Goal: Information Seeking & Learning: Find specific fact

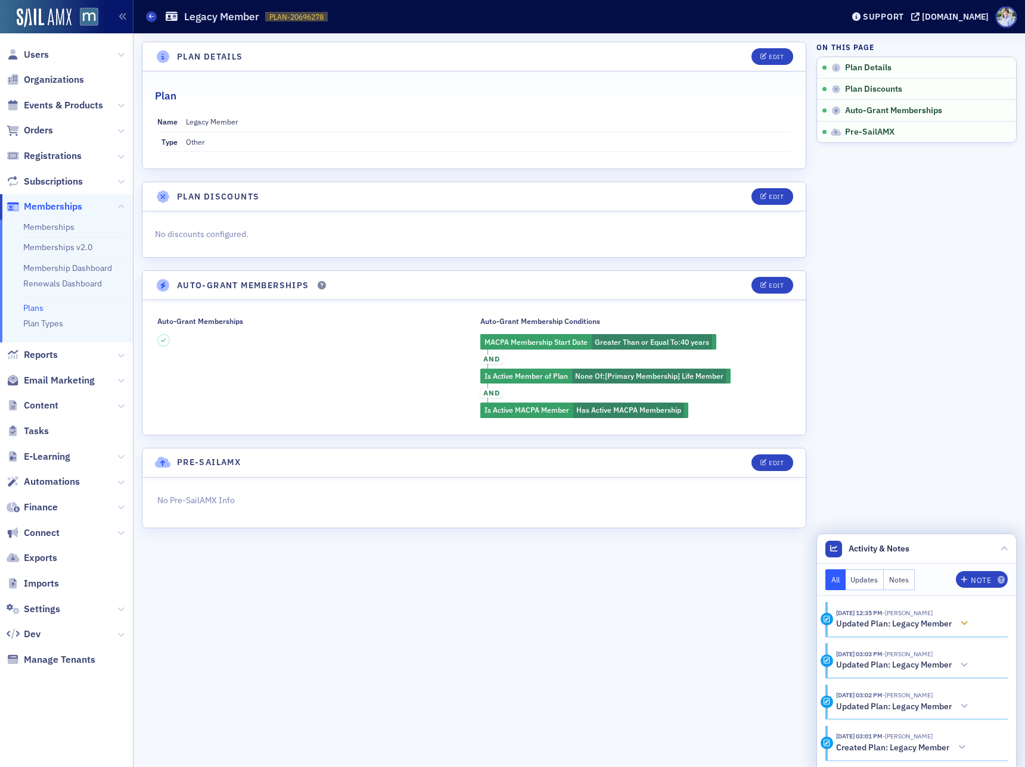
click at [935, 613] on div "10/9/2024 12:35 PM - Luke Abell" at bounding box center [904, 614] width 136 height 10
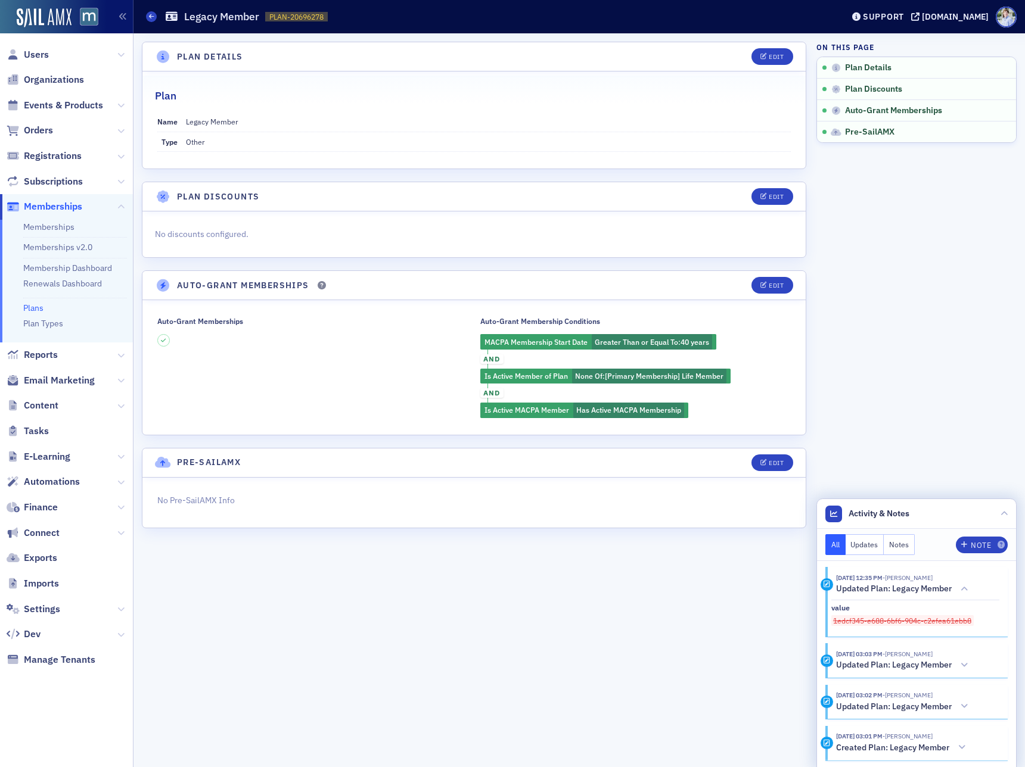
click at [850, 672] on section "10/7/2024 03:03 PM - Luke Abell Updated Plan: Legacy Member" at bounding box center [916, 661] width 182 height 35
click at [868, 667] on h5 "Updated Plan: Legacy Member" at bounding box center [894, 665] width 116 height 11
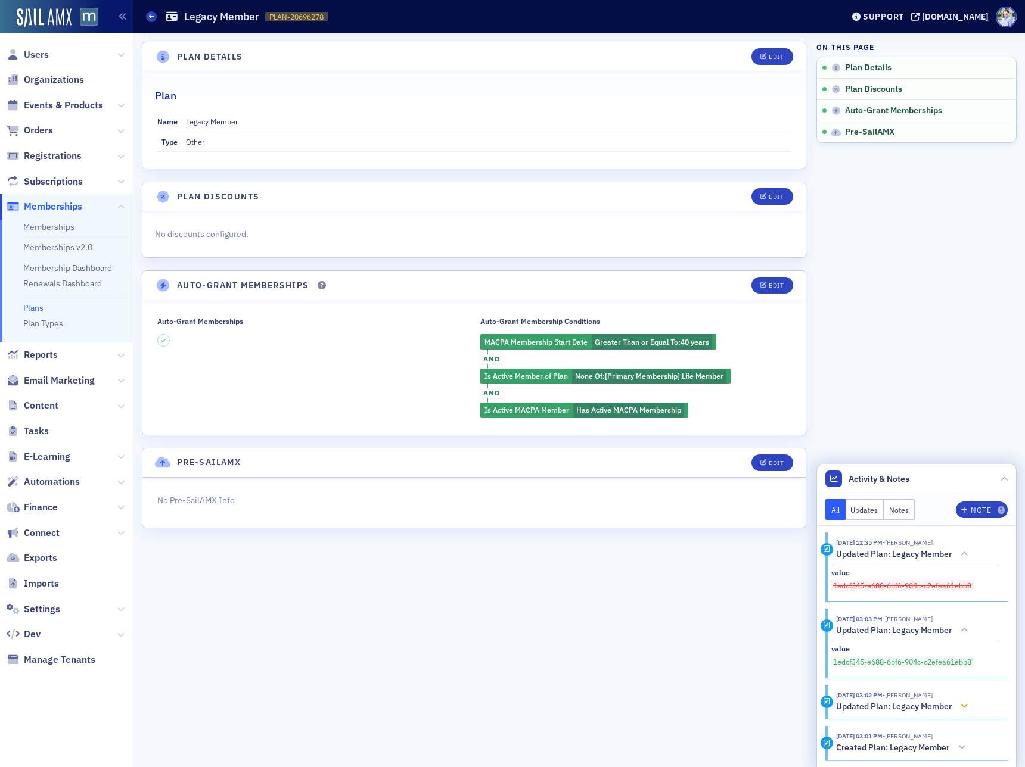
click at [878, 692] on time "10/7/2024 03:02 PM" at bounding box center [859, 695] width 46 height 8
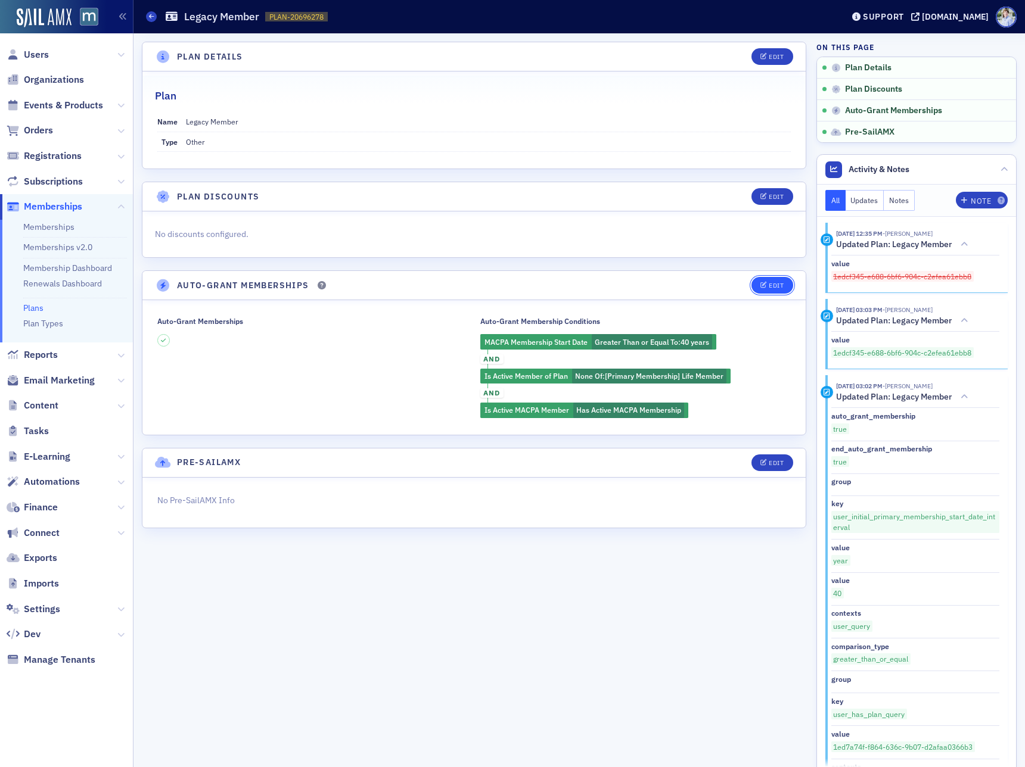
click at [776, 284] on div "Edit" at bounding box center [776, 285] width 15 height 7
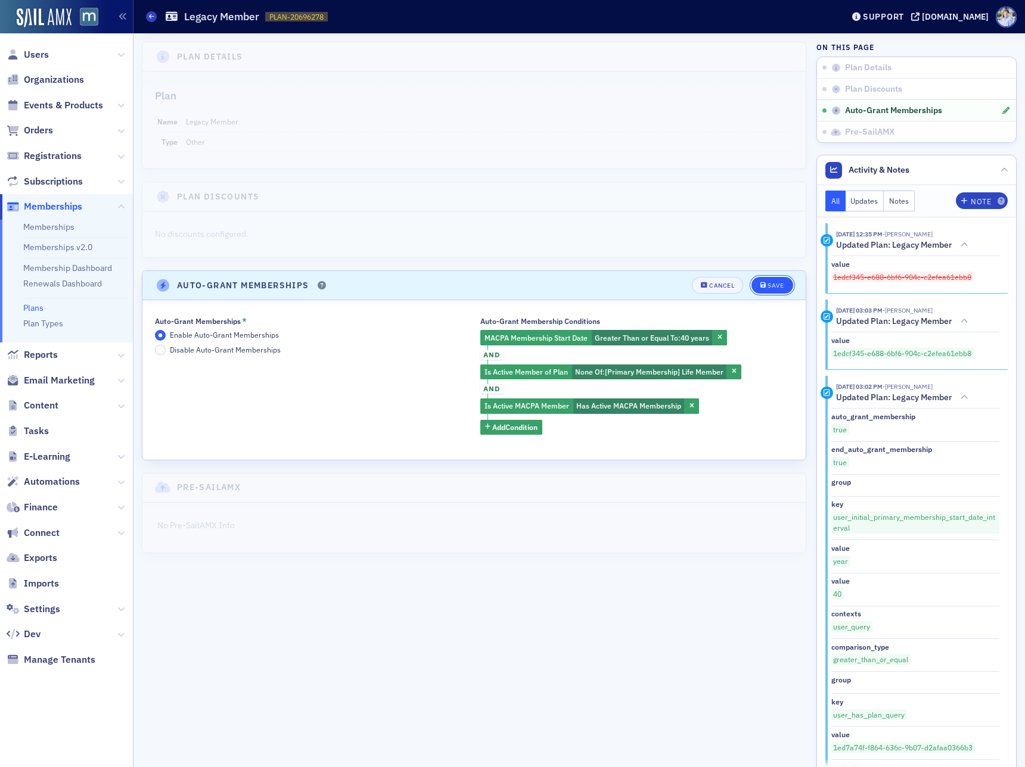
click at [779, 280] on button "Save" at bounding box center [771, 285] width 41 height 17
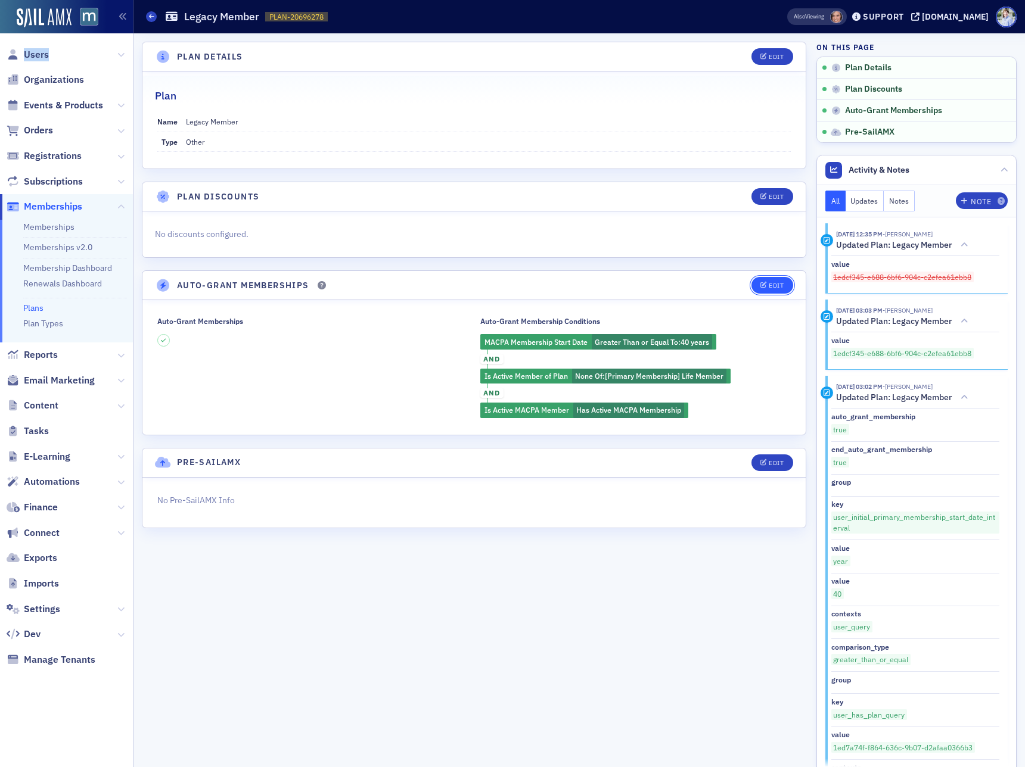
click at [790, 281] on button "Edit" at bounding box center [771, 285] width 41 height 17
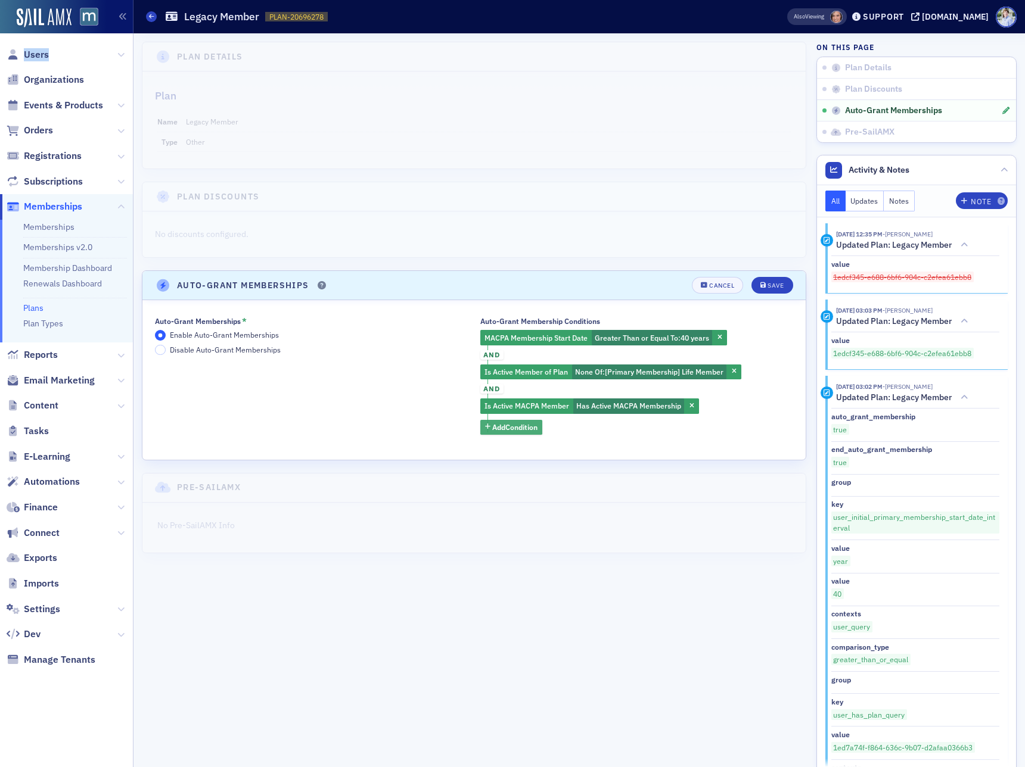
click at [500, 430] on span "Add Condition" at bounding box center [514, 427] width 45 height 11
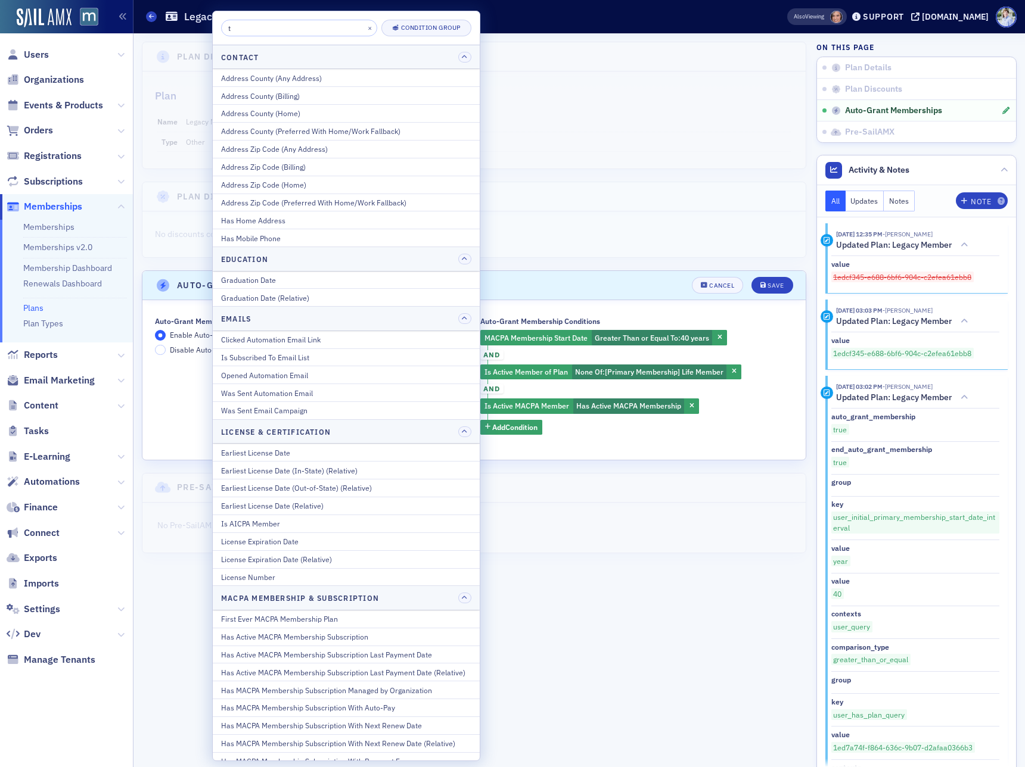
type input "tr"
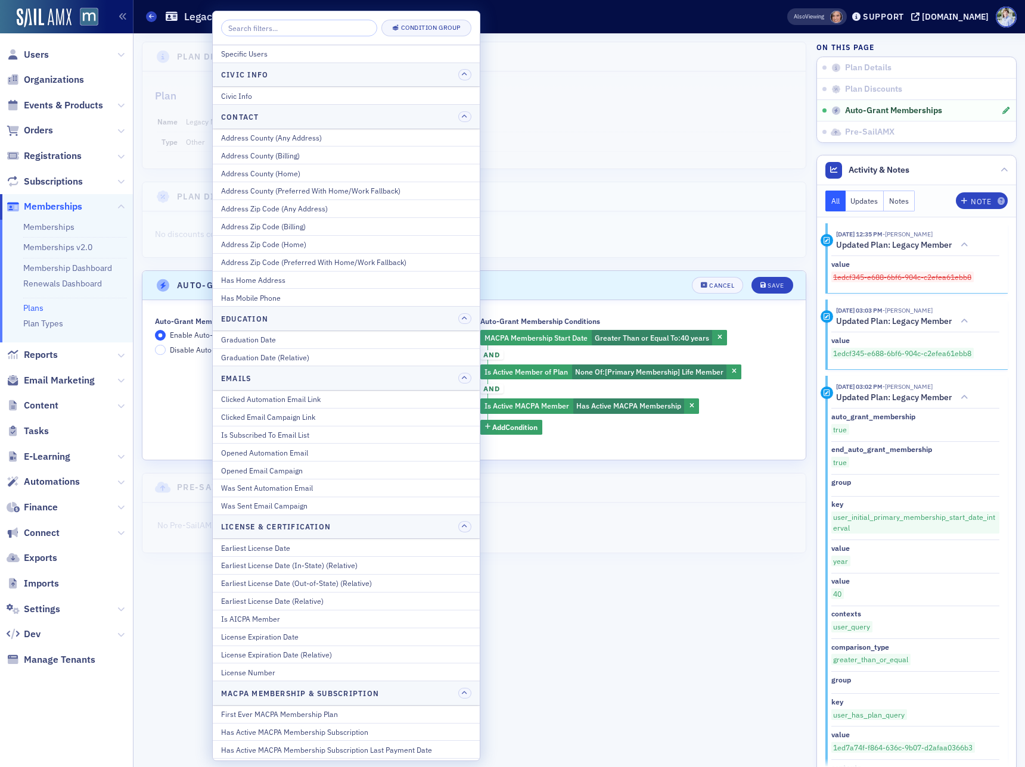
drag, startPoint x: 306, startPoint y: 53, endPoint x: 423, endPoint y: 284, distance: 259.0
click at [306, 54] on div "Specific Users" at bounding box center [346, 53] width 250 height 11
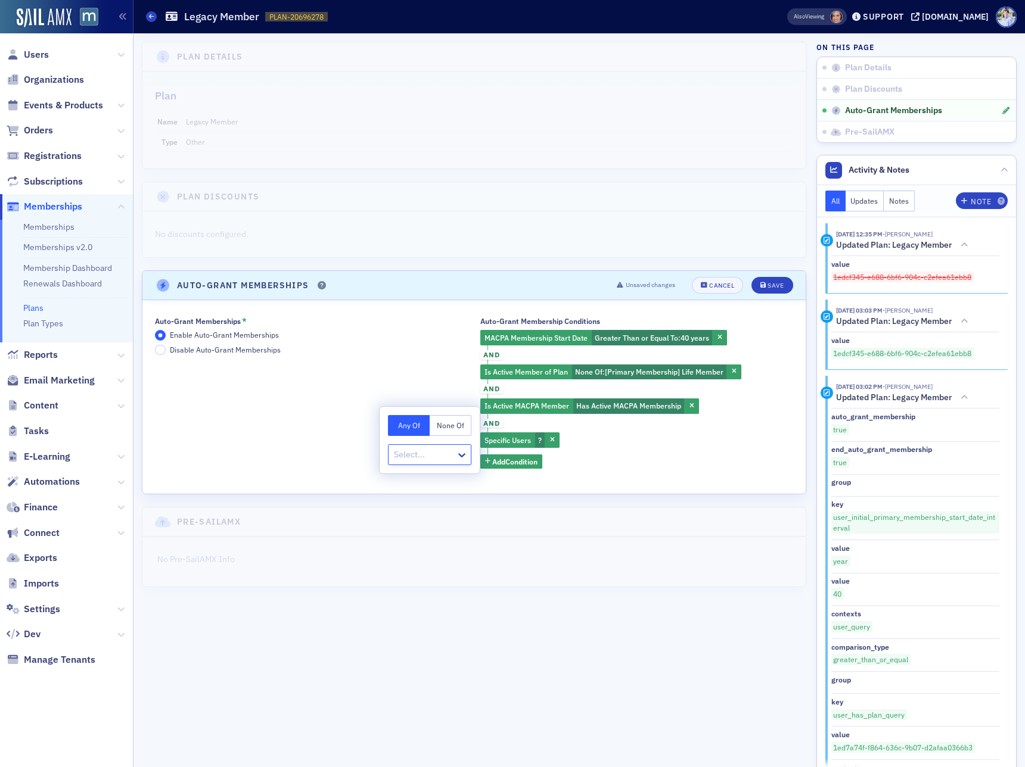
drag, startPoint x: 438, startPoint y: 428, endPoint x: 433, endPoint y: 456, distance: 28.5
click at [437, 430] on button "None Of" at bounding box center [451, 425] width 42 height 21
click at [433, 456] on div at bounding box center [424, 454] width 62 height 15
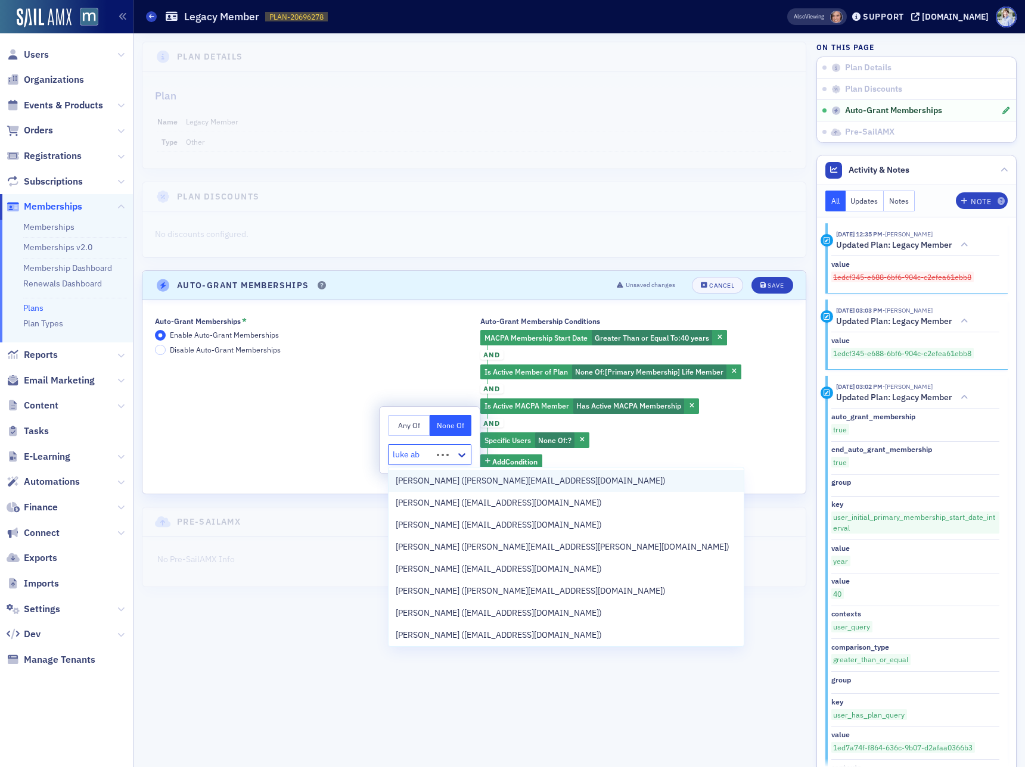
type input "luke abe"
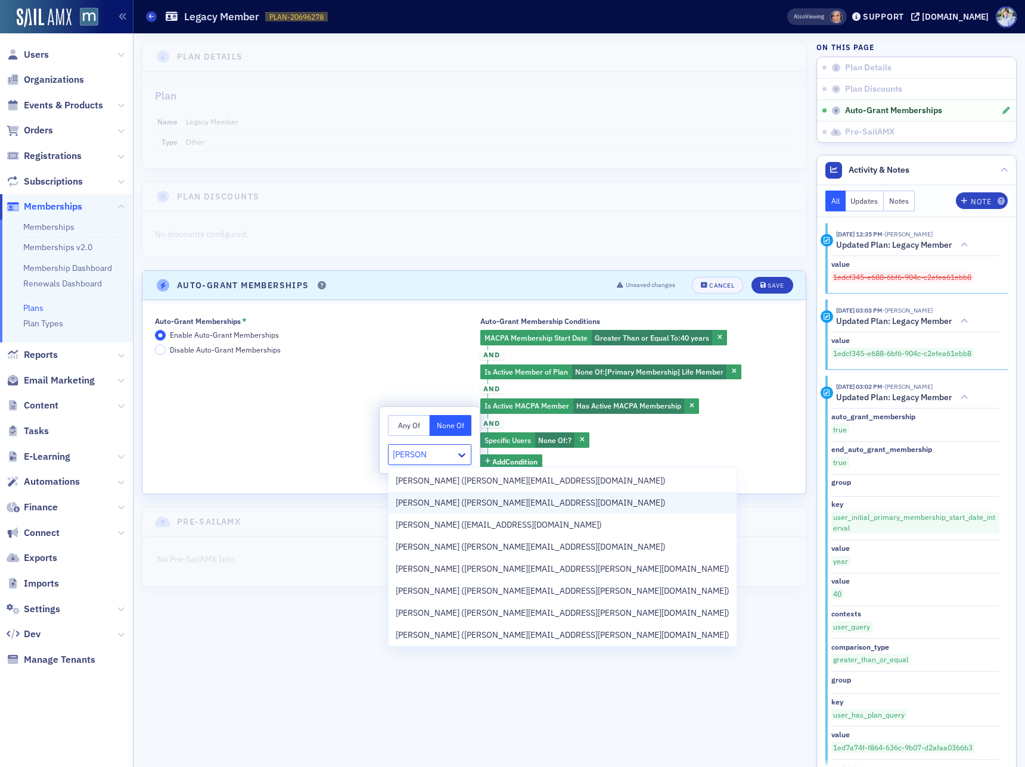
click at [449, 506] on span "Luke Abell (luke@blueoceanideas.com)" at bounding box center [531, 503] width 270 height 13
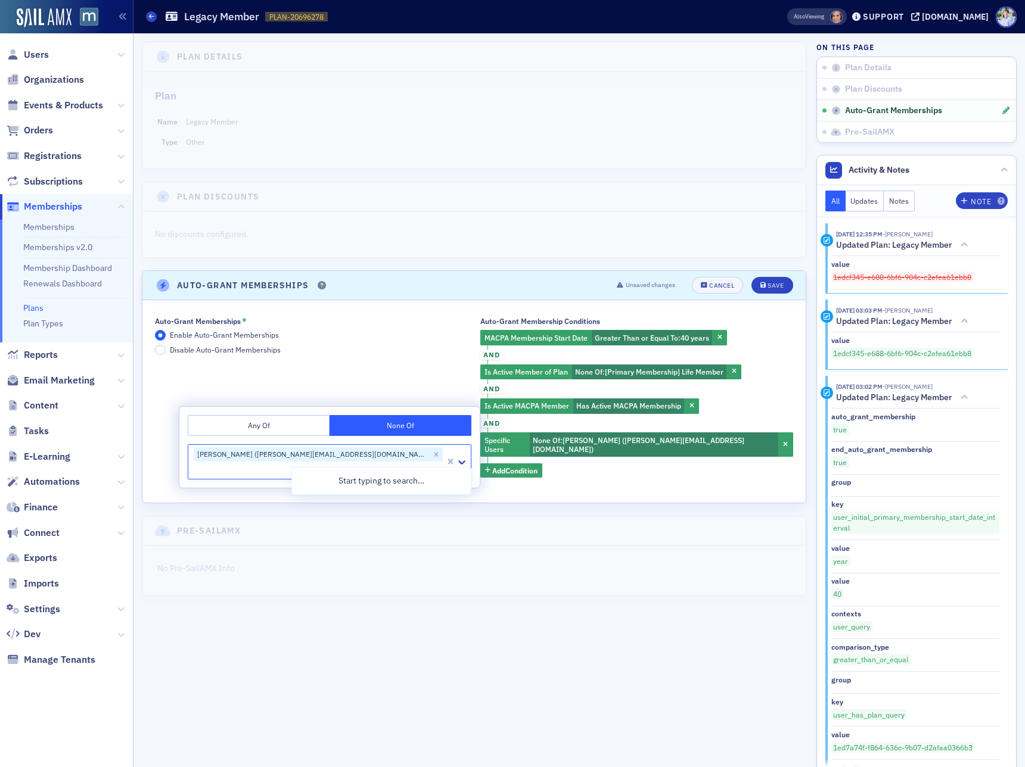
click at [639, 469] on div "Auto-Grant Memberships * Enable Auto-Grant Memberships Disable Auto-Grant Membe…" at bounding box center [474, 401] width 638 height 169
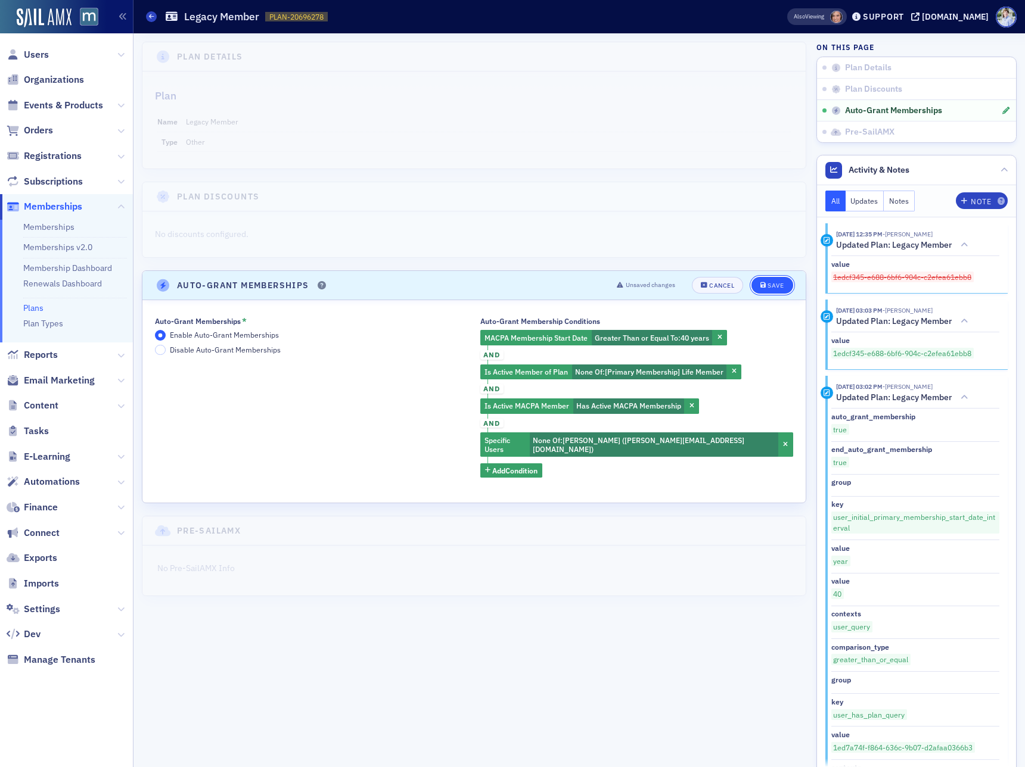
click at [772, 288] on div "Save" at bounding box center [775, 285] width 16 height 7
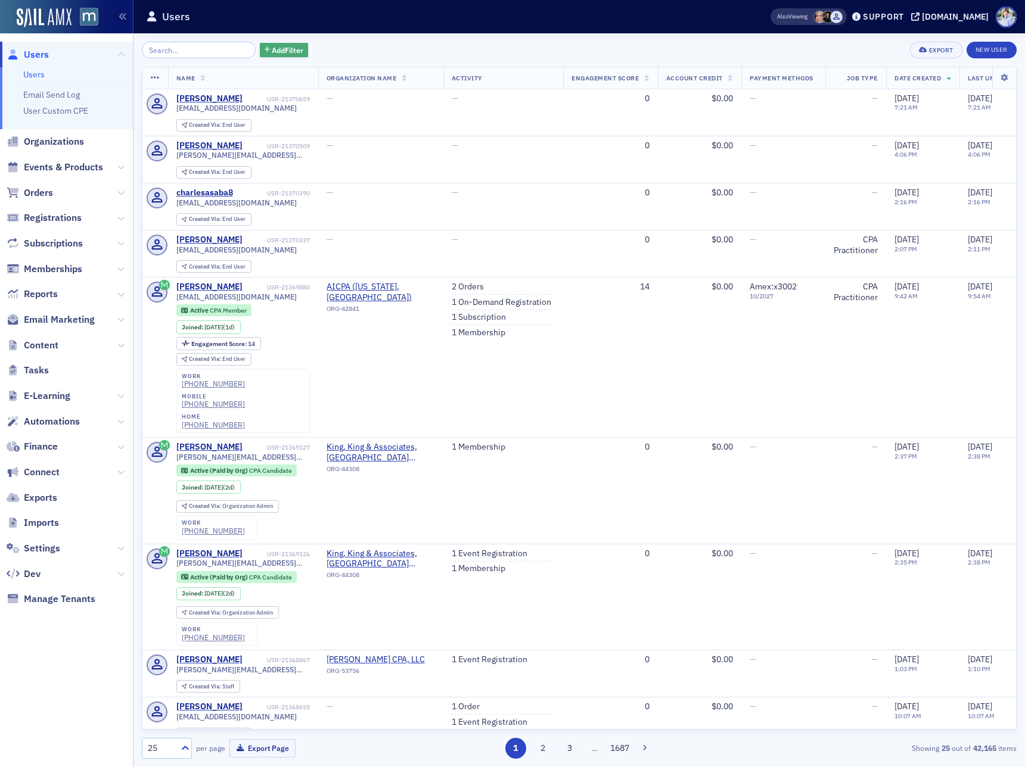
click at [272, 45] on span "Add Filter" at bounding box center [288, 50] width 32 height 11
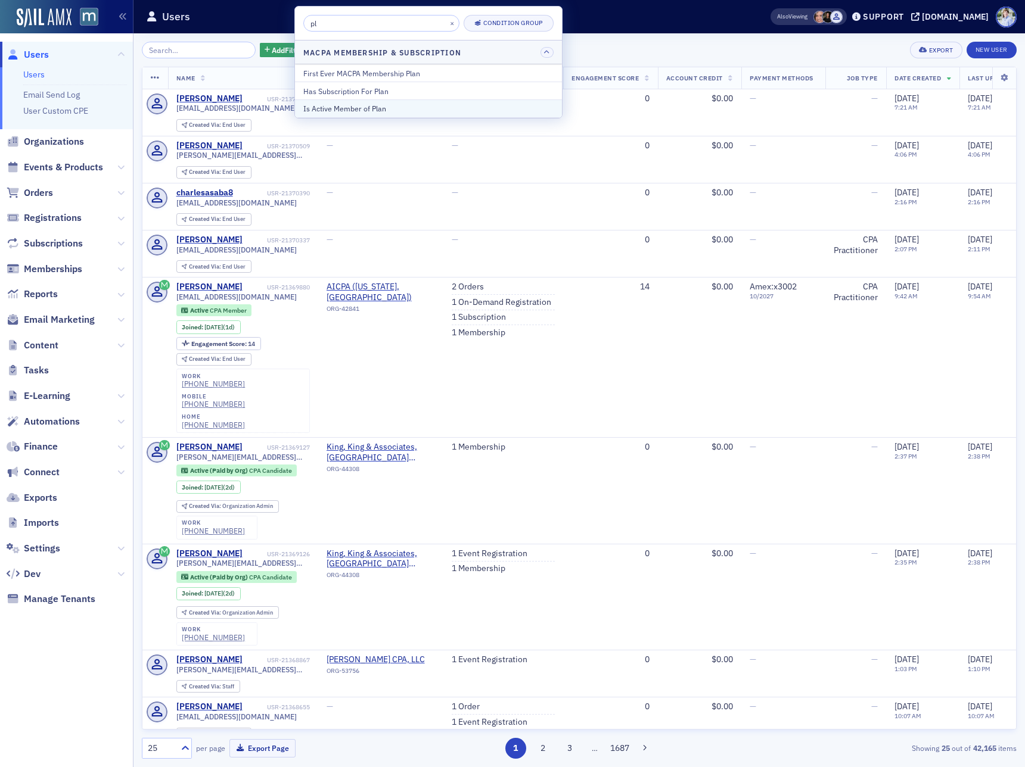
type input "pl"
click at [333, 107] on div "Is Active Member of Plan" at bounding box center [428, 108] width 250 height 11
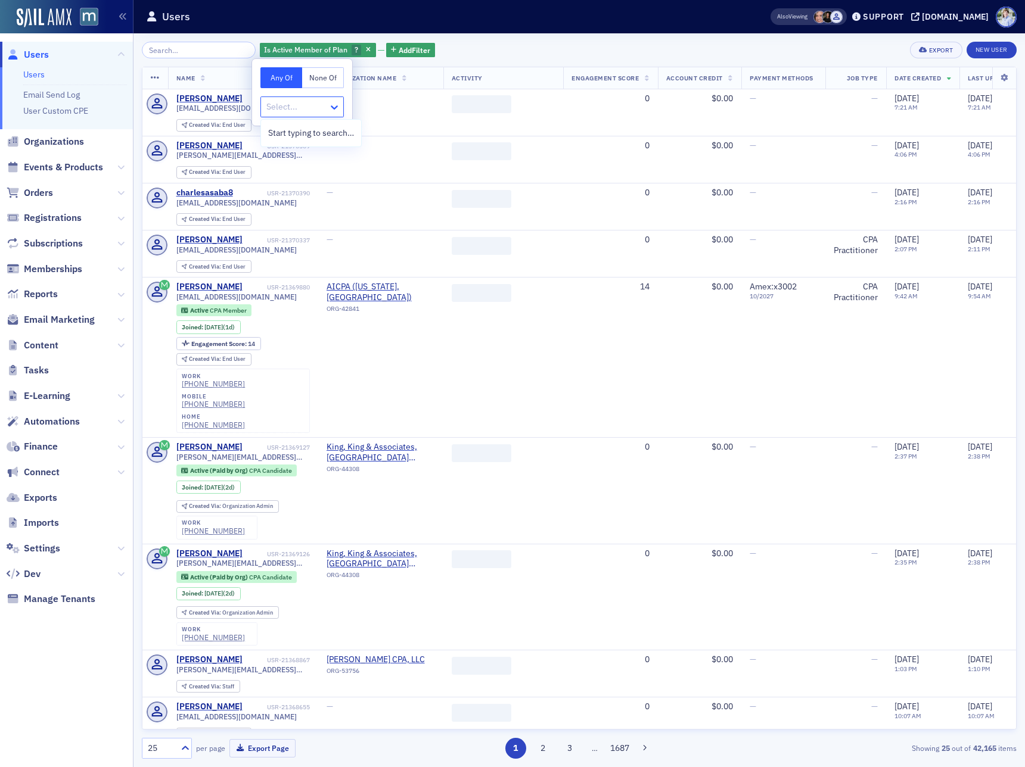
click at [332, 108] on icon at bounding box center [334, 107] width 12 height 12
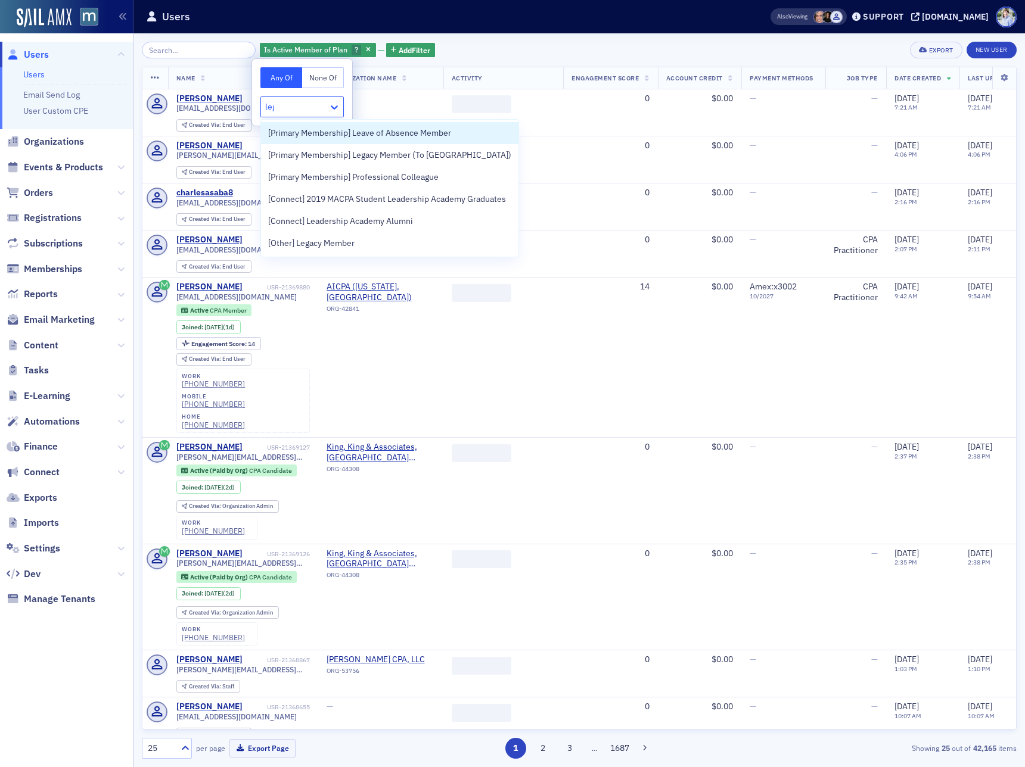
type input "lega"
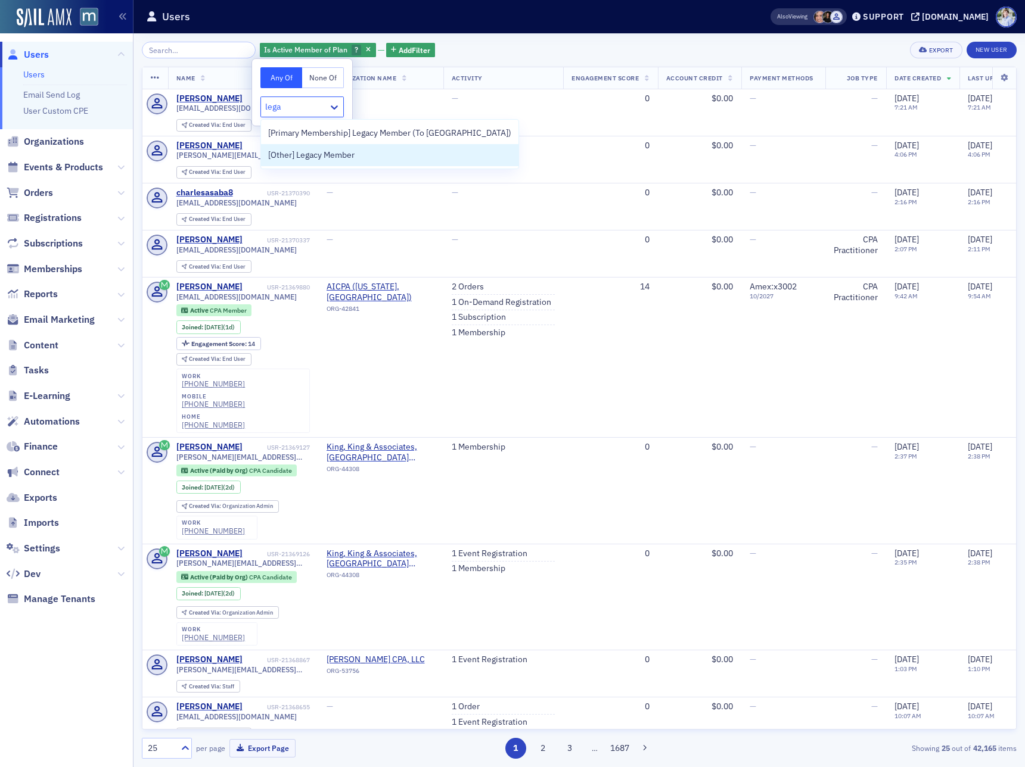
click at [322, 158] on span "[Other] Legacy Member" at bounding box center [311, 155] width 86 height 13
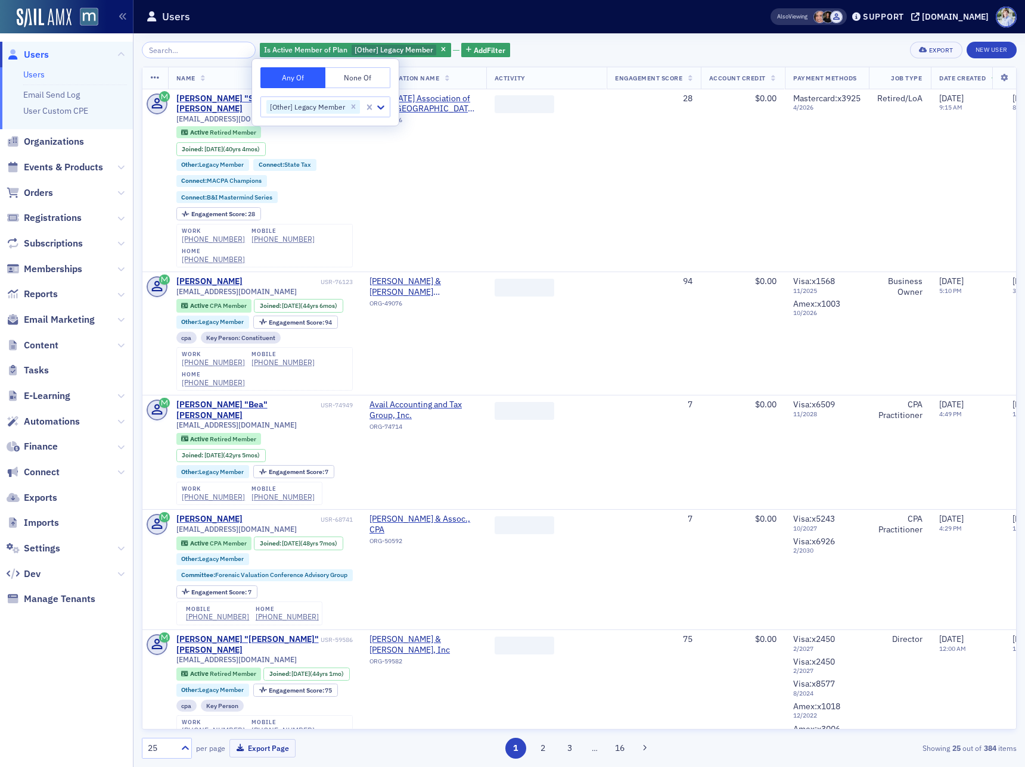
click at [614, 39] on div "Is Active Member of Plan [Other] Legacy Member Add Filter Export New User Name …" at bounding box center [579, 400] width 875 height 734
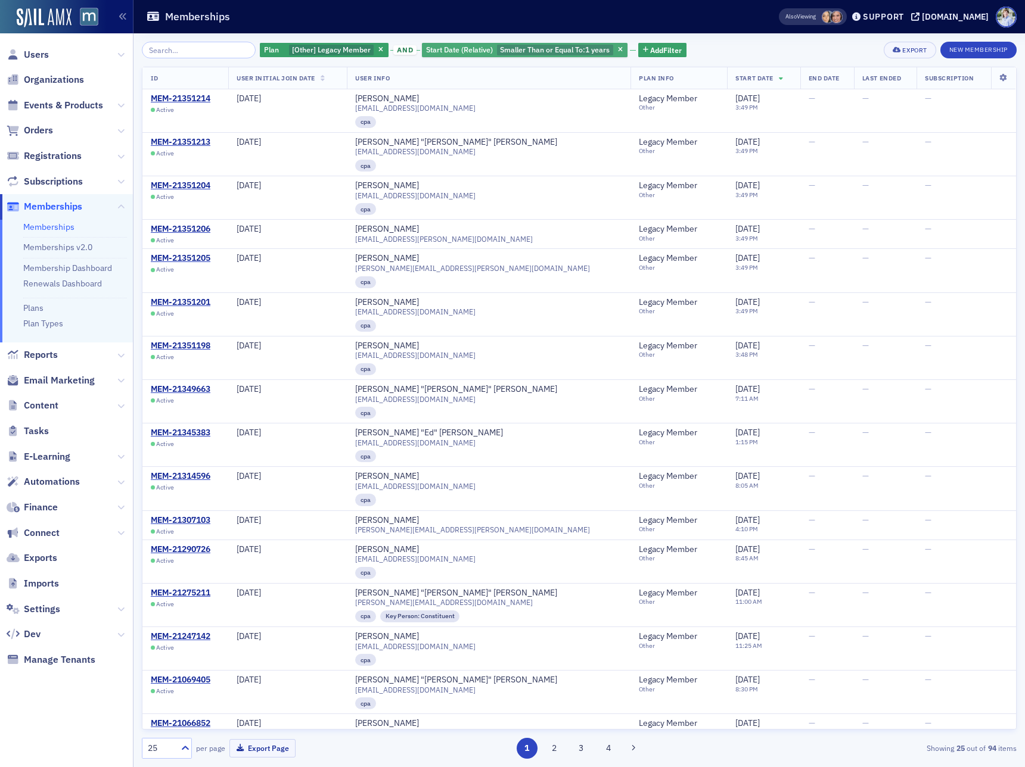
click at [460, 45] on span "Start Date (Relative)" at bounding box center [459, 50] width 71 height 11
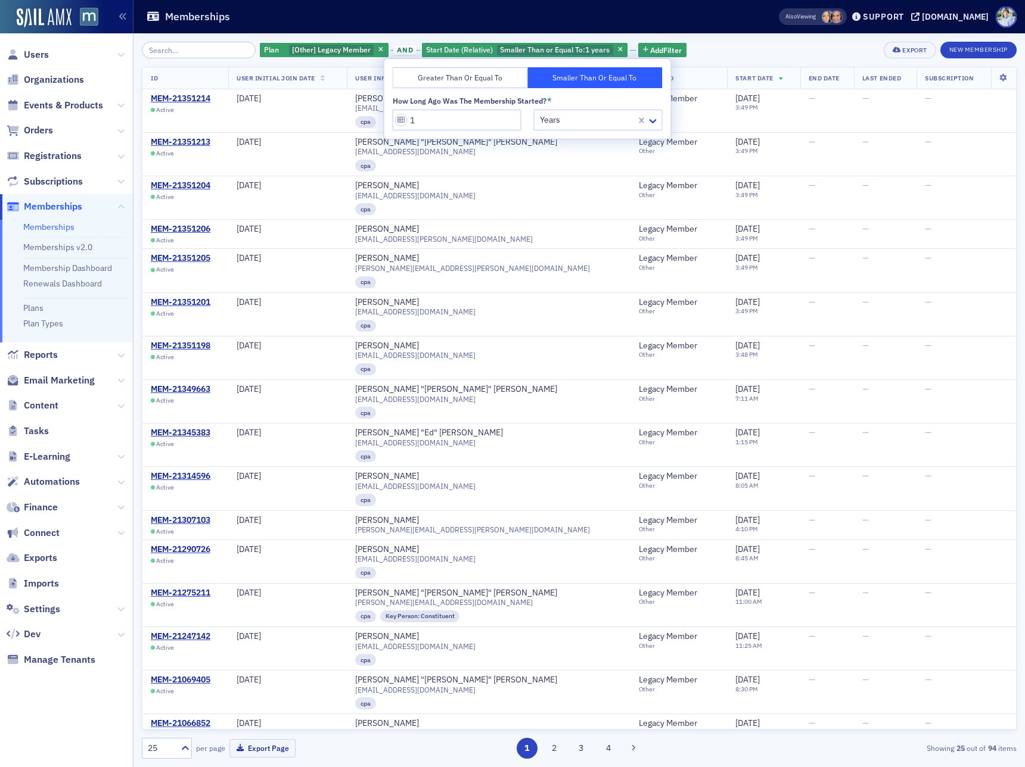
click at [490, 23] on div "Memberships" at bounding box center [443, 16] width 595 height 23
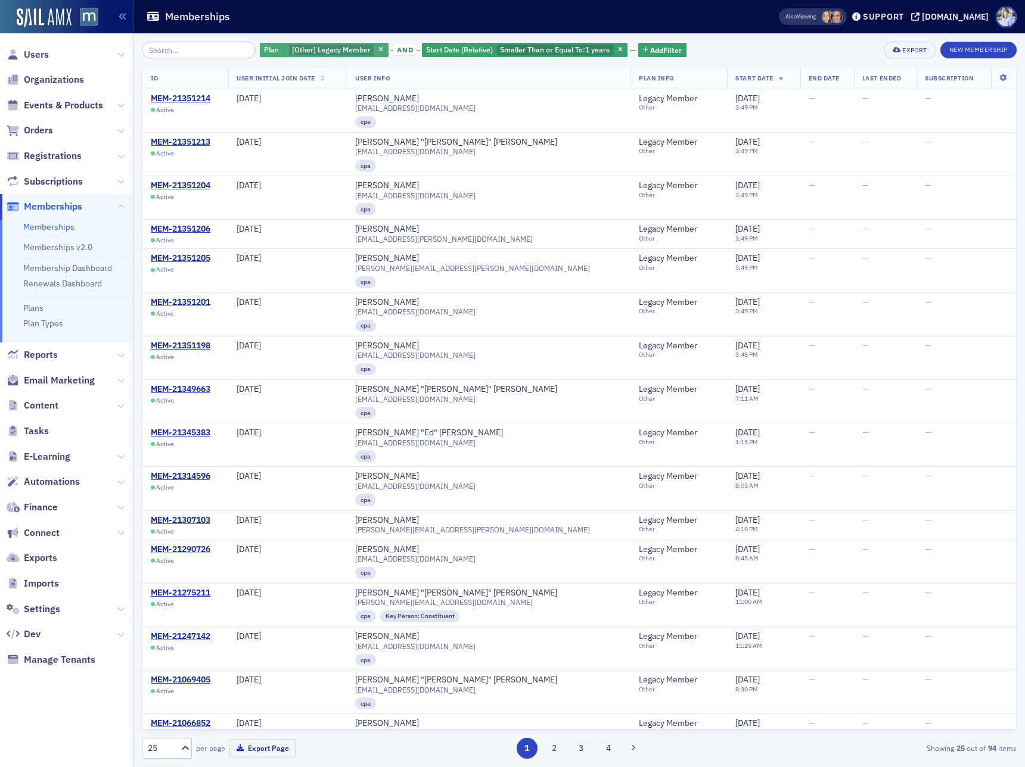
click at [318, 45] on span "[Other] Legacy Member" at bounding box center [331, 50] width 79 height 10
click at [415, 35] on div "Plan [Other] Legacy Member and Start Date (Relative) Smaller Than or Equal To :…" at bounding box center [579, 400] width 875 height 734
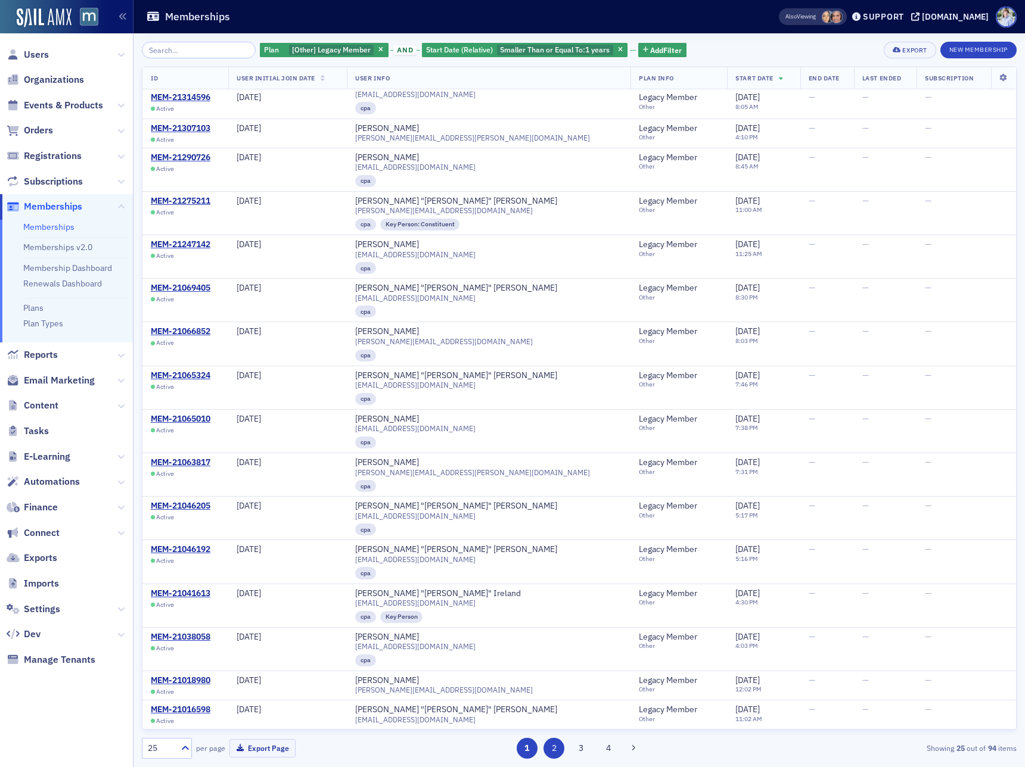
click at [551, 751] on button "2" at bounding box center [553, 748] width 21 height 21
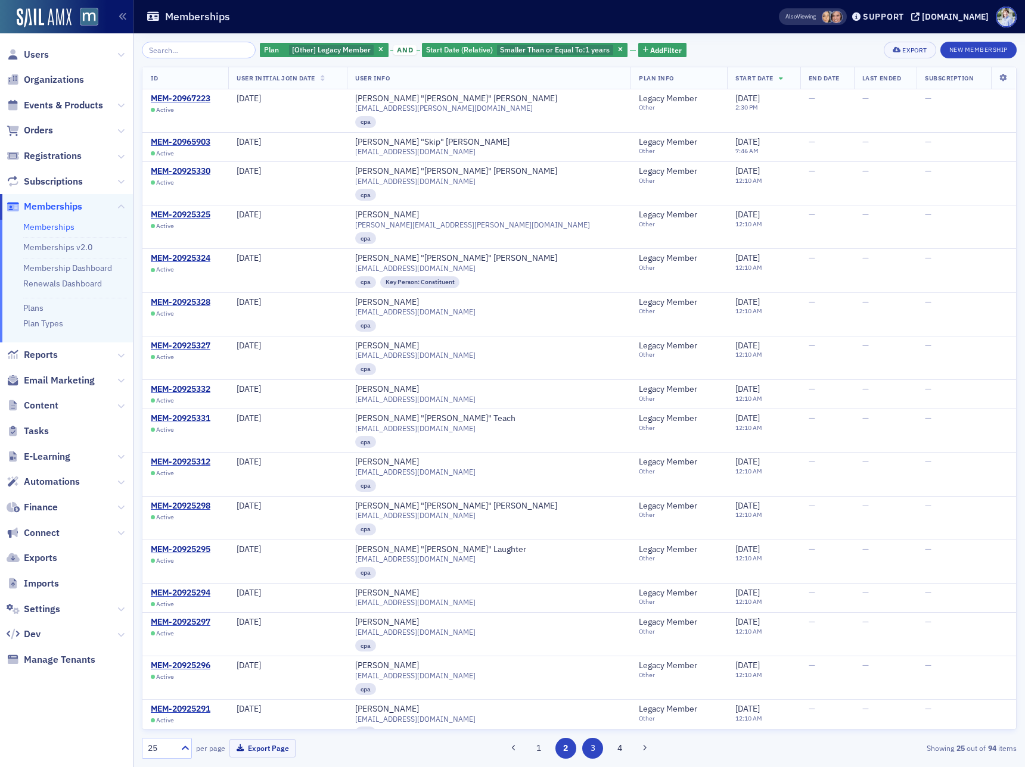
click at [590, 751] on button "3" at bounding box center [592, 748] width 21 height 21
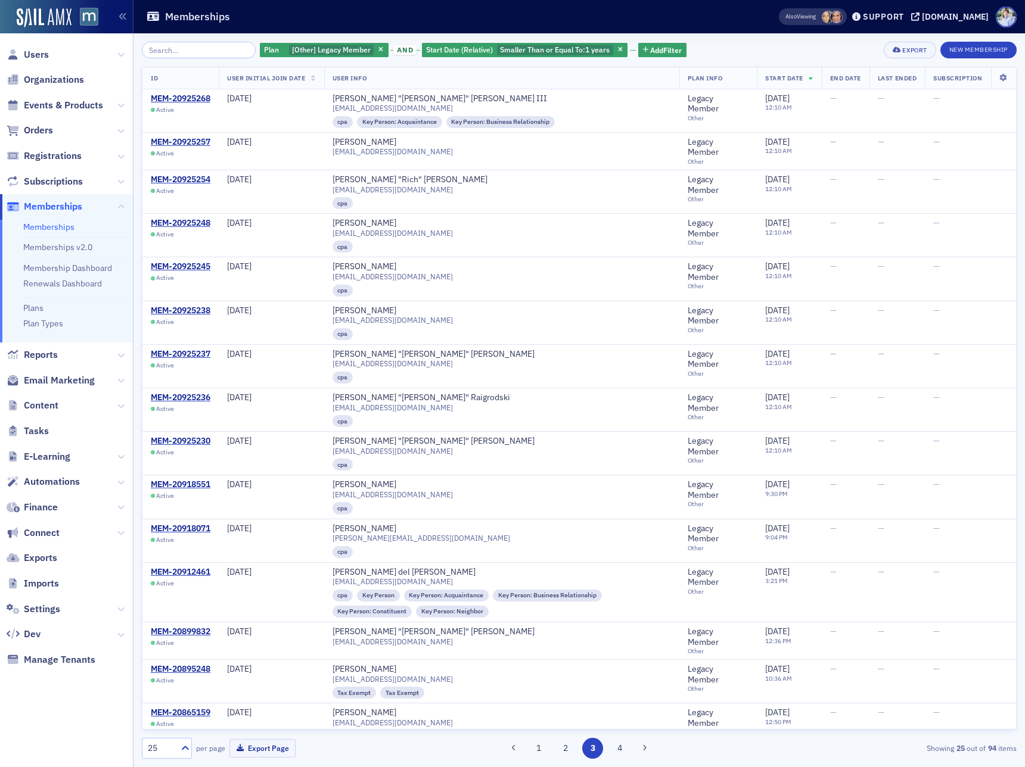
click at [621, 751] on button "4" at bounding box center [620, 748] width 21 height 21
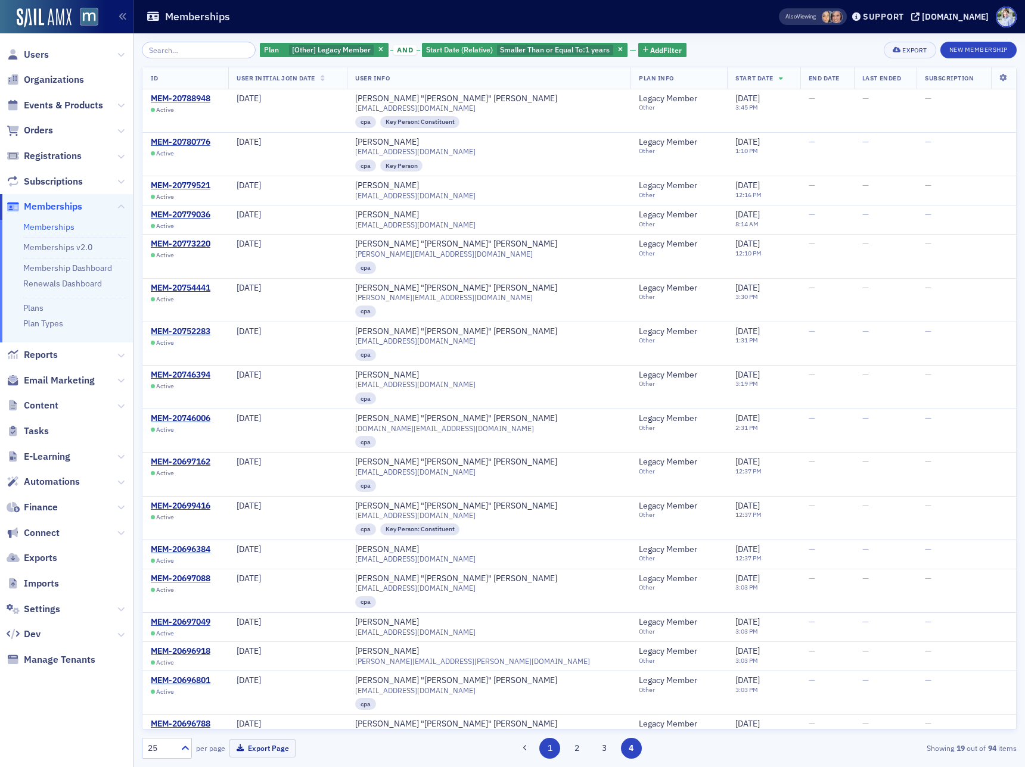
click at [551, 750] on button "1" at bounding box center [549, 748] width 21 height 21
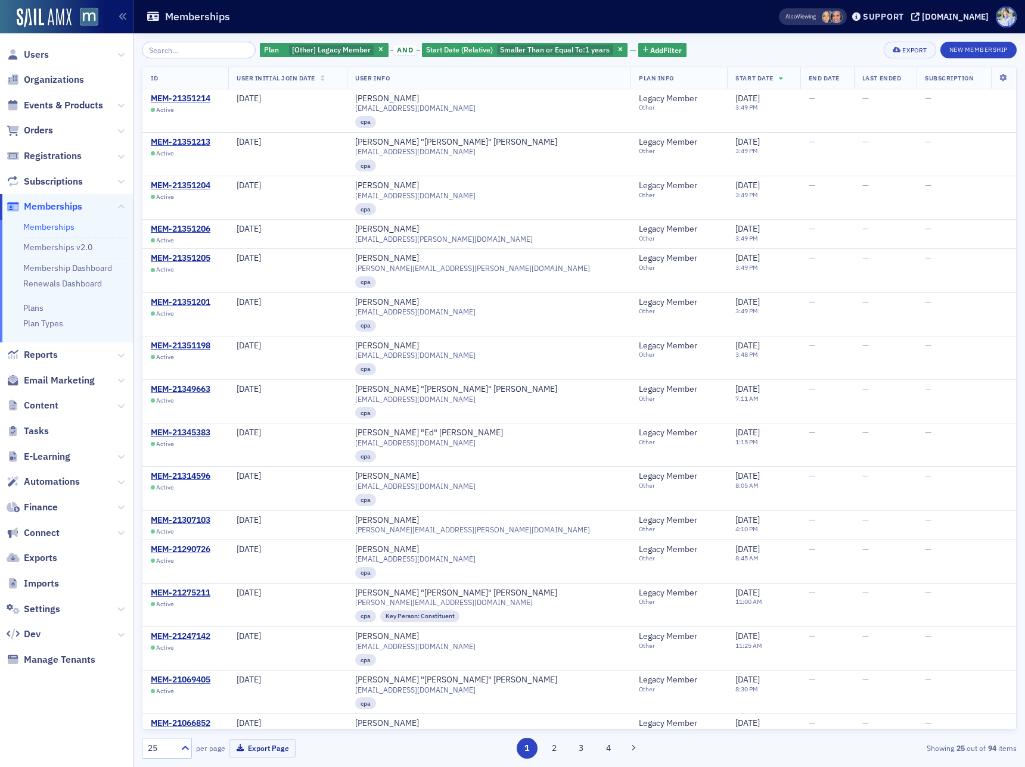
click at [651, 58] on div "Plan [Other] Legacy Member and Start Date (Relative) Smaller Than or Equal To :…" at bounding box center [473, 50] width 427 height 17
click at [655, 51] on span "Add Filter" at bounding box center [666, 50] width 32 height 11
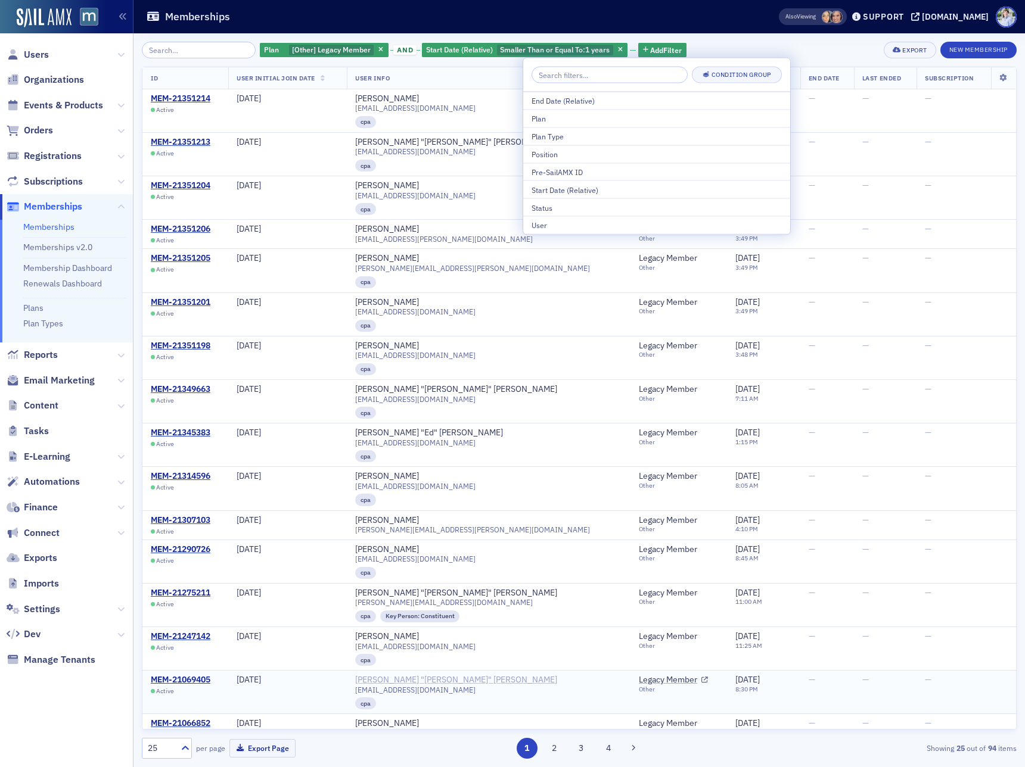
scroll to position [392, 0]
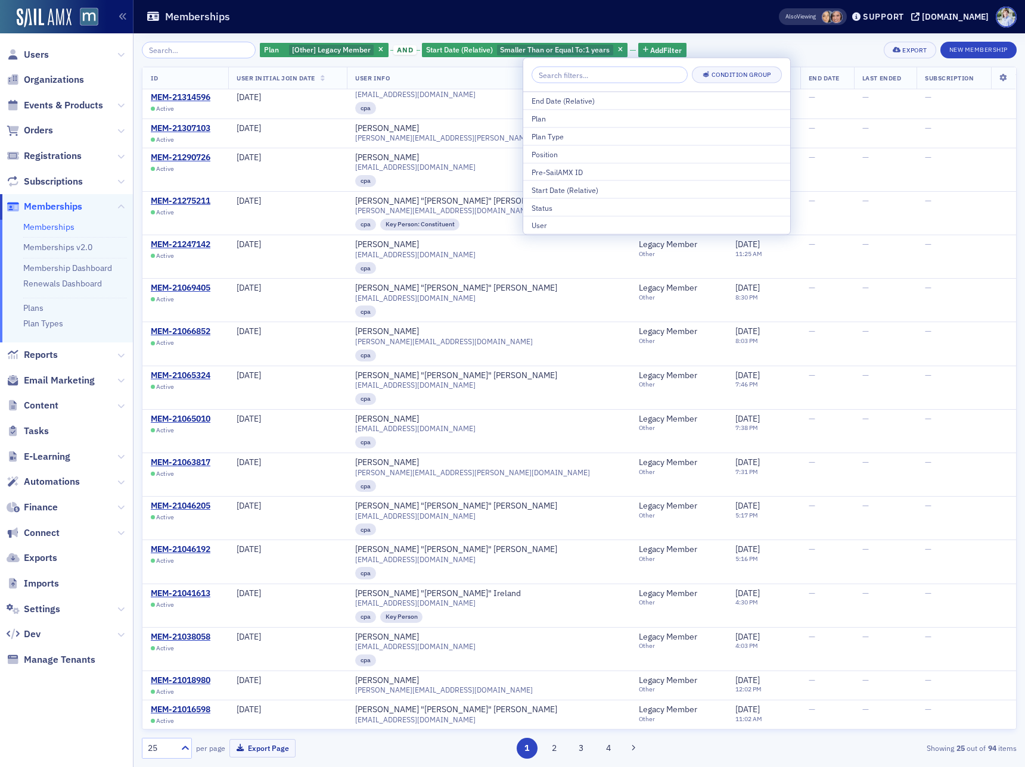
click at [548, 751] on button "2" at bounding box center [553, 748] width 21 height 21
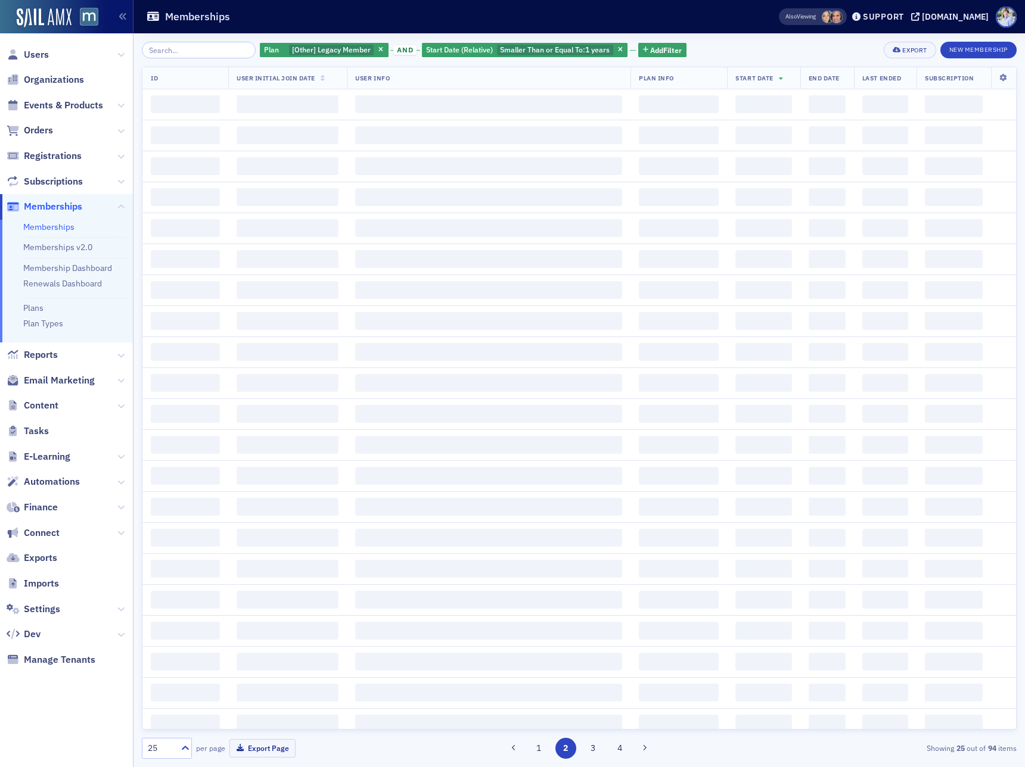
click at [579, 751] on div "1 2 3 4" at bounding box center [578, 748] width 283 height 21
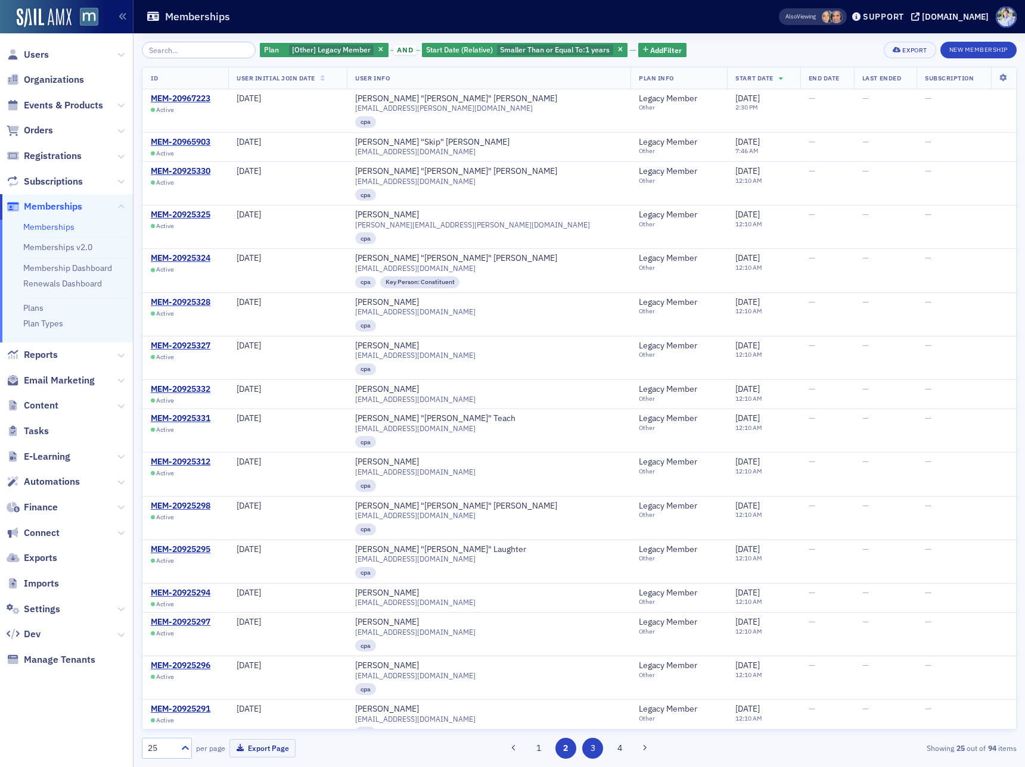
click at [601, 752] on button "3" at bounding box center [592, 748] width 21 height 21
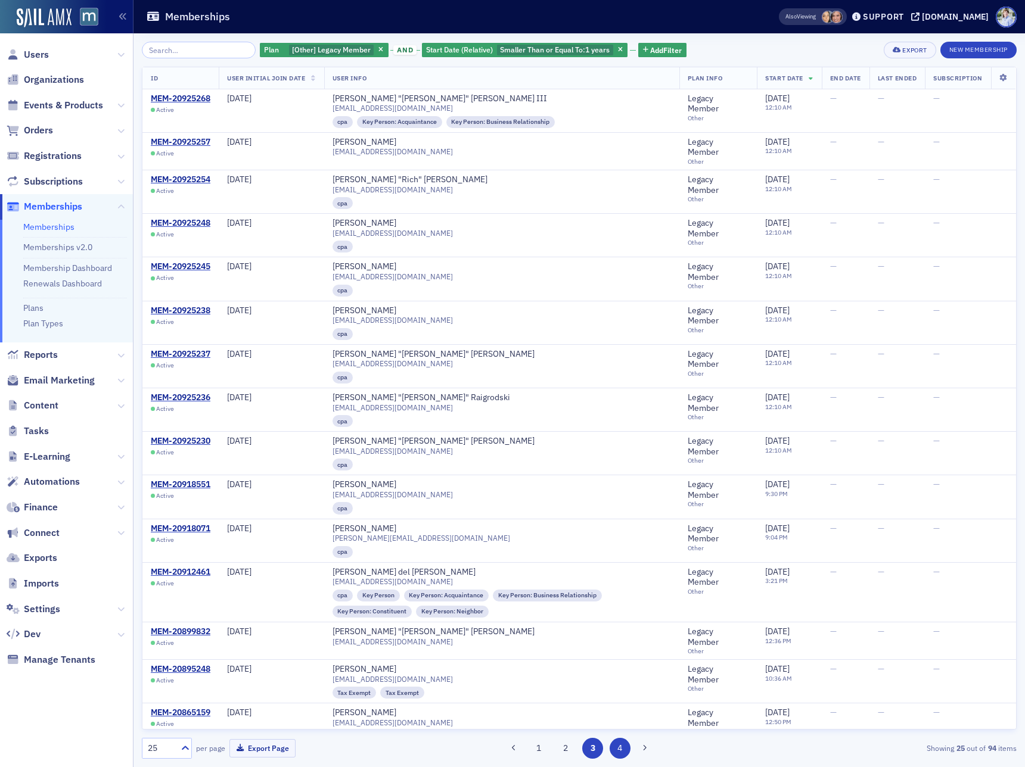
click at [618, 751] on button "4" at bounding box center [620, 748] width 21 height 21
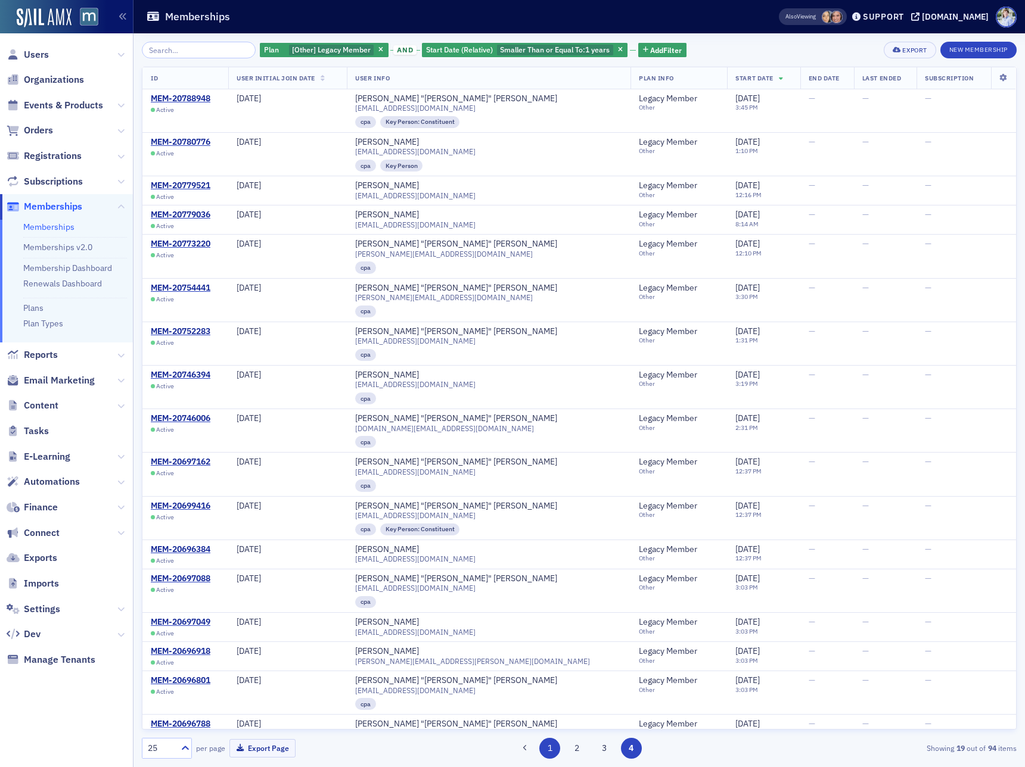
click at [546, 751] on button "1" at bounding box center [549, 748] width 21 height 21
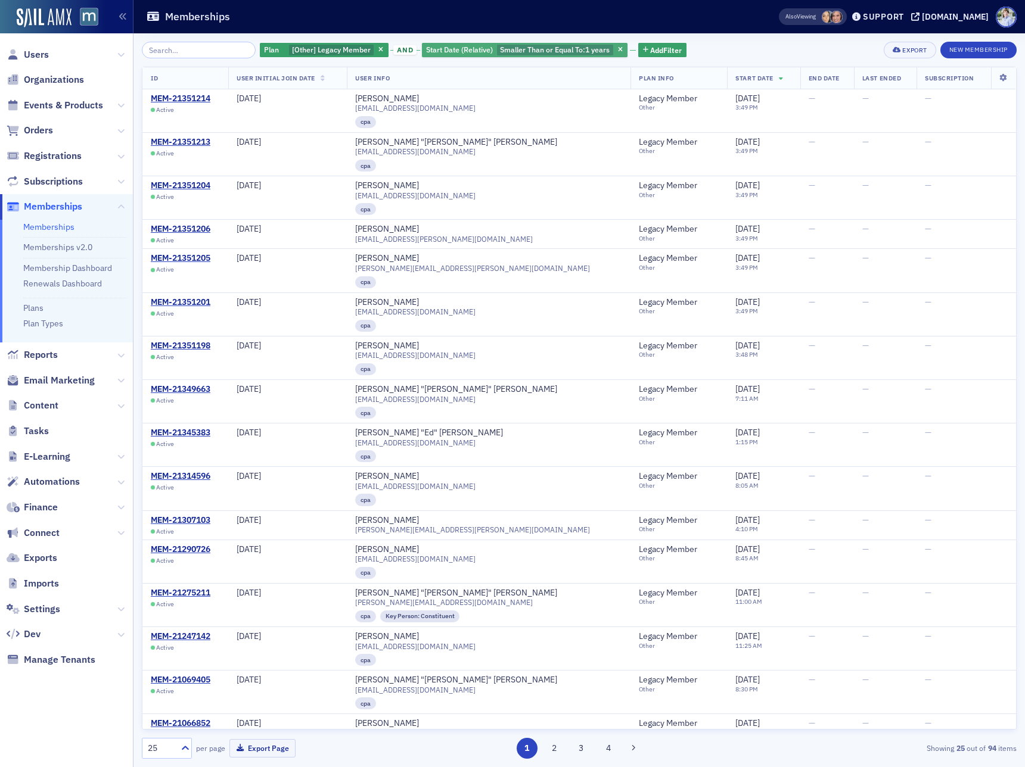
click at [540, 47] on span "Smaller Than or Equal To :" at bounding box center [542, 50] width 85 height 10
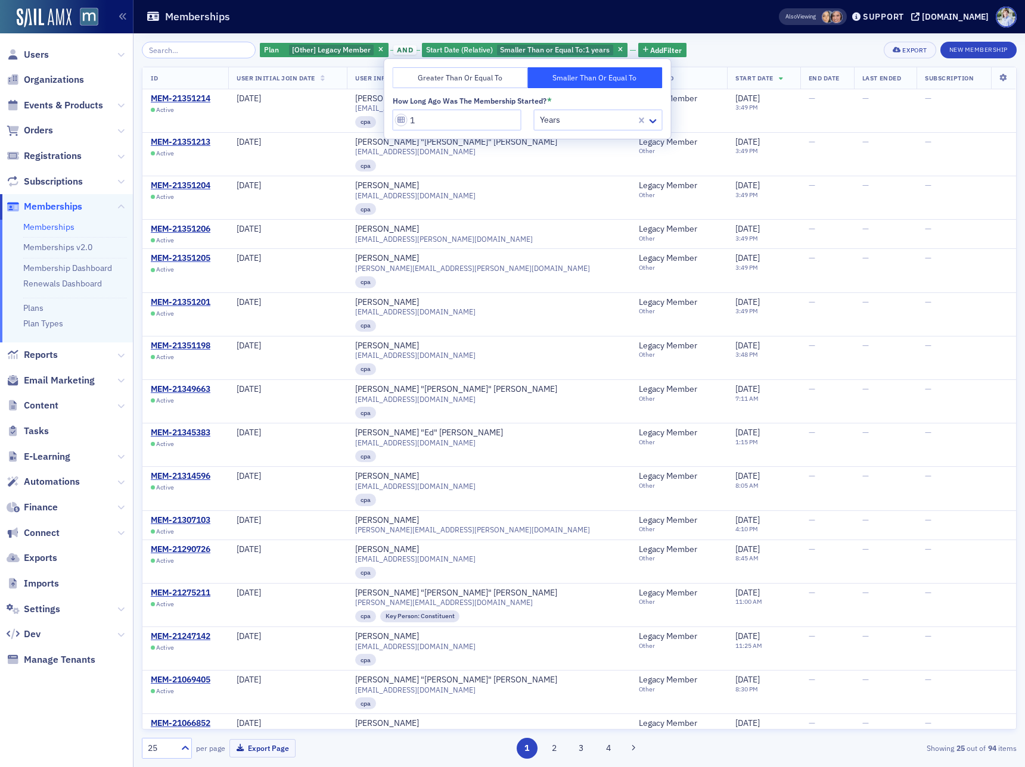
click at [462, 82] on button "Greater Than or Equal To" at bounding box center [460, 77] width 135 height 21
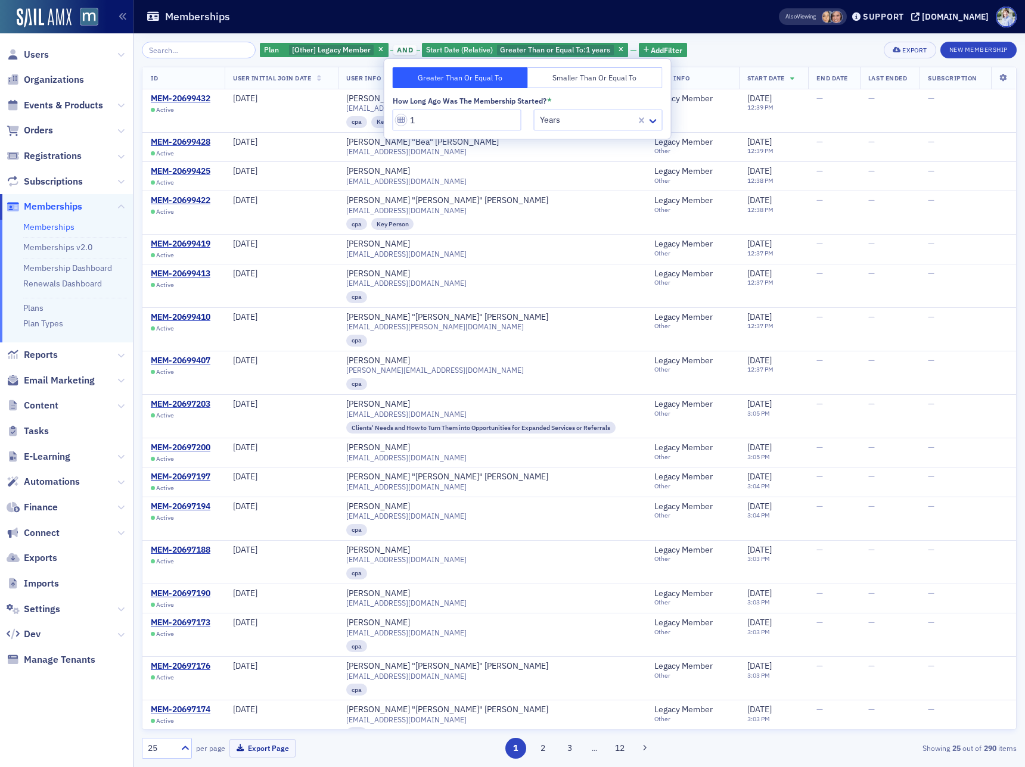
click at [541, 79] on button "Smaller Than or Equal To" at bounding box center [594, 77] width 135 height 21
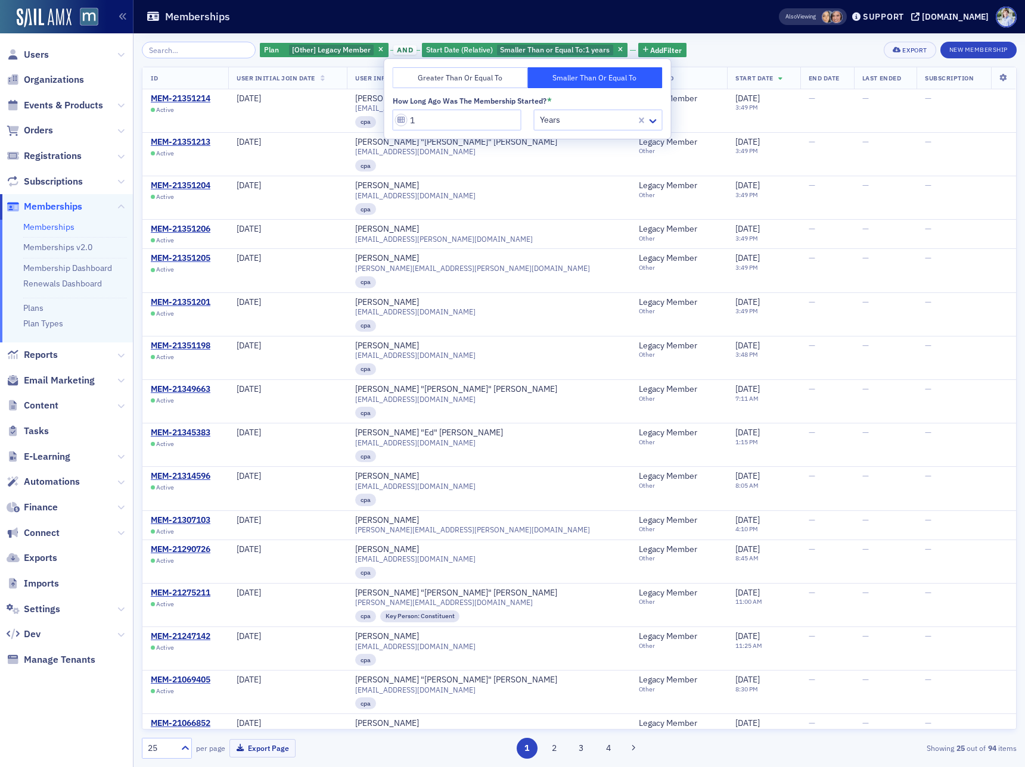
drag, startPoint x: 312, startPoint y: 47, endPoint x: 327, endPoint y: 37, distance: 18.5
click at [312, 47] on span "[Other] Legacy Member" at bounding box center [331, 50] width 79 height 10
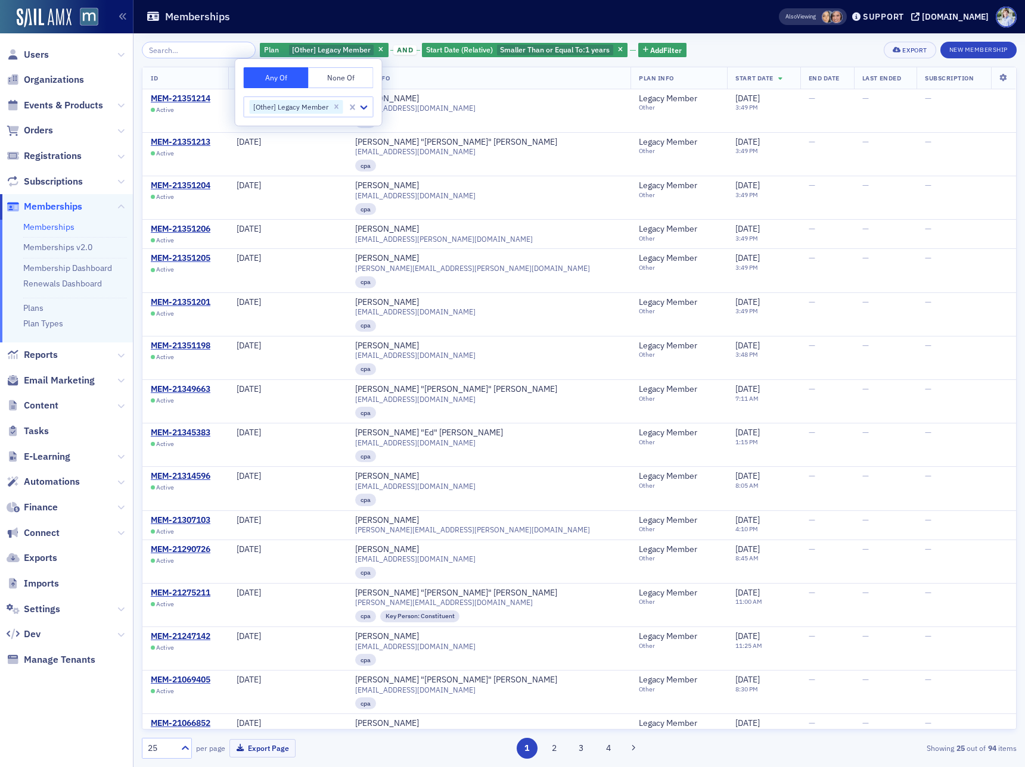
click at [341, 27] on div "Memberships" at bounding box center [443, 16] width 595 height 23
click at [46, 246] on link "Memberships v2.0" at bounding box center [57, 247] width 69 height 11
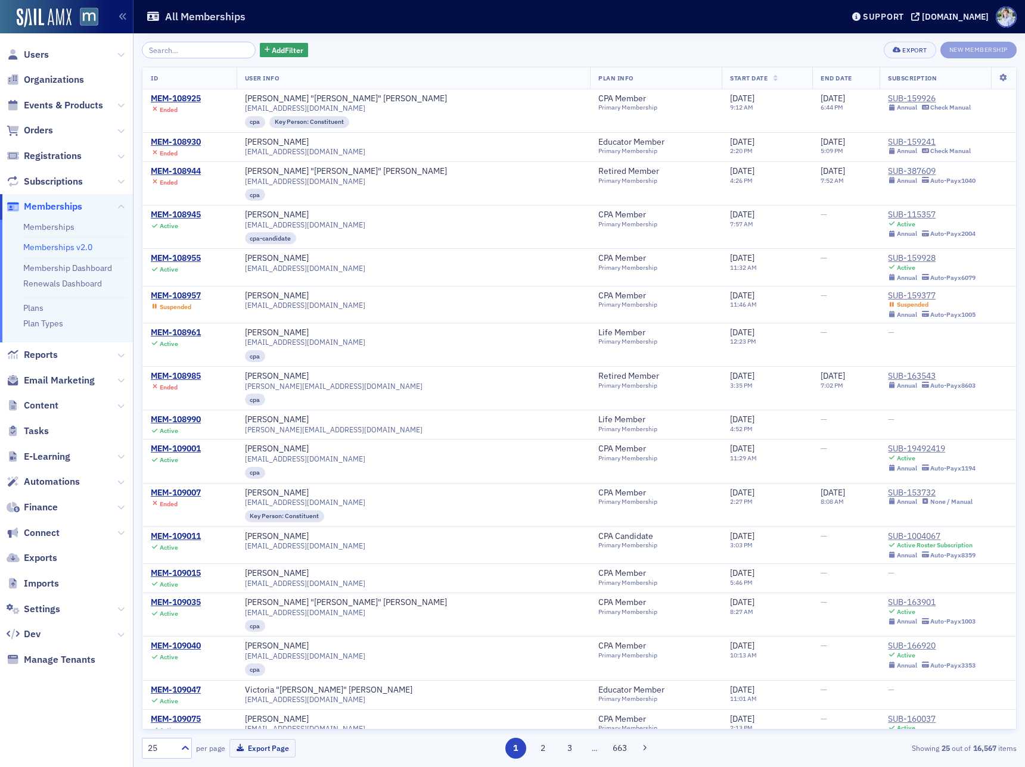
click at [273, 42] on div "Add Filter" at bounding box center [225, 50] width 166 height 17
click at [272, 45] on span "Add Filter" at bounding box center [288, 50] width 32 height 11
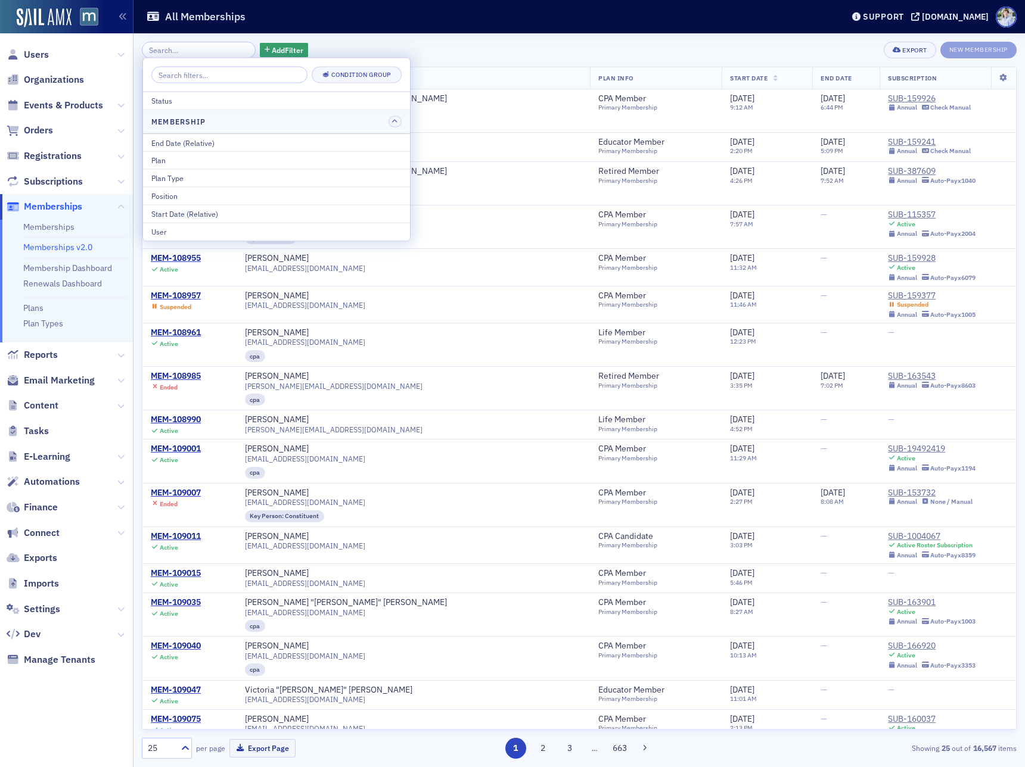
click at [243, 163] on div "Plan" at bounding box center [276, 160] width 250 height 11
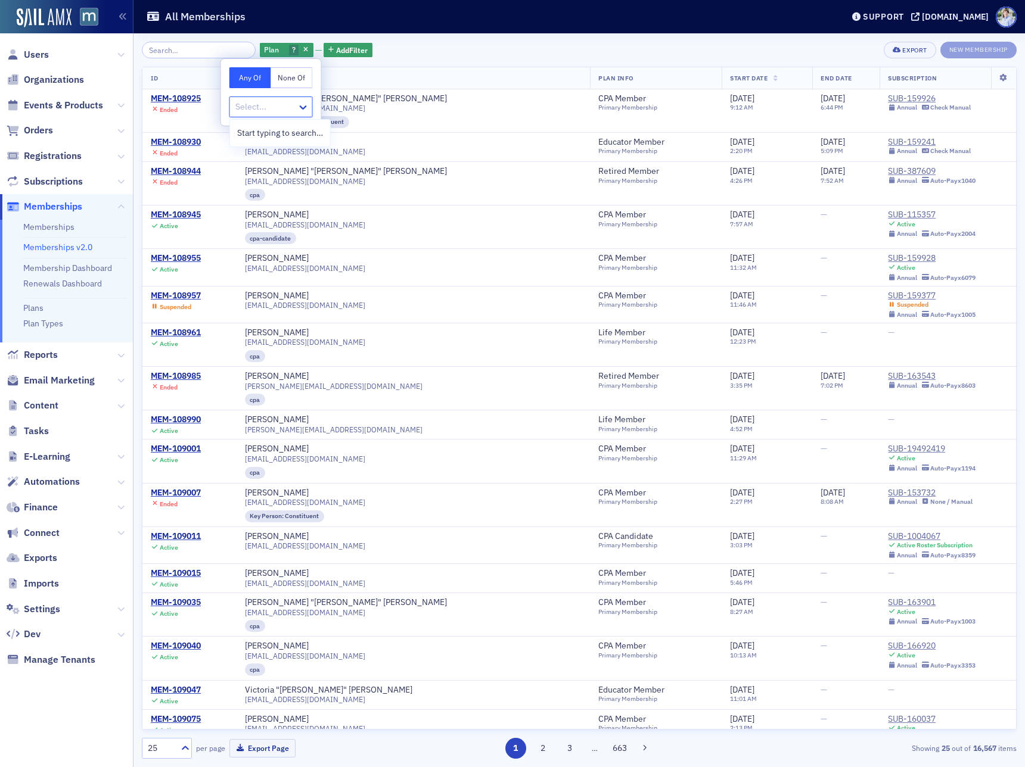
click at [267, 103] on div at bounding box center [265, 107] width 62 height 15
type input "legac"
click at [279, 166] on div "[Primary Membership] Legacy Member (To Delete) [Other] Legacy Member" at bounding box center [358, 144] width 257 height 49
click at [287, 159] on span "[Other] Legacy Member" at bounding box center [280, 155] width 86 height 13
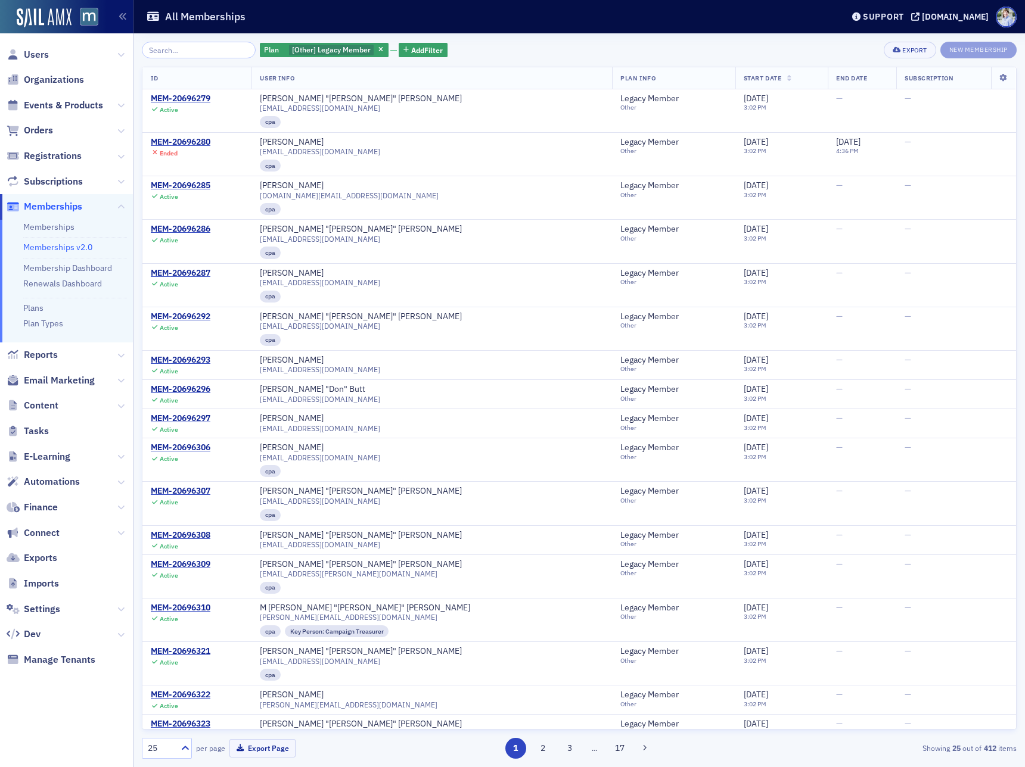
click at [455, 48] on div "Plan [Other] Legacy Member Add Filter Export New Membership" at bounding box center [579, 50] width 875 height 17
click at [430, 49] on button "Add Filter" at bounding box center [423, 50] width 49 height 15
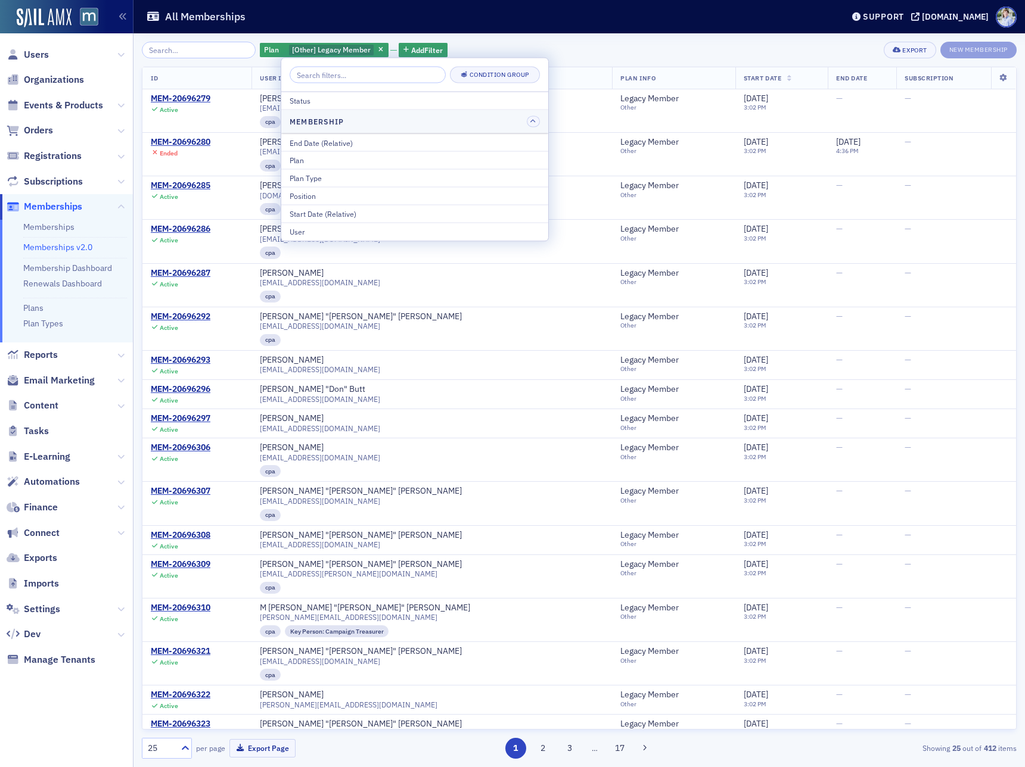
click at [390, 217] on div "Start Date (Relative)" at bounding box center [415, 214] width 250 height 11
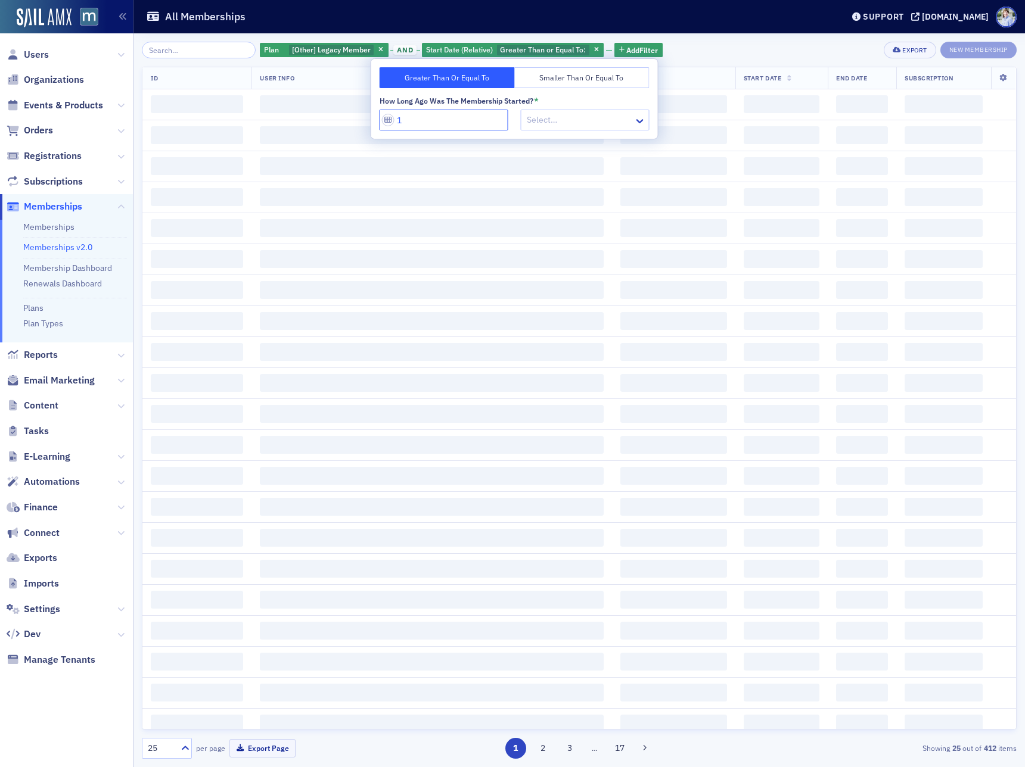
drag, startPoint x: 430, startPoint y: 111, endPoint x: 437, endPoint y: 110, distance: 6.7
click at [431, 111] on input "1" at bounding box center [444, 120] width 129 height 21
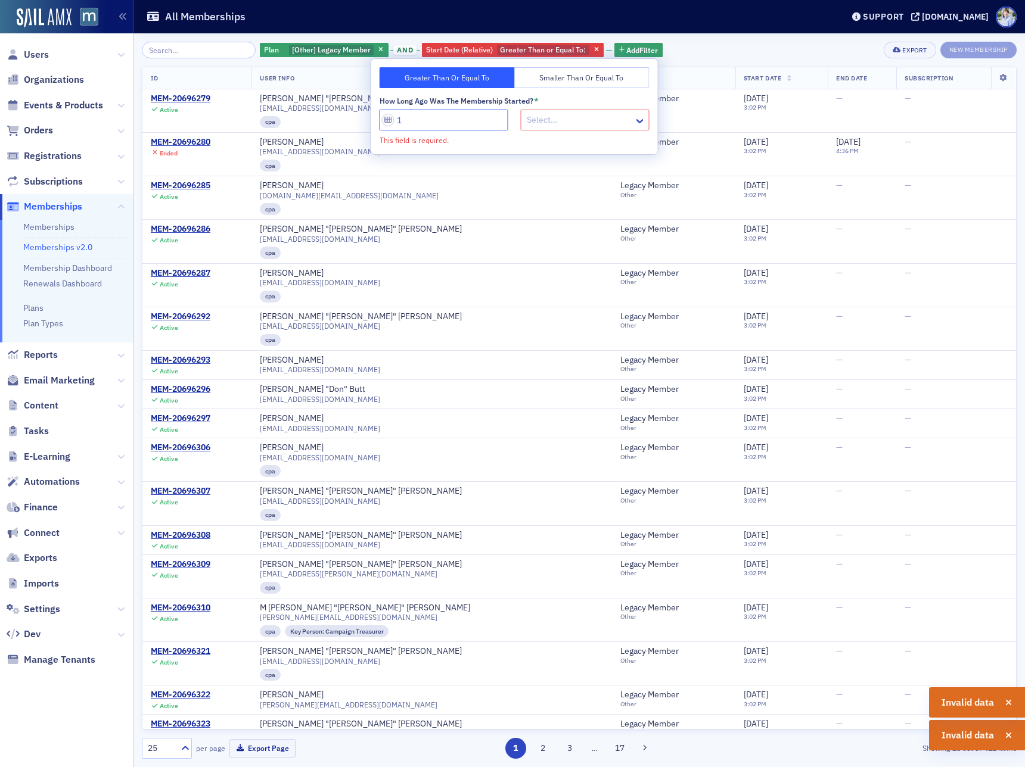
type input "1"
click at [550, 67] on button "Smaller Than or Equal To" at bounding box center [581, 77] width 135 height 21
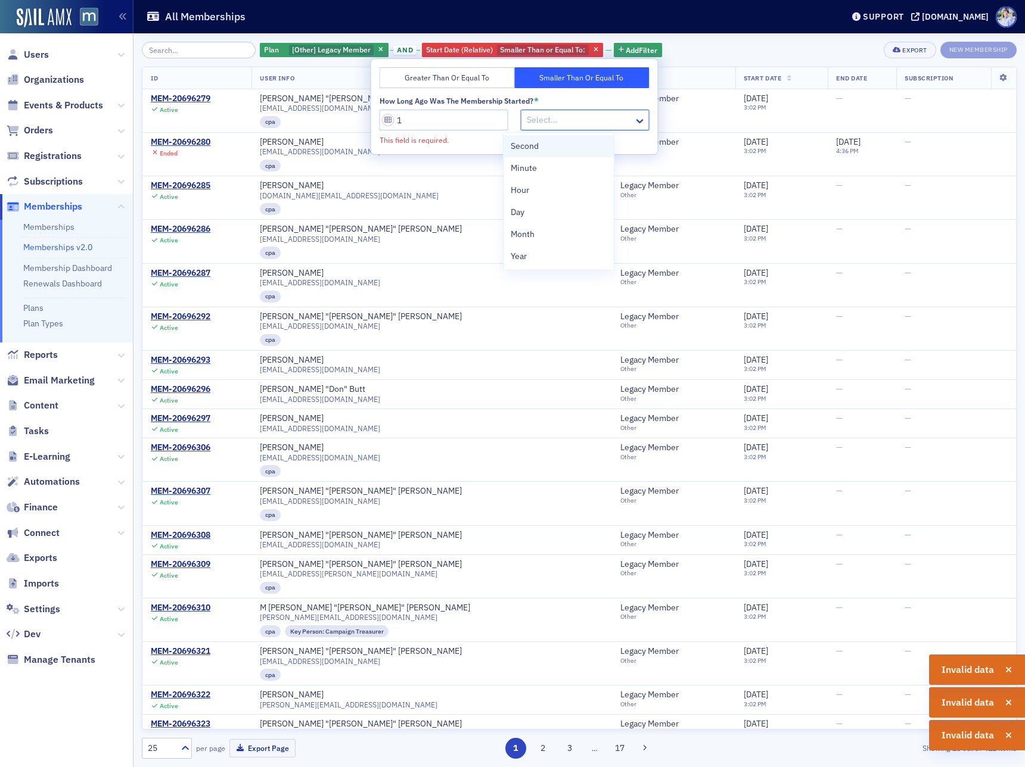
drag, startPoint x: 546, startPoint y: 113, endPoint x: 542, endPoint y: 144, distance: 30.6
click at [546, 113] on div at bounding box center [579, 120] width 107 height 15
click at [528, 247] on div "Year" at bounding box center [559, 256] width 110 height 22
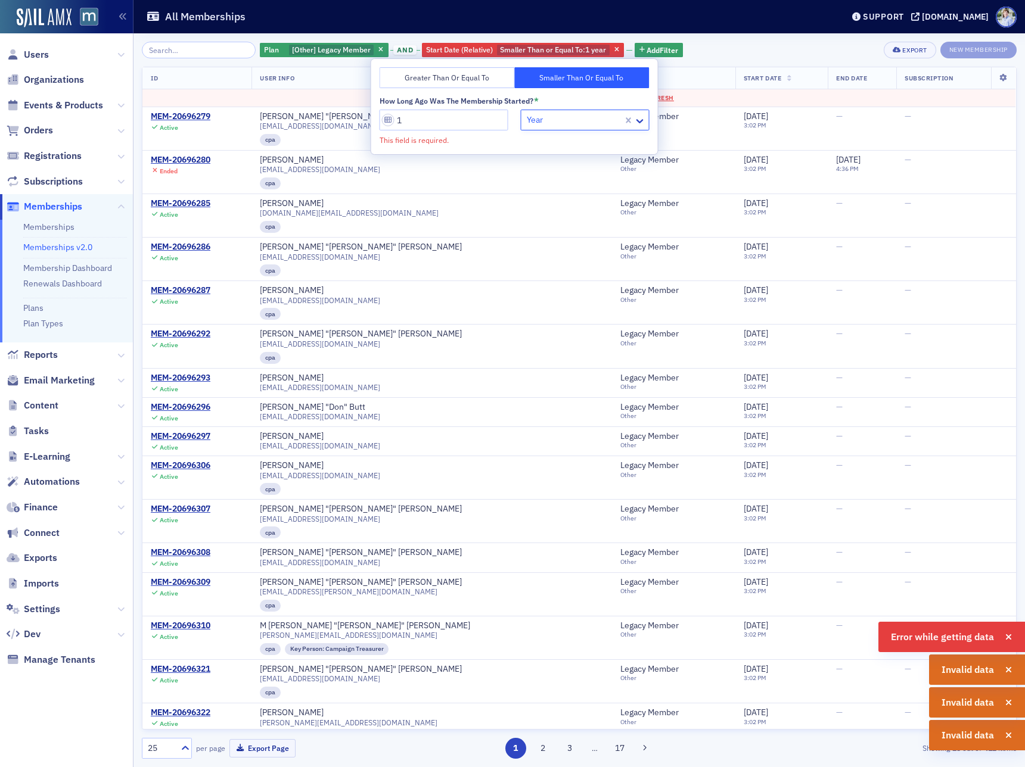
click at [527, 20] on div "All Memberships" at bounding box center [485, 16] width 679 height 23
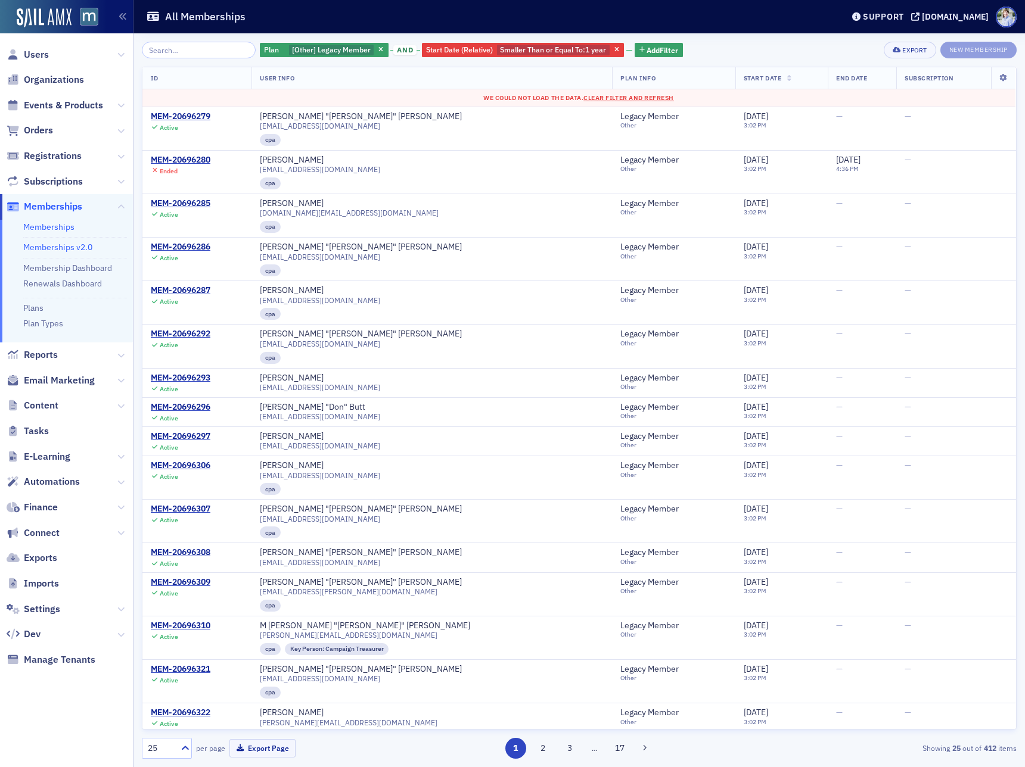
click at [54, 225] on link "Memberships" at bounding box center [48, 227] width 51 height 11
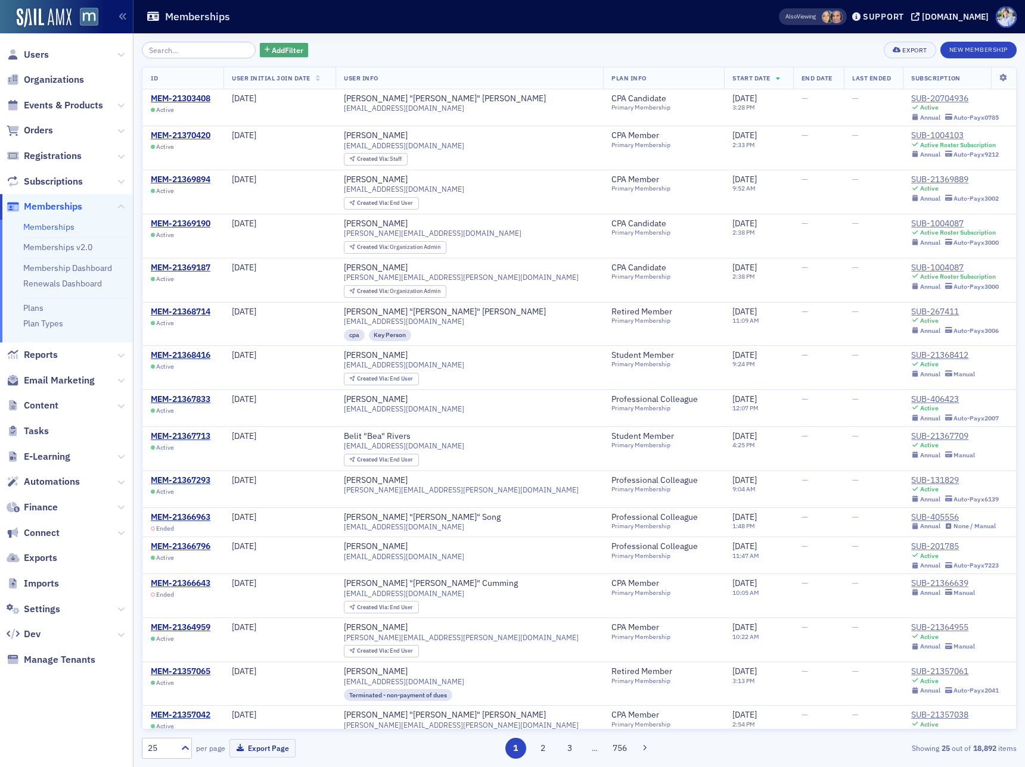
click at [275, 54] on span "Add Filter" at bounding box center [288, 50] width 32 height 11
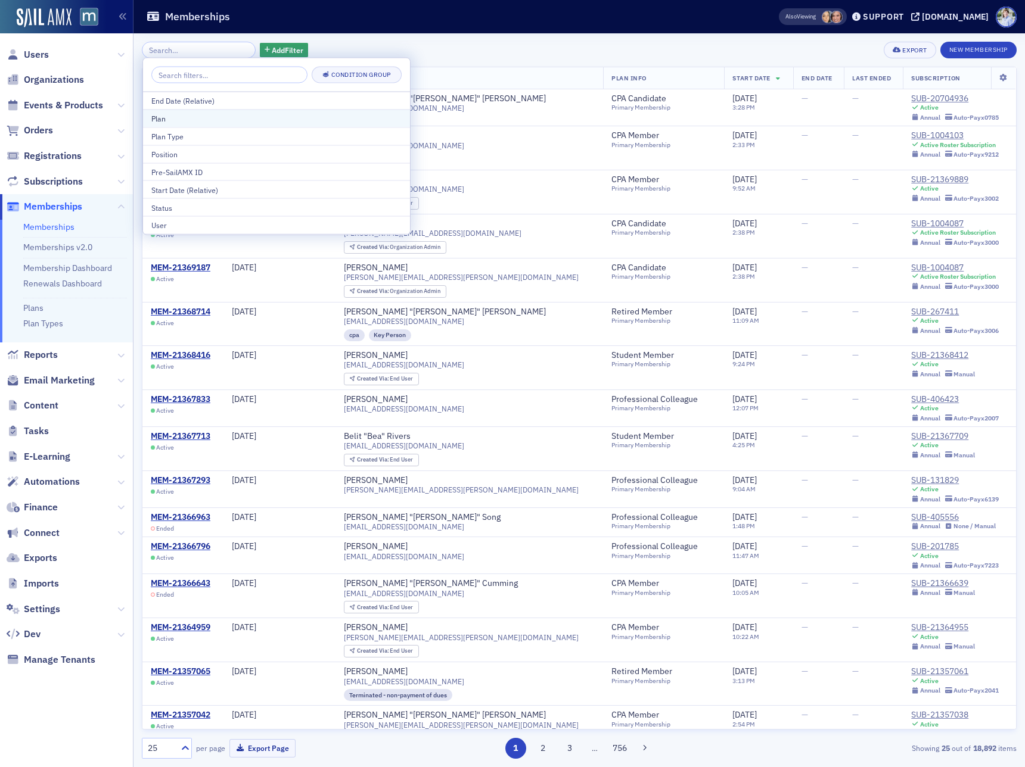
click at [254, 122] on div "Plan" at bounding box center [276, 118] width 250 height 11
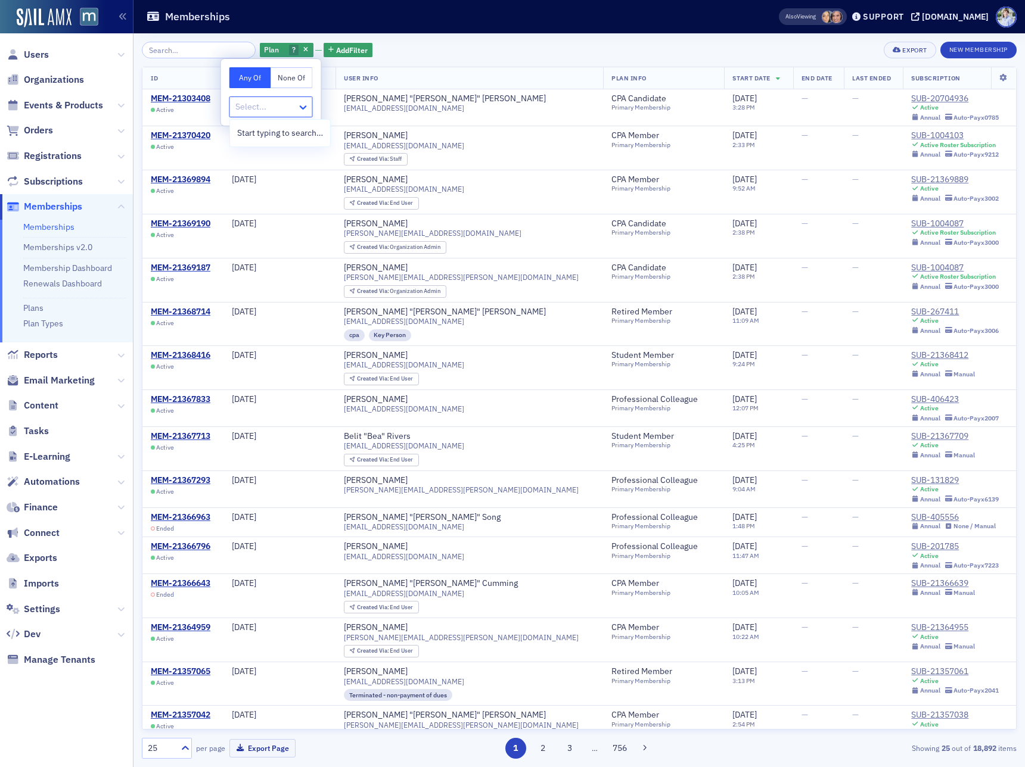
click at [299, 102] on icon at bounding box center [303, 107] width 12 height 12
type input "legac"
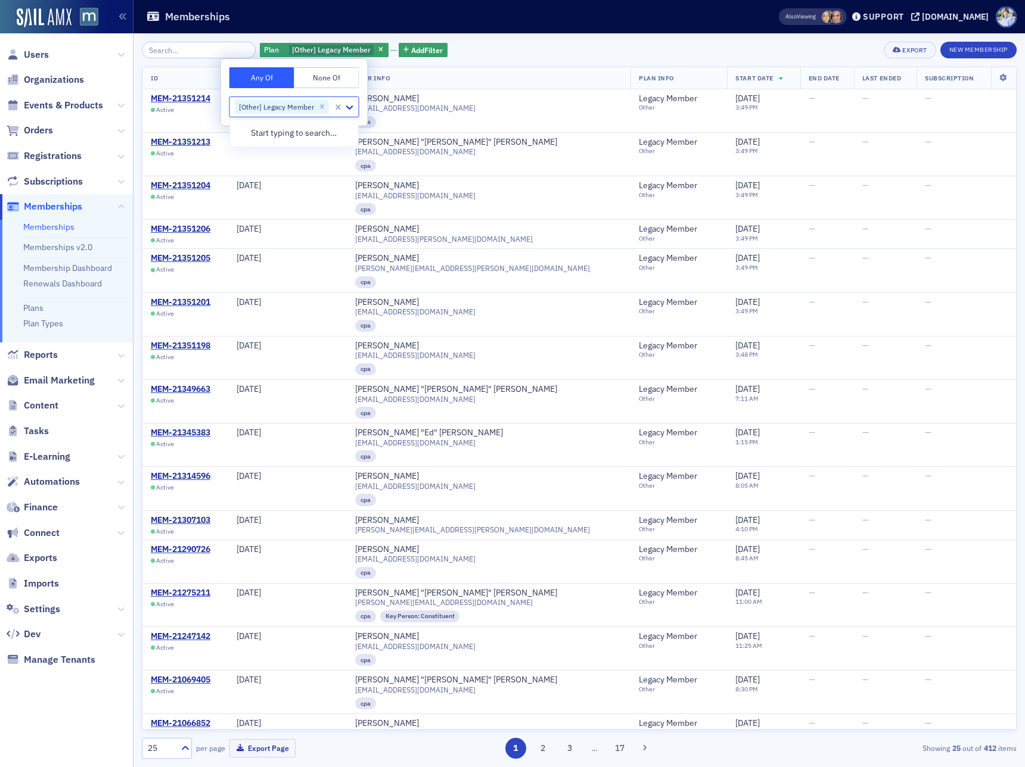
click at [523, 28] on div "Memberships" at bounding box center [443, 16] width 595 height 23
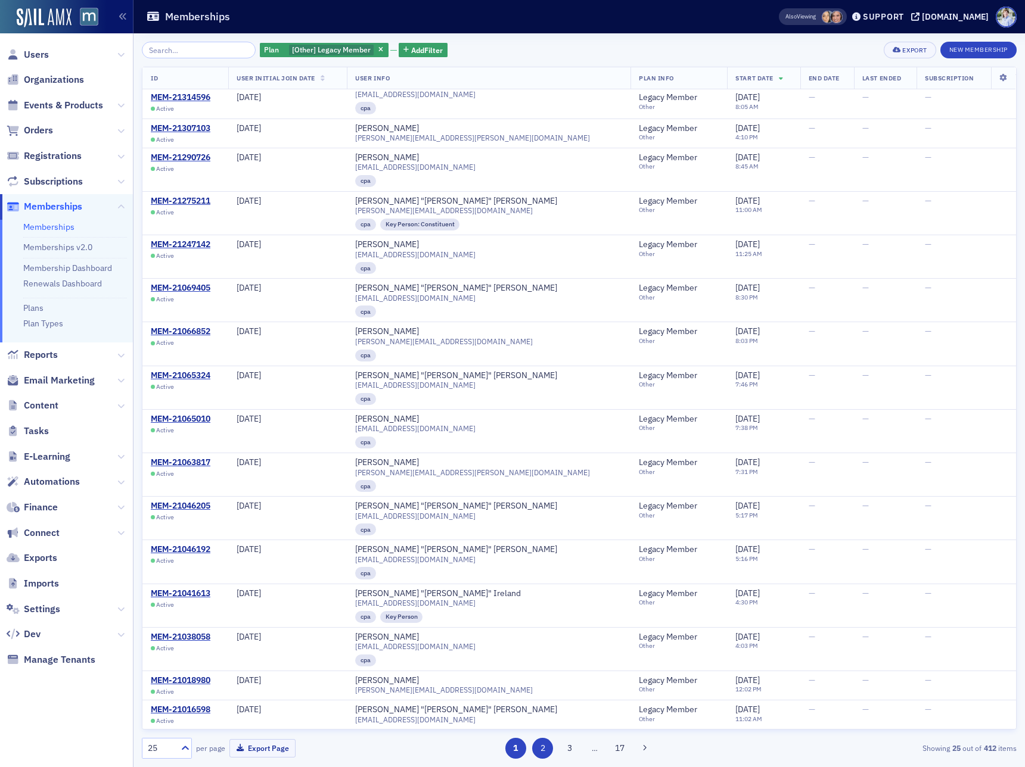
click at [552, 744] on div "1 2 3 … 17" at bounding box center [578, 748] width 283 height 21
click at [548, 748] on button "2" at bounding box center [542, 748] width 21 height 21
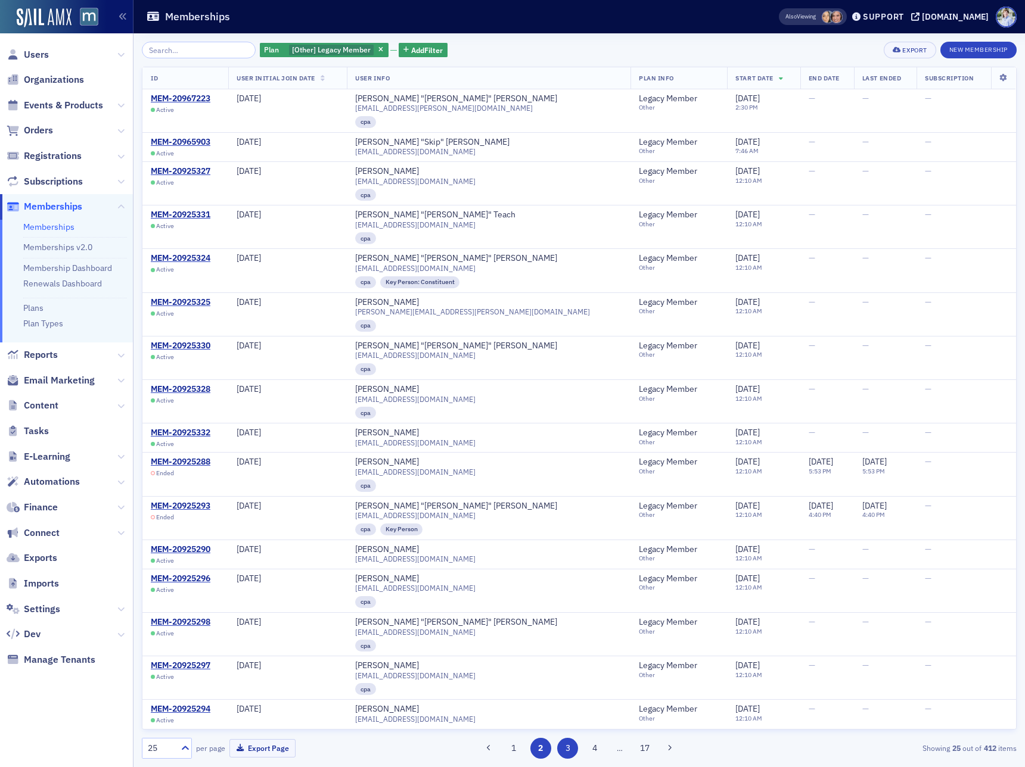
click at [568, 747] on button "3" at bounding box center [567, 748] width 21 height 21
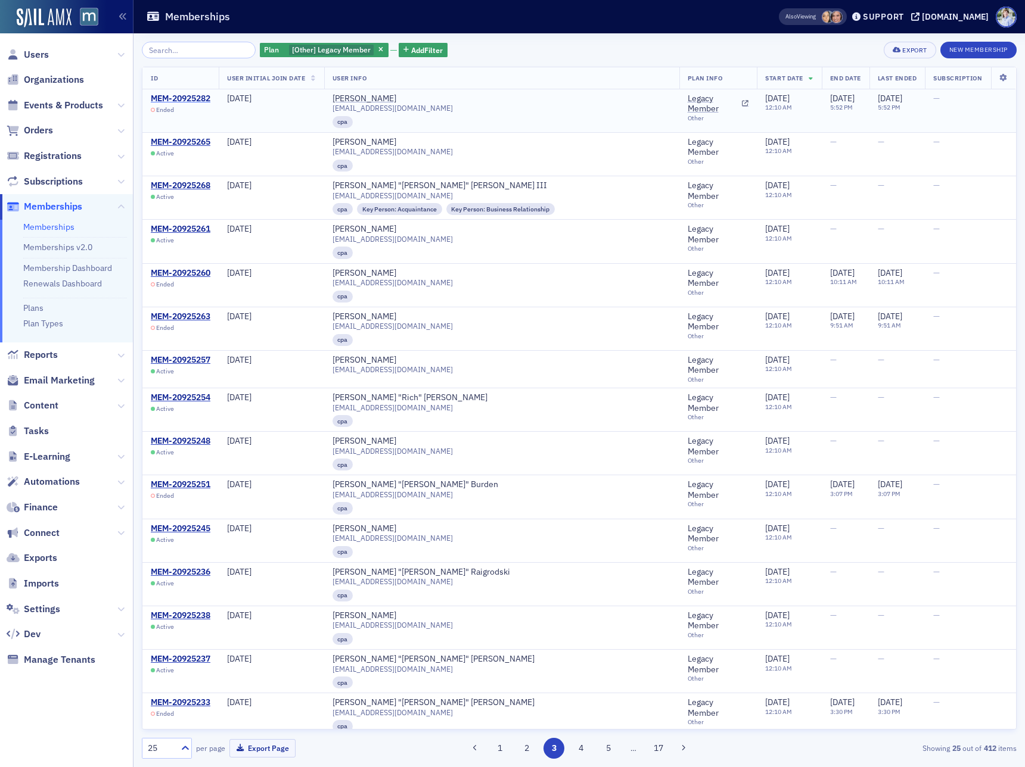
click at [163, 100] on div "MEM-20925282" at bounding box center [181, 99] width 60 height 11
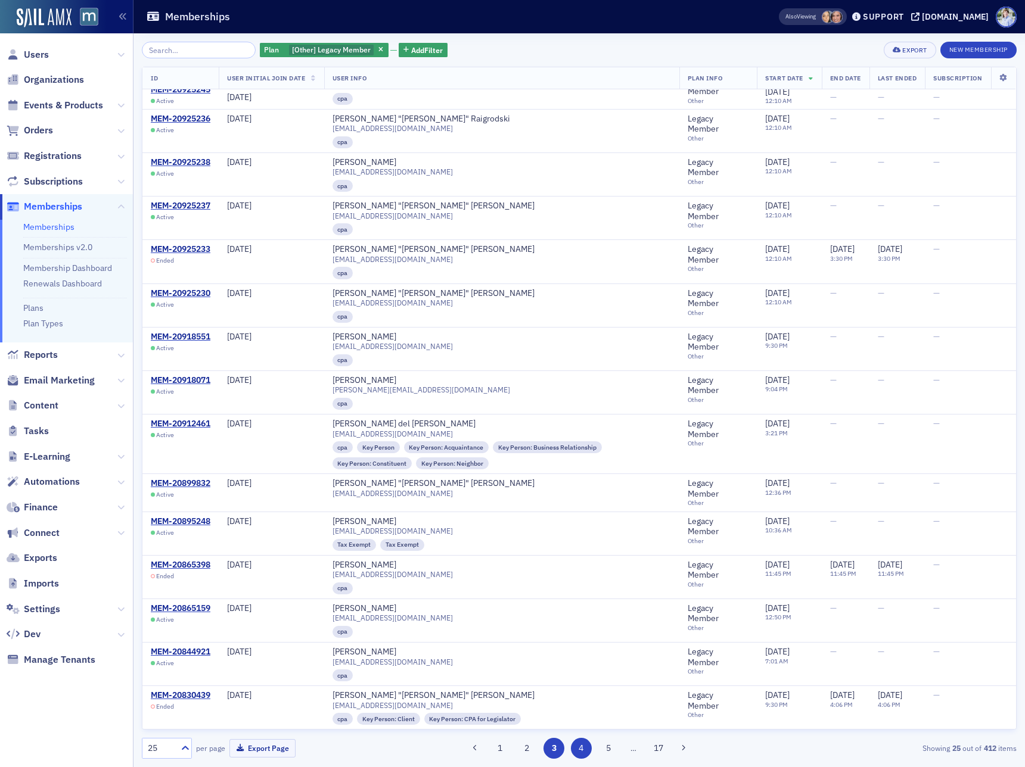
click at [581, 754] on button "4" at bounding box center [581, 748] width 21 height 21
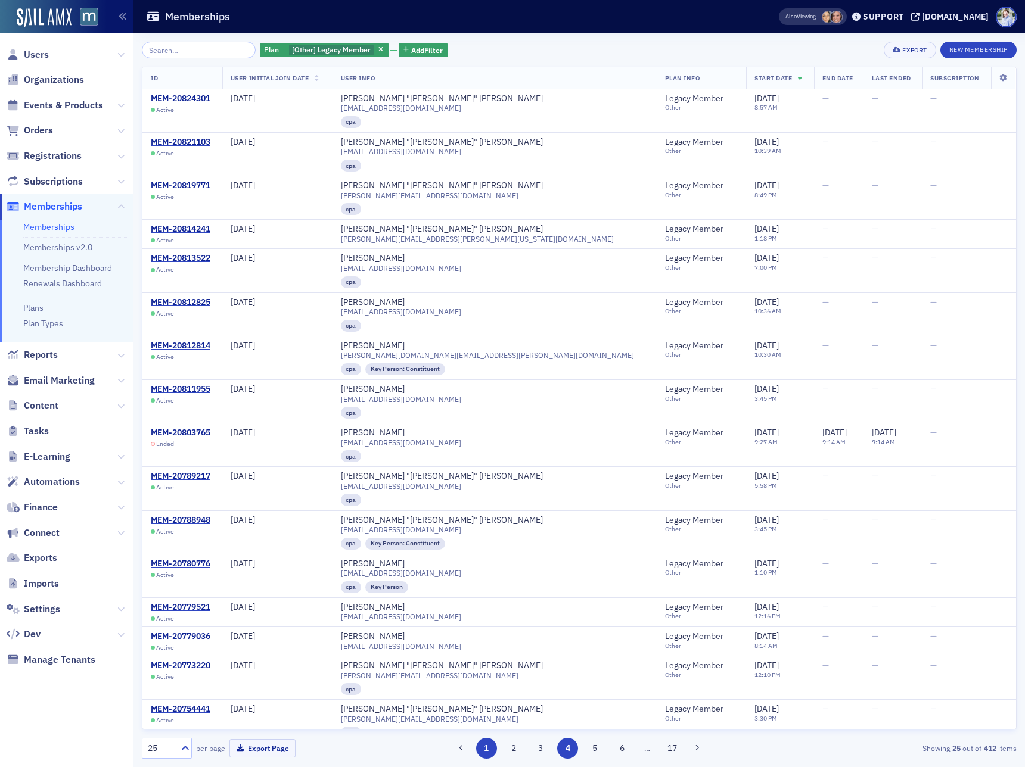
click at [496, 748] on button "1" at bounding box center [486, 748] width 21 height 21
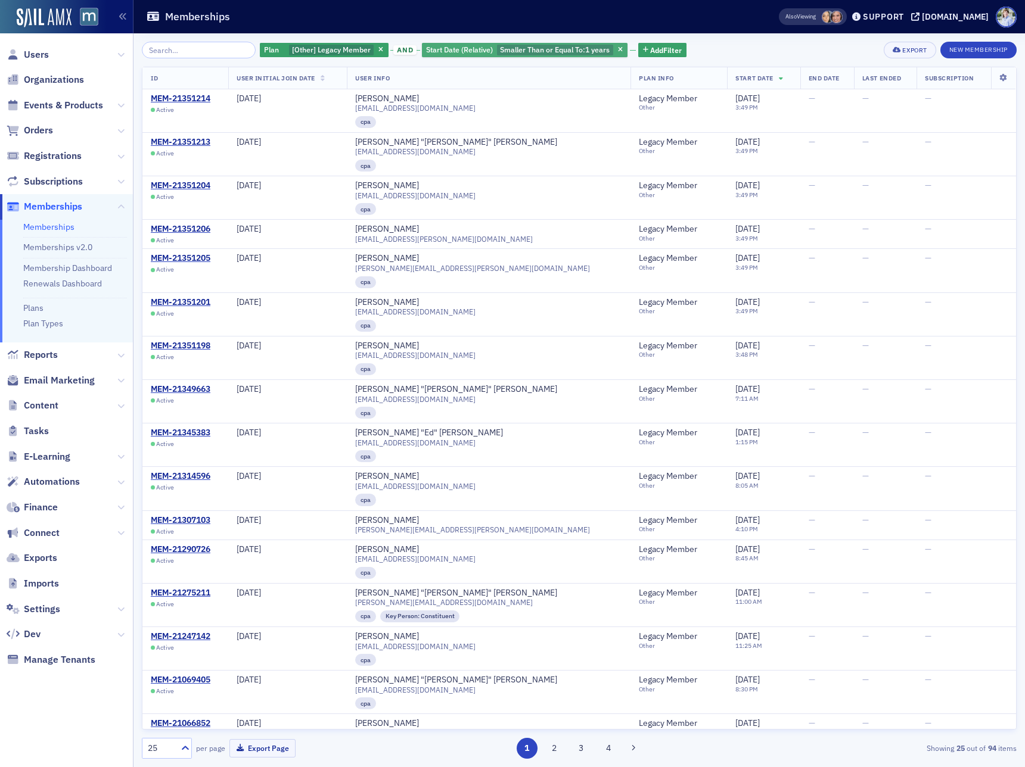
click at [512, 51] on span "Smaller Than or Equal To :" at bounding box center [542, 50] width 85 height 10
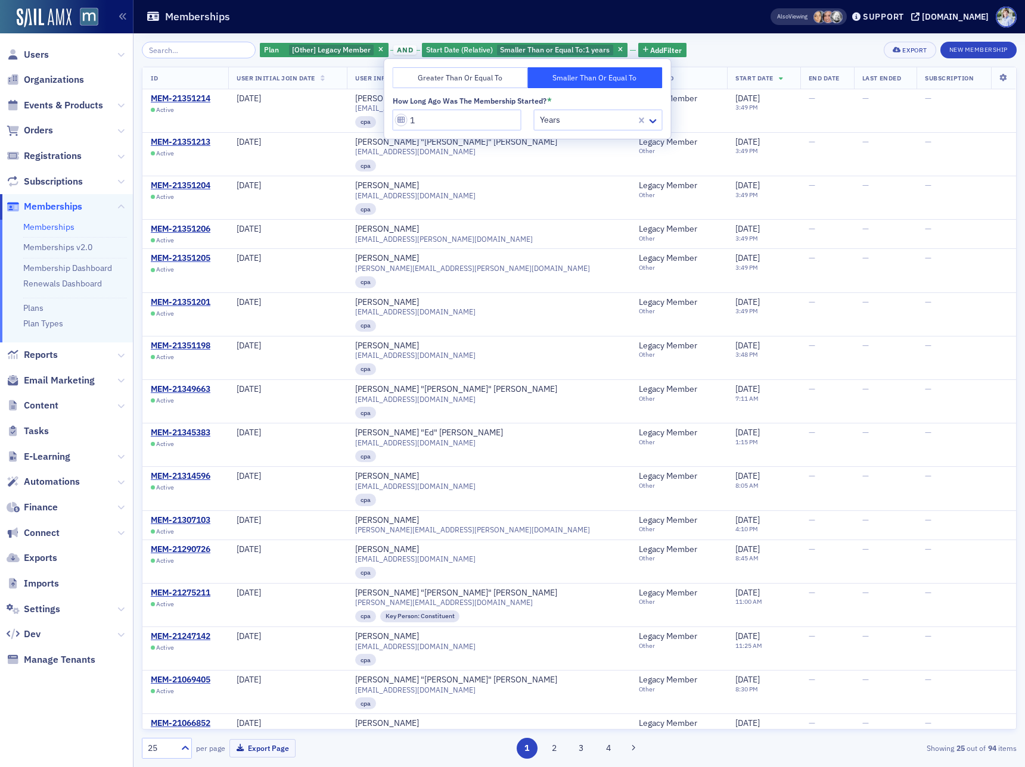
click at [486, 82] on button "Greater Than or Equal To" at bounding box center [460, 77] width 135 height 21
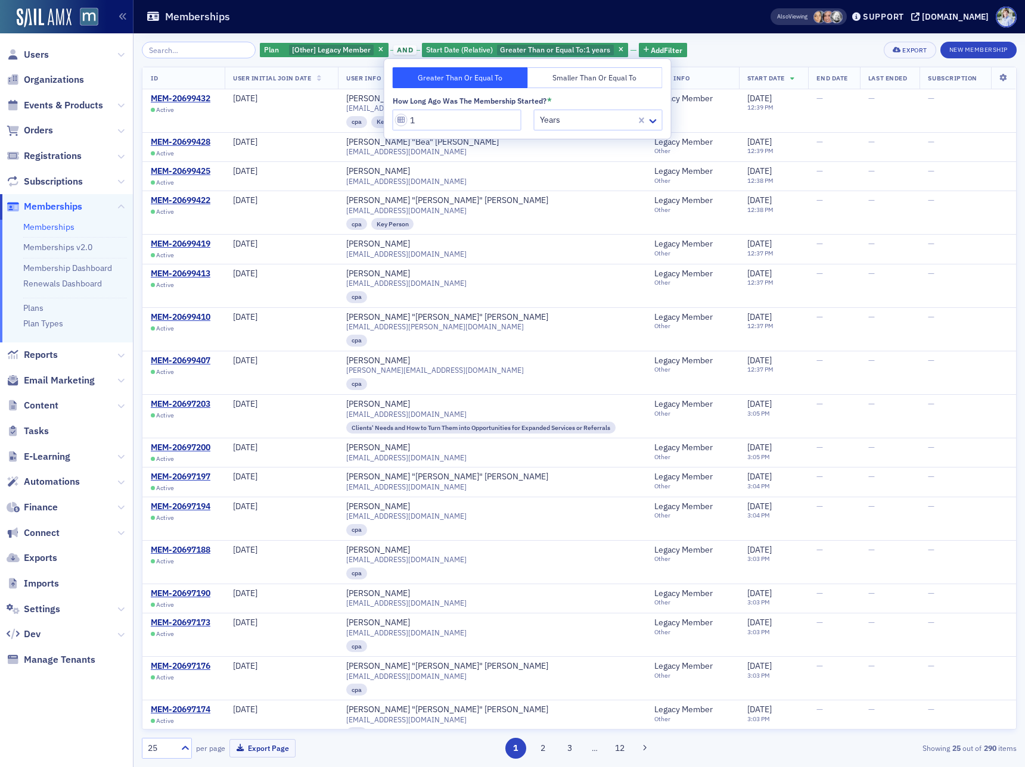
scroll to position [335, 0]
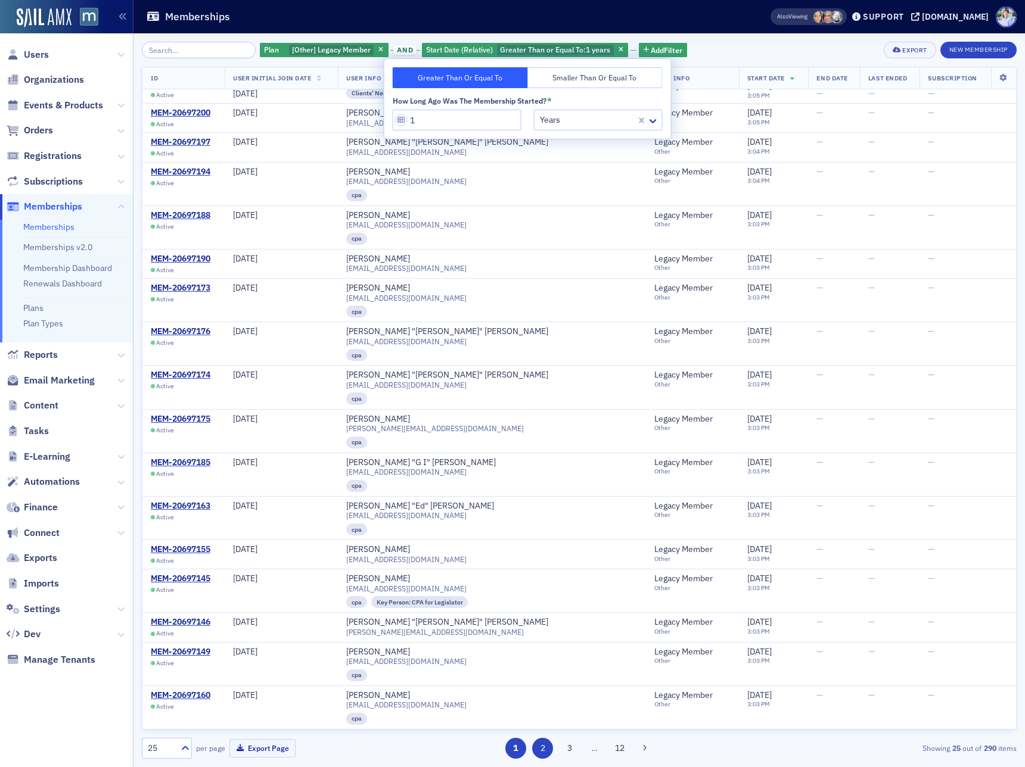
click at [539, 750] on button "2" at bounding box center [542, 748] width 21 height 21
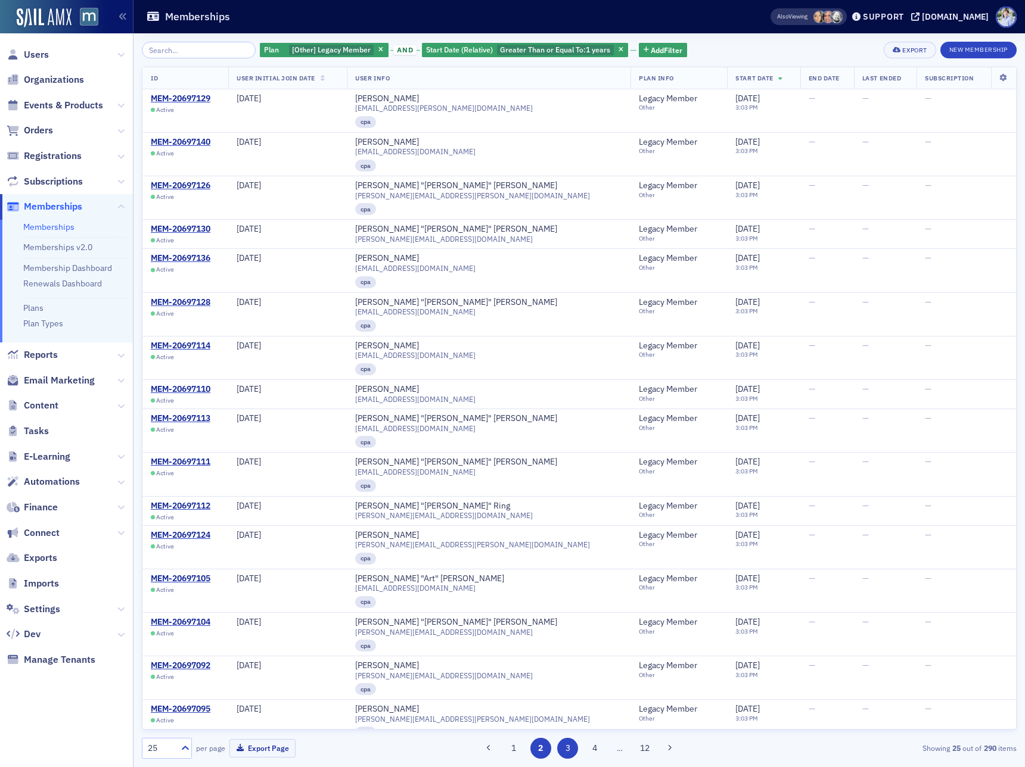
click at [565, 749] on button "3" at bounding box center [567, 748] width 21 height 21
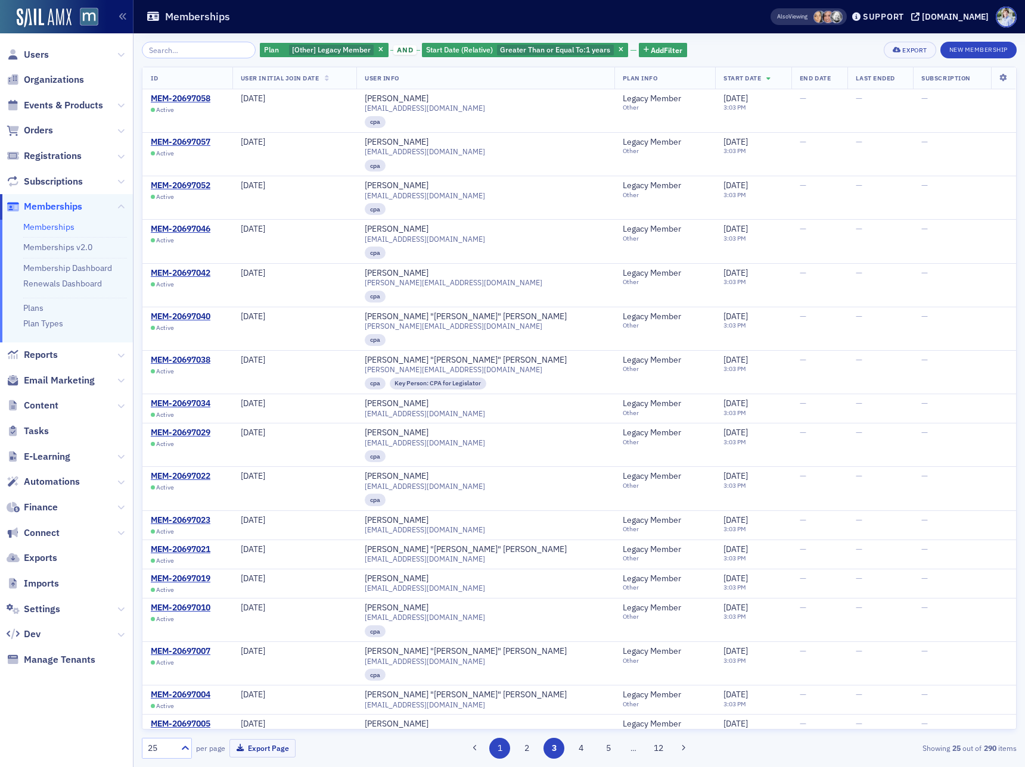
click at [498, 753] on button "1" at bounding box center [499, 748] width 21 height 21
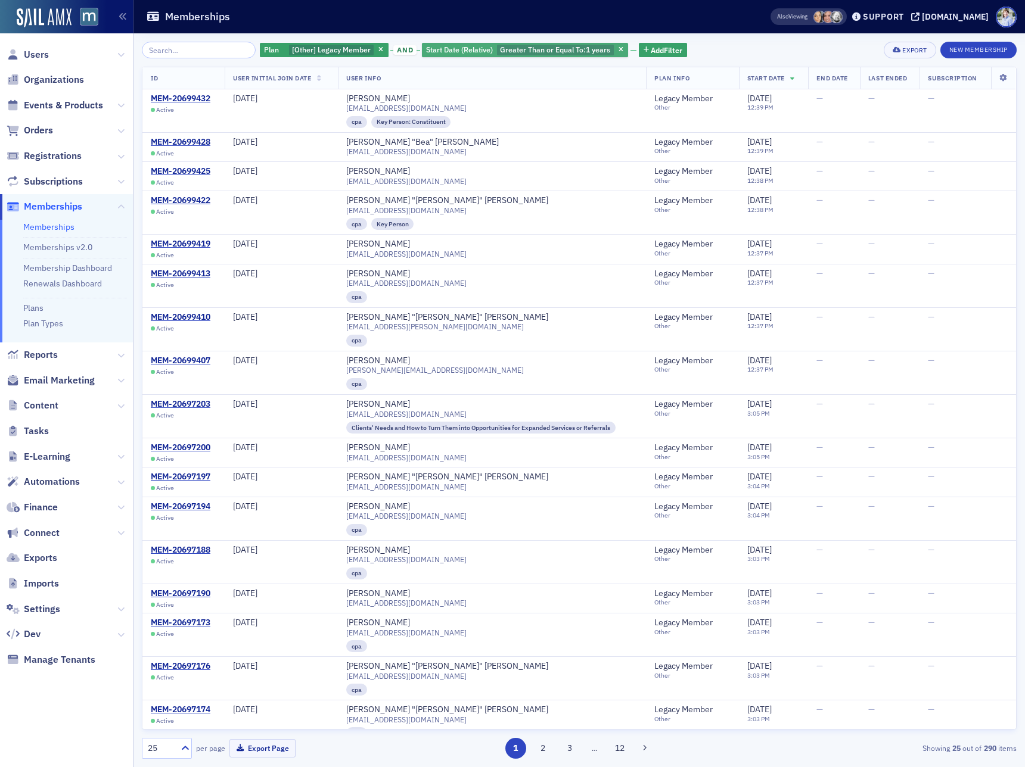
click at [503, 42] on div "Start Date (Relative) Greater Than or Equal To : 1 years" at bounding box center [525, 50] width 206 height 17
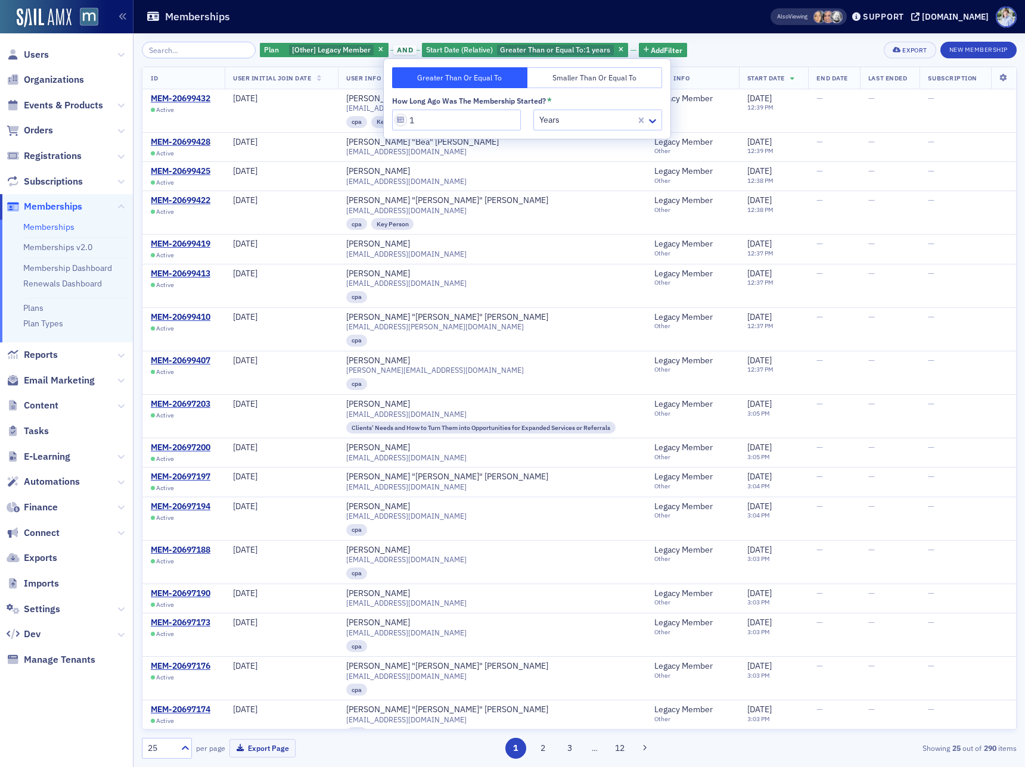
click at [542, 82] on button "Smaller Than or Equal To" at bounding box center [594, 77] width 135 height 21
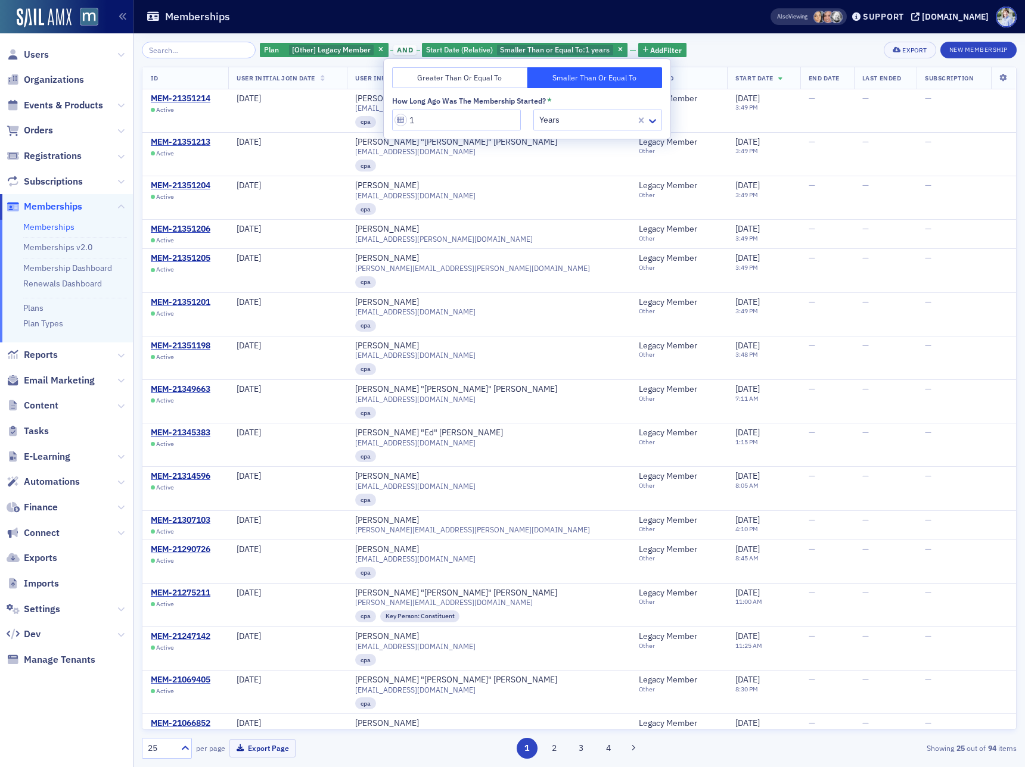
click at [509, 21] on div "Memberships" at bounding box center [439, 16] width 587 height 23
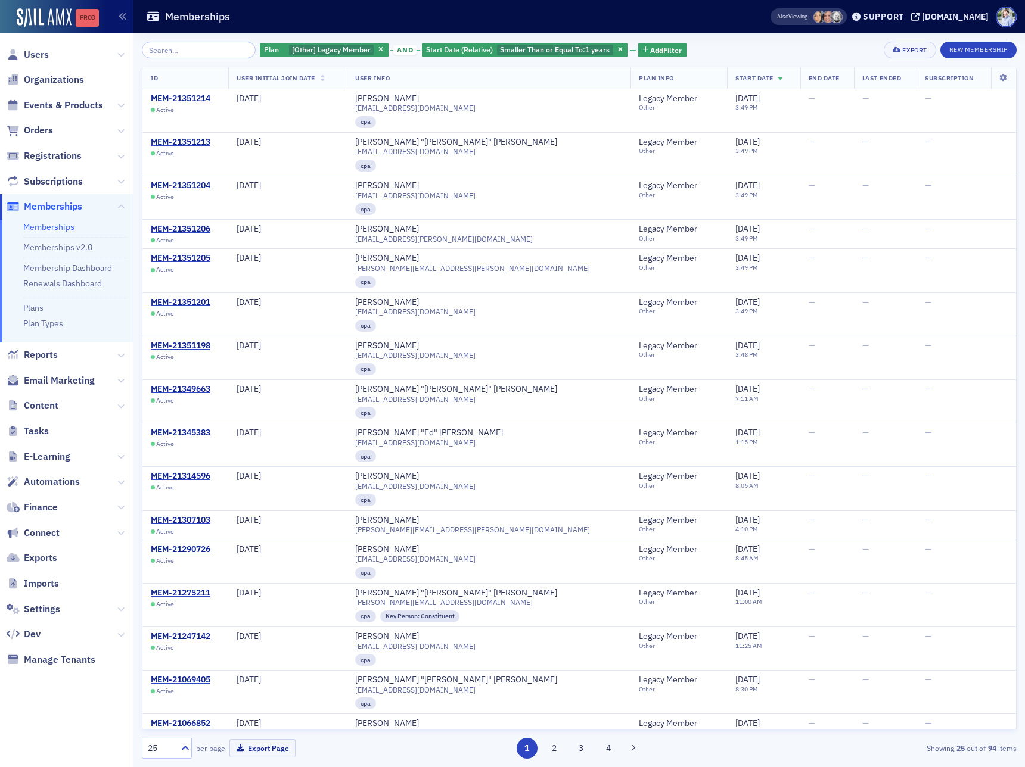
click at [90, 17] on div "Prod" at bounding box center [87, 18] width 23 height 10
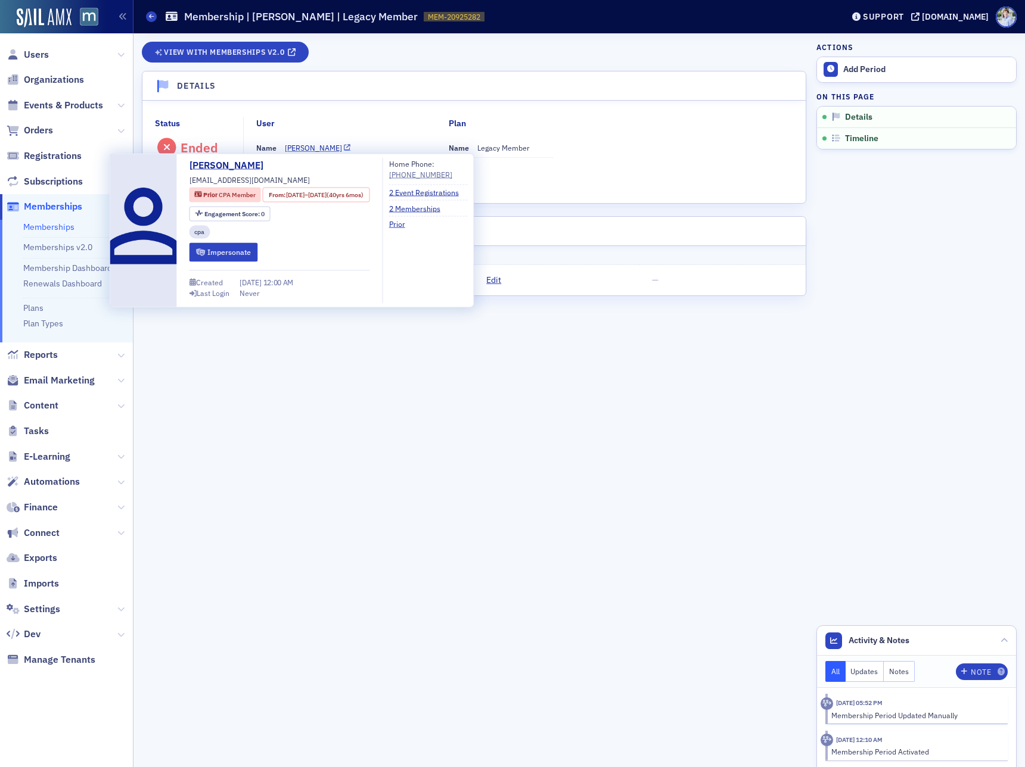
click at [306, 148] on div "[PERSON_NAME]" at bounding box center [313, 147] width 57 height 11
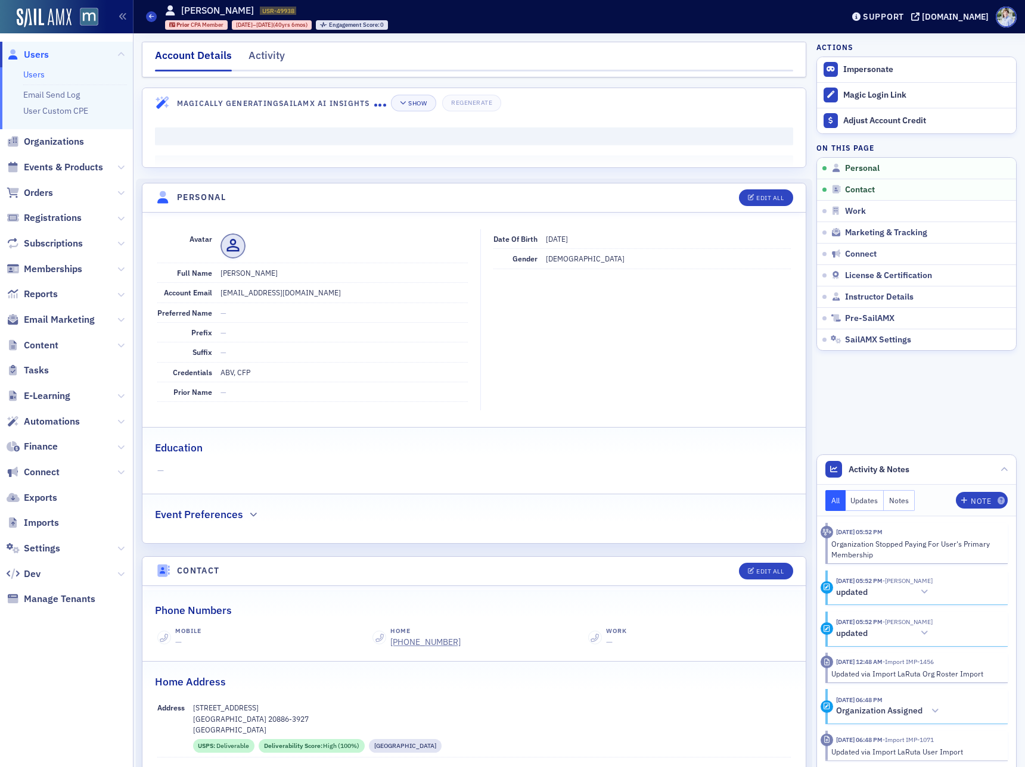
click at [207, 19] on div "[PERSON_NAME] USR-49938 49938 Prior CPA Member [DATE] – [DATE] (40yrs 6mos) Eng…" at bounding box center [276, 17] width 223 height 26
click at [205, 22] on span "CPA Member" at bounding box center [207, 25] width 33 height 8
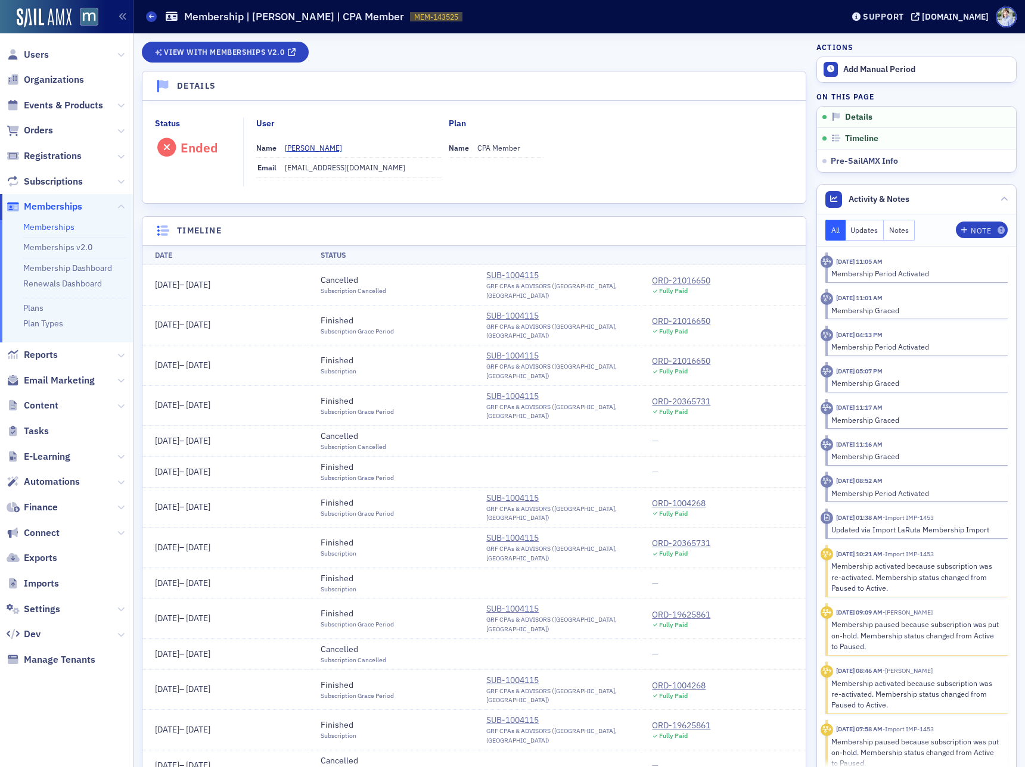
drag, startPoint x: 678, startPoint y: 279, endPoint x: 669, endPoint y: 279, distance: 9.0
click at [677, 279] on div "ORD-21016650" at bounding box center [681, 281] width 58 height 13
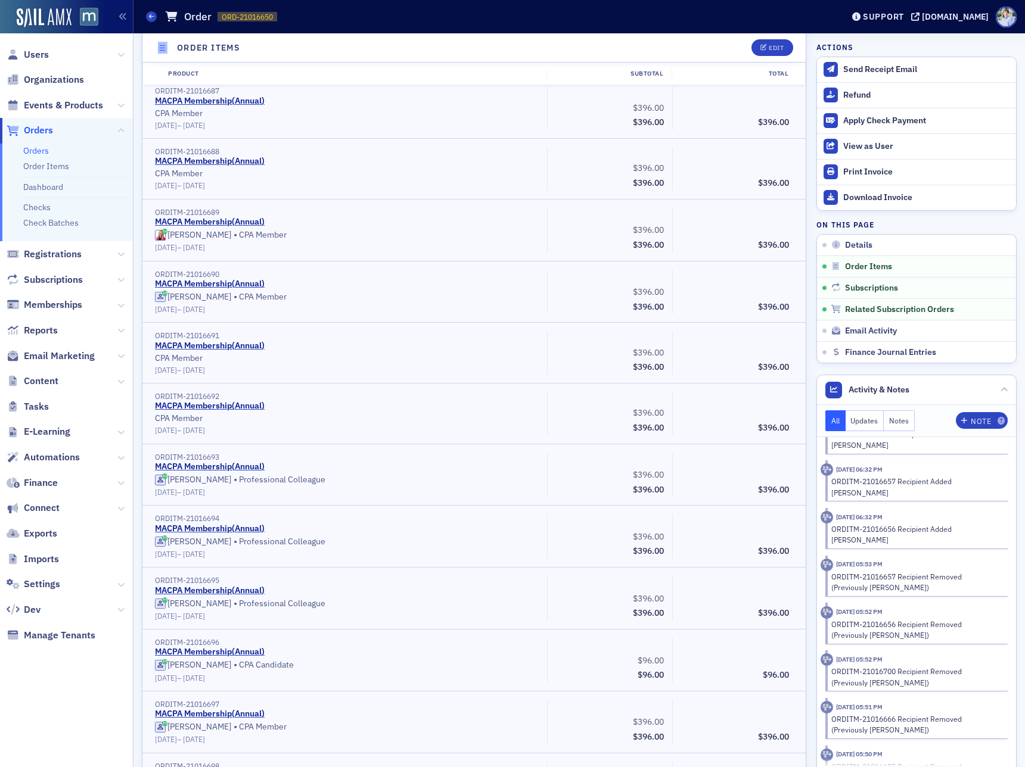
scroll to position [2126, 0]
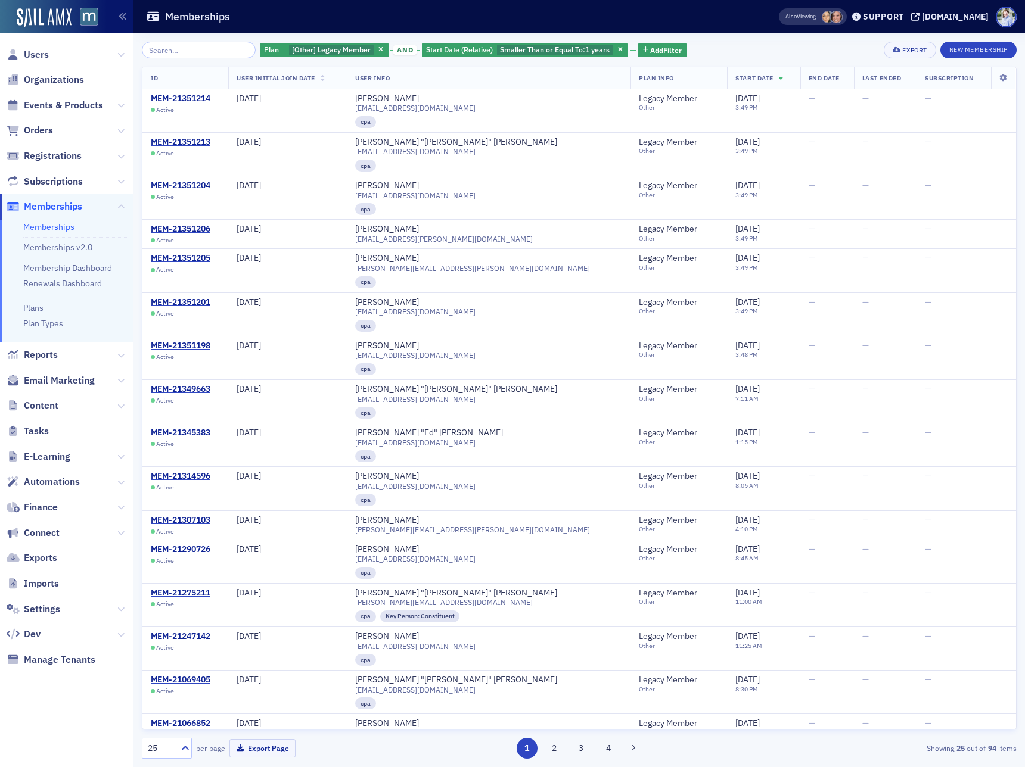
scroll to position [392, 0]
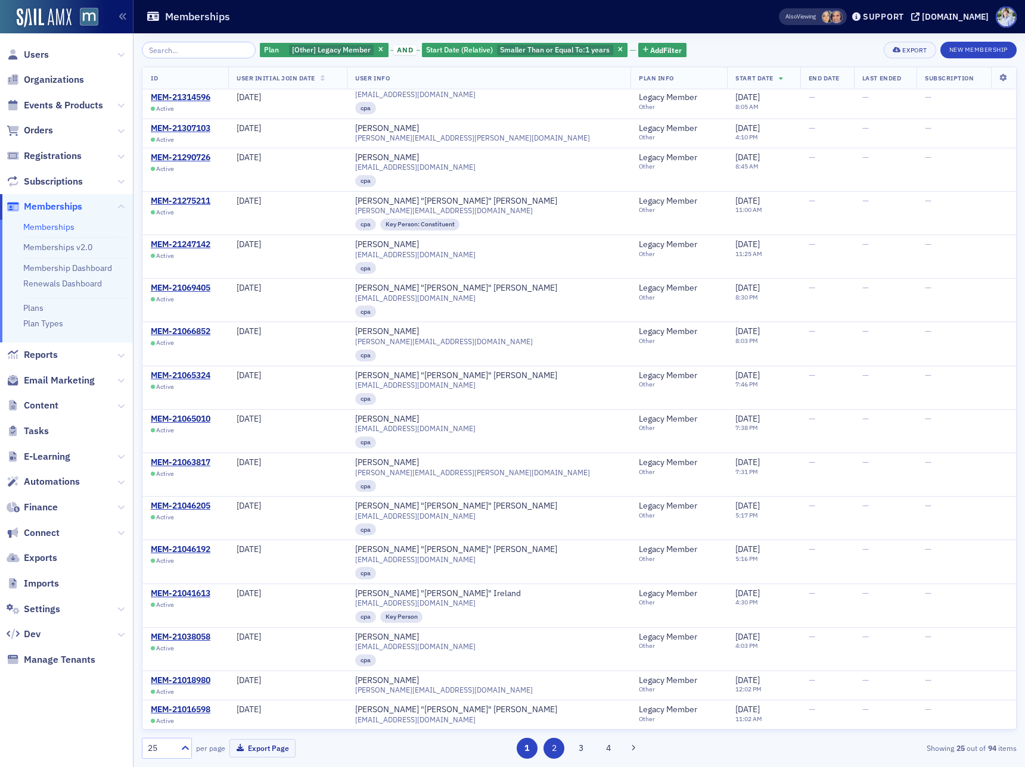
click at [549, 743] on button "2" at bounding box center [553, 748] width 21 height 21
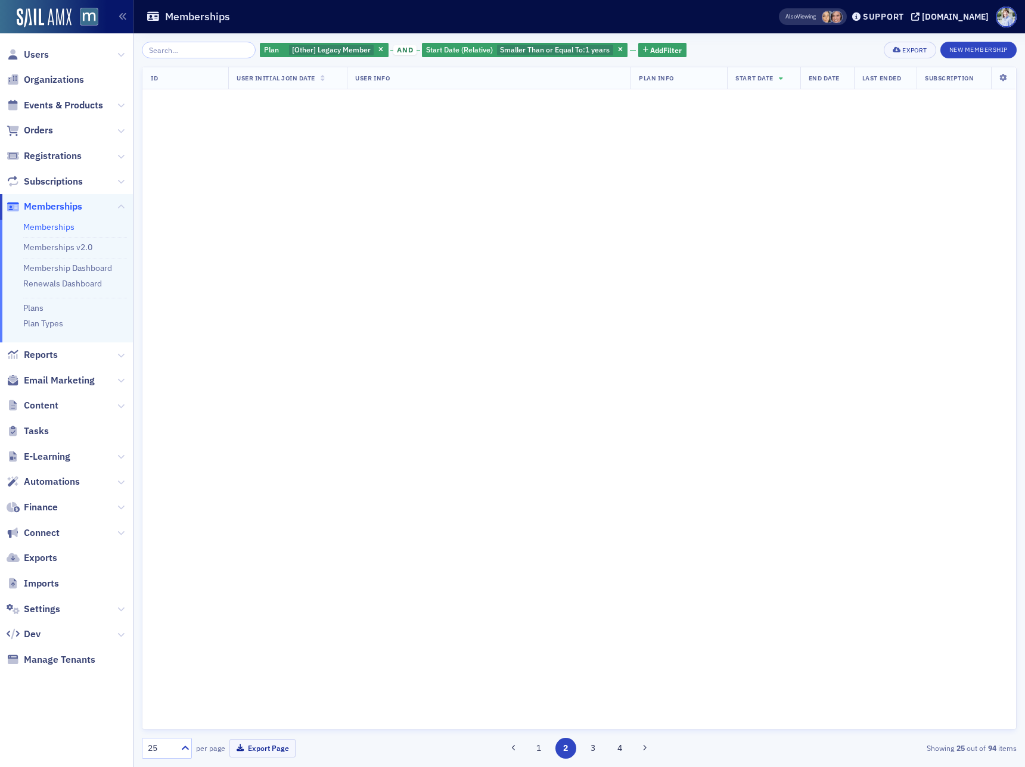
scroll to position [0, 0]
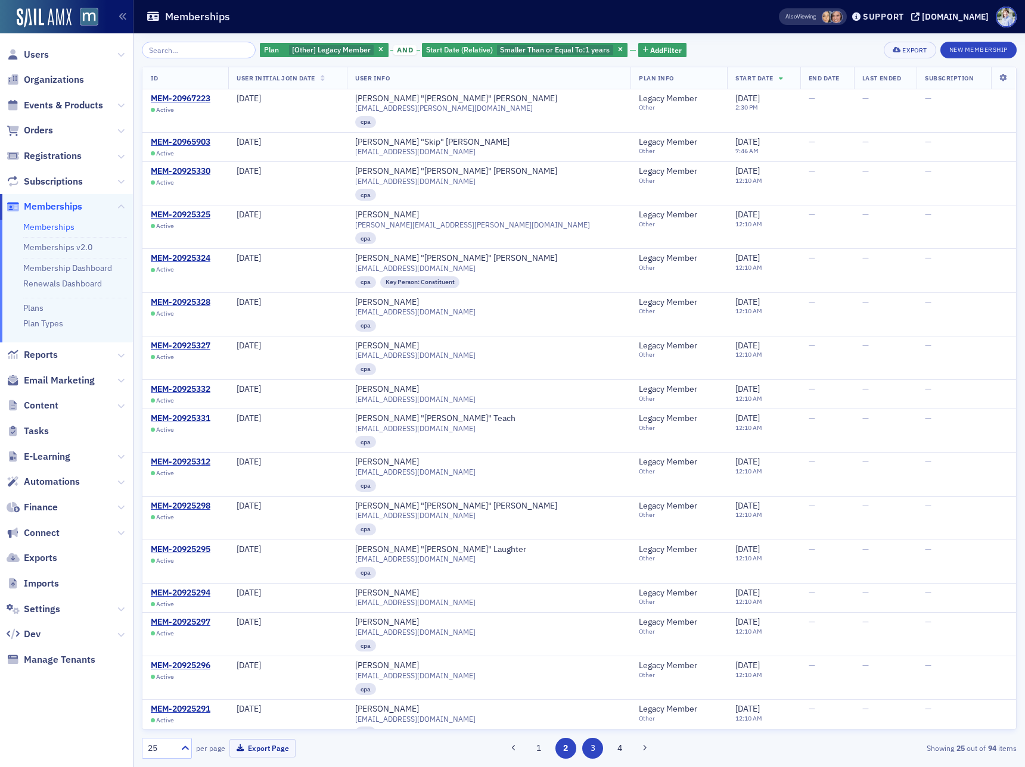
click at [591, 749] on button "3" at bounding box center [592, 748] width 21 height 21
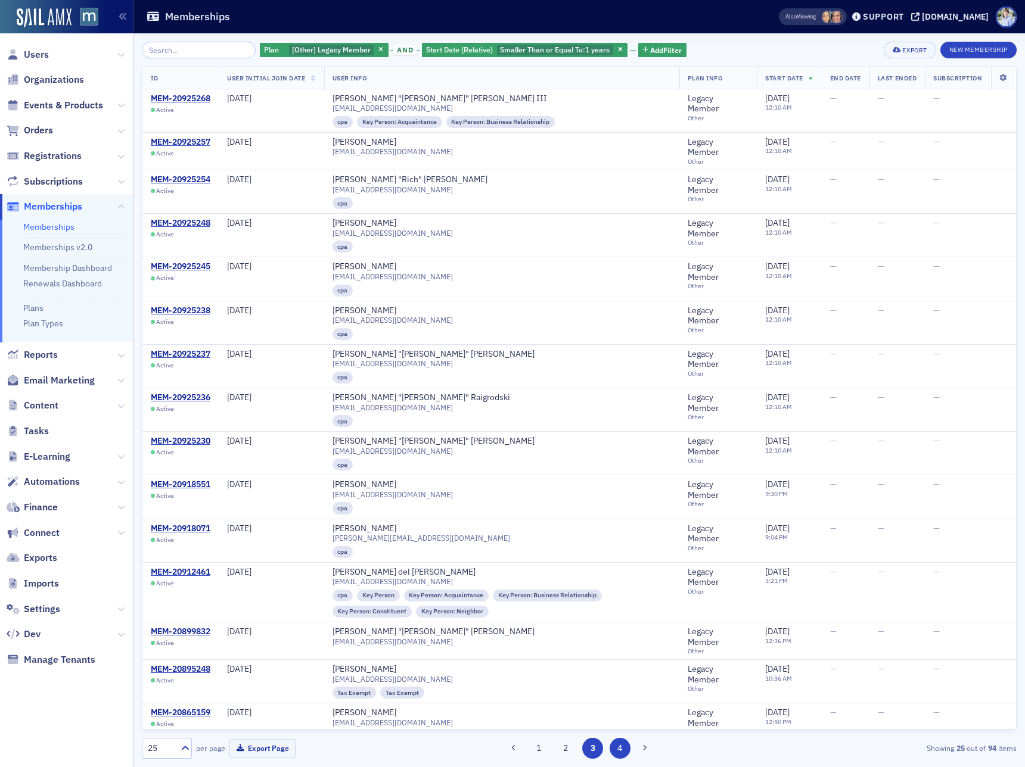
click at [623, 749] on button "4" at bounding box center [620, 748] width 21 height 21
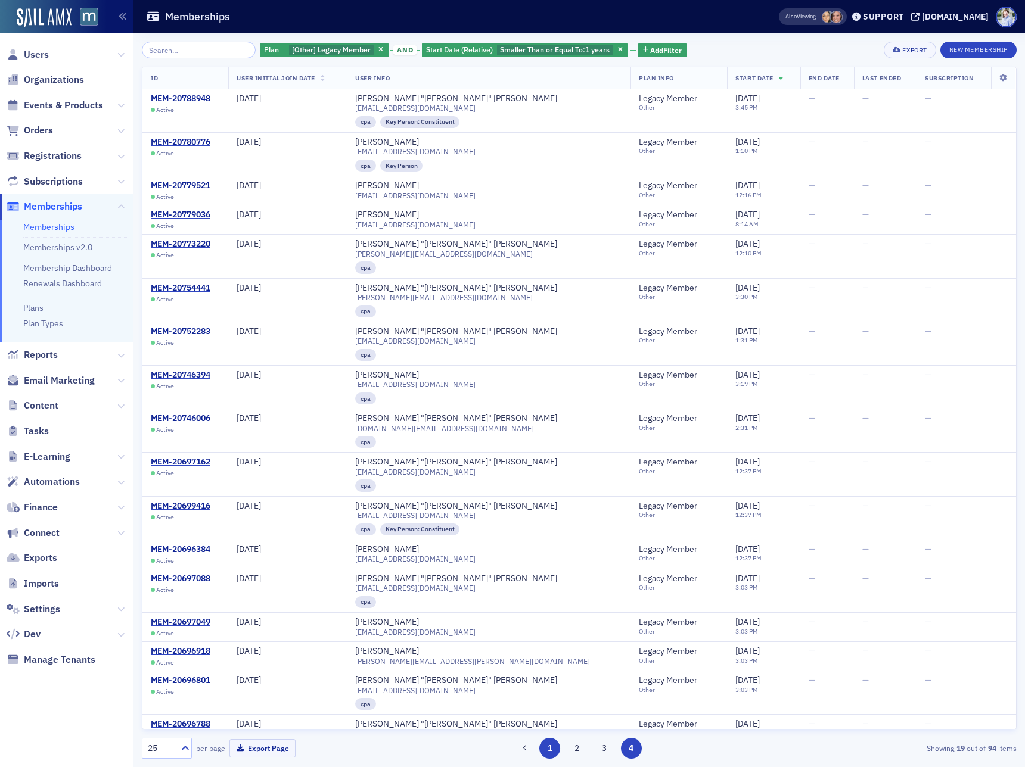
click at [554, 754] on button "1" at bounding box center [549, 748] width 21 height 21
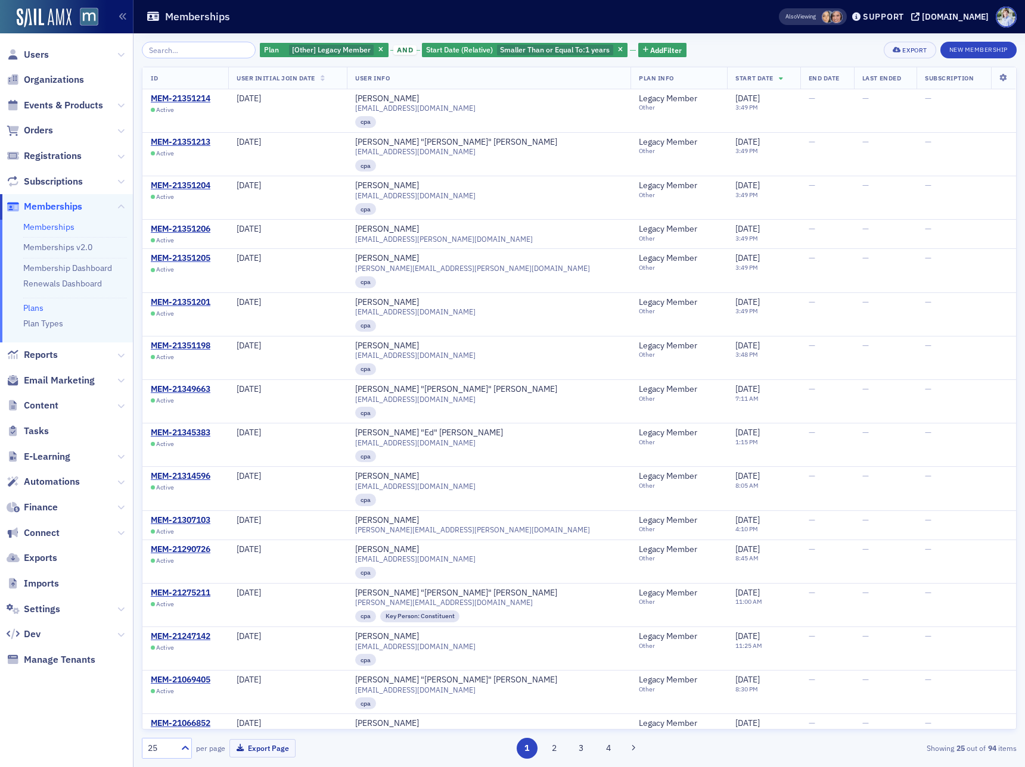
click at [38, 313] on link "Plans" at bounding box center [33, 308] width 20 height 11
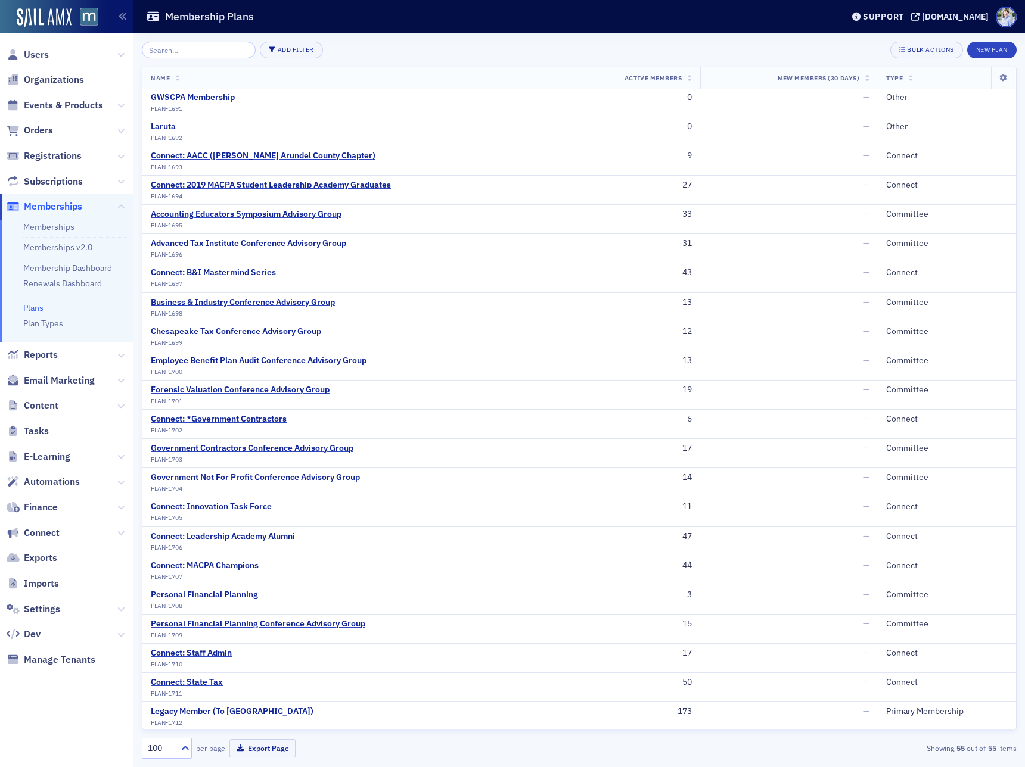
scroll to position [969, 0]
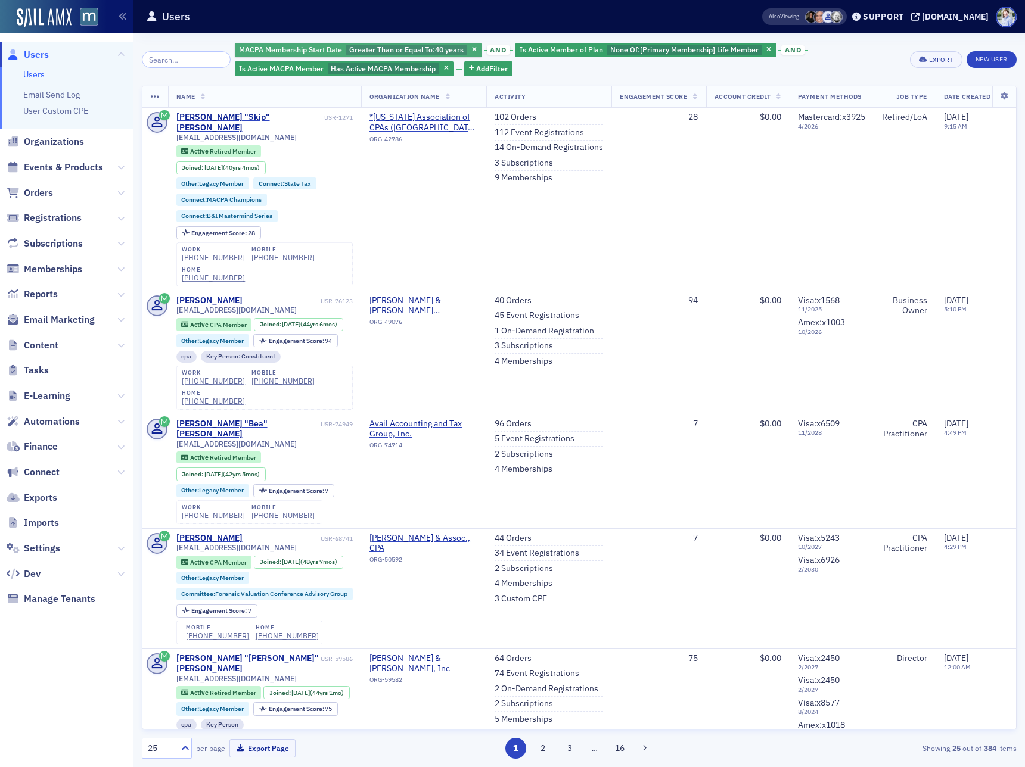
click at [346, 38] on div "MACPA Membership Start Date Greater Than or Equal To : 40 years and Is Active M…" at bounding box center [579, 400] width 875 height 734
click at [344, 43] on div "MACPA Membership Start Date Greater Than or Equal To : 40 years" at bounding box center [358, 50] width 247 height 15
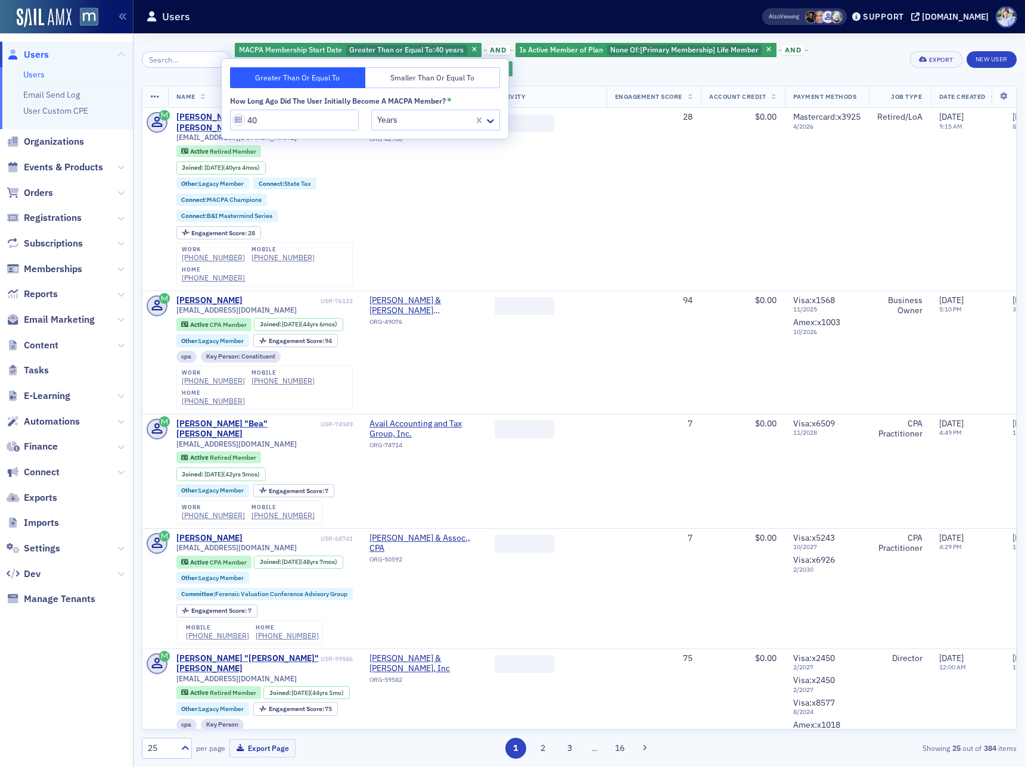
click at [486, 68] on span "Add Filter" at bounding box center [492, 68] width 32 height 11
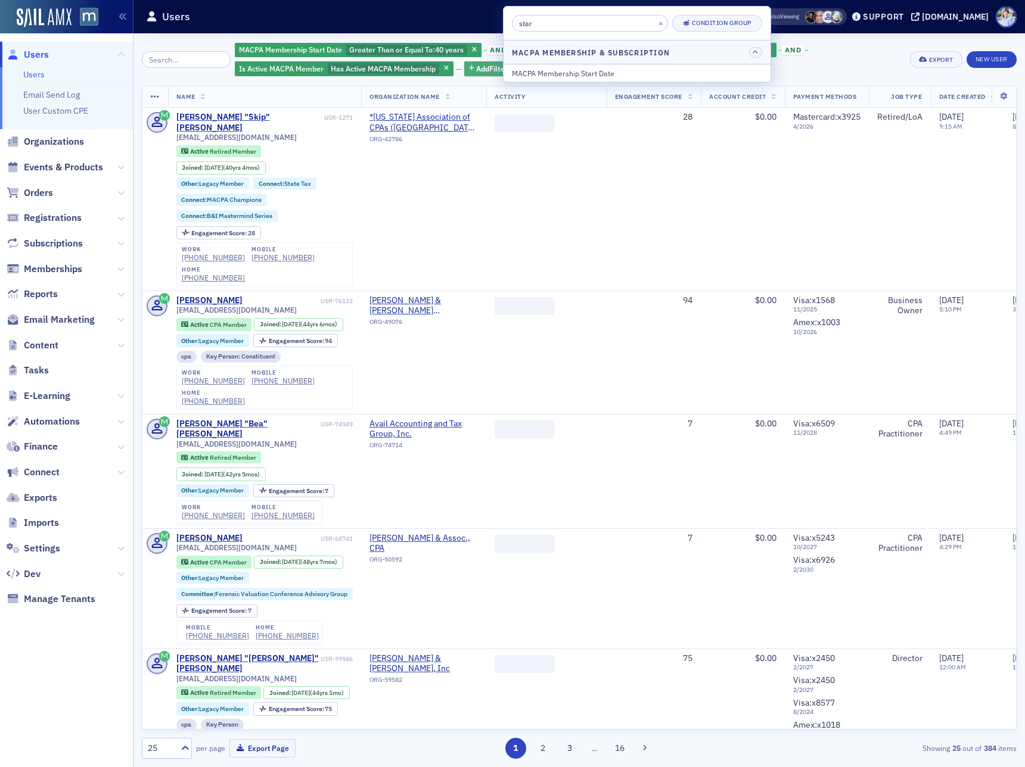
type input "start"
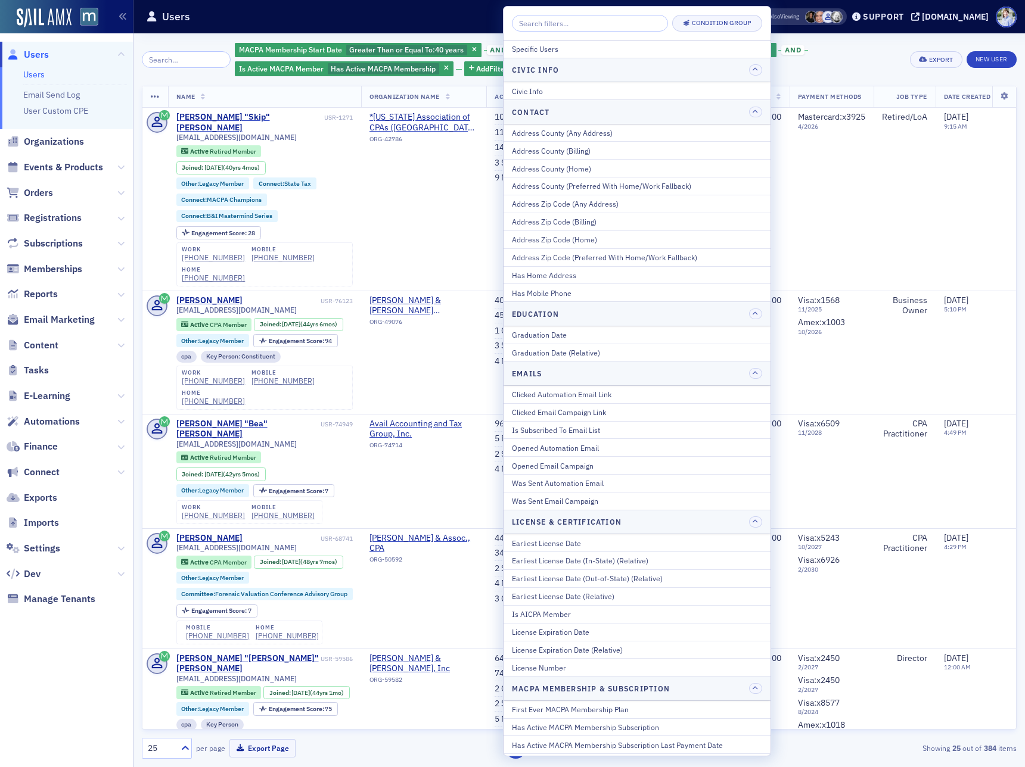
click at [434, 29] on header "Users Also Viewing Support macpa.org" at bounding box center [578, 16] width 891 height 33
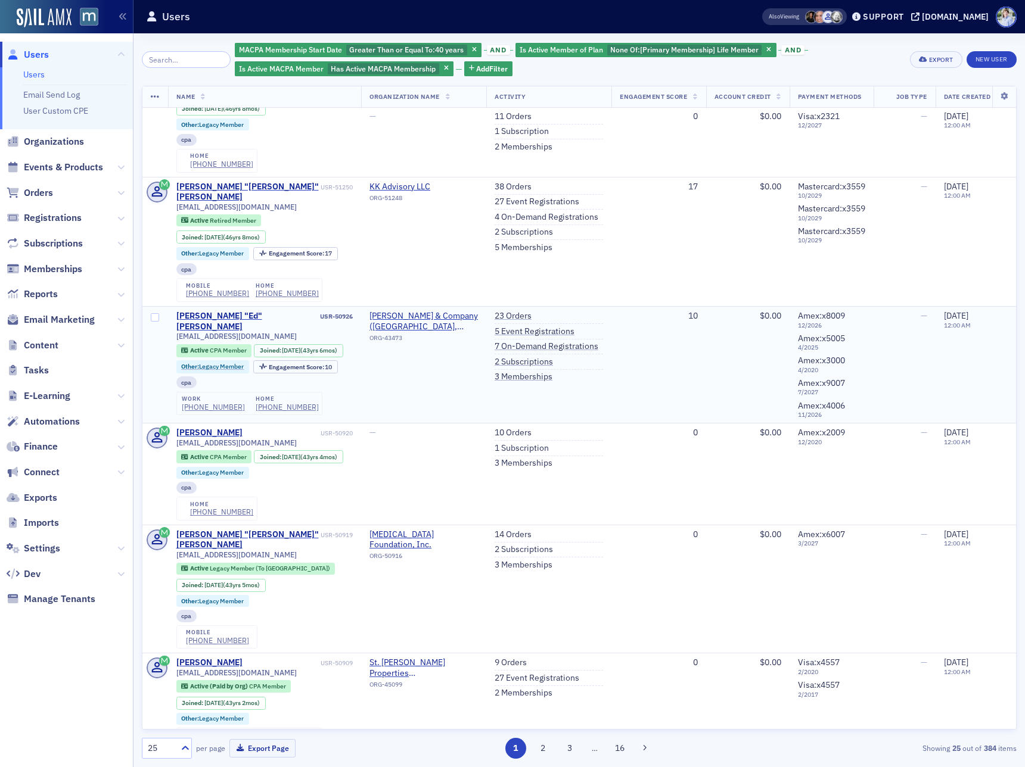
scroll to position [2454, 0]
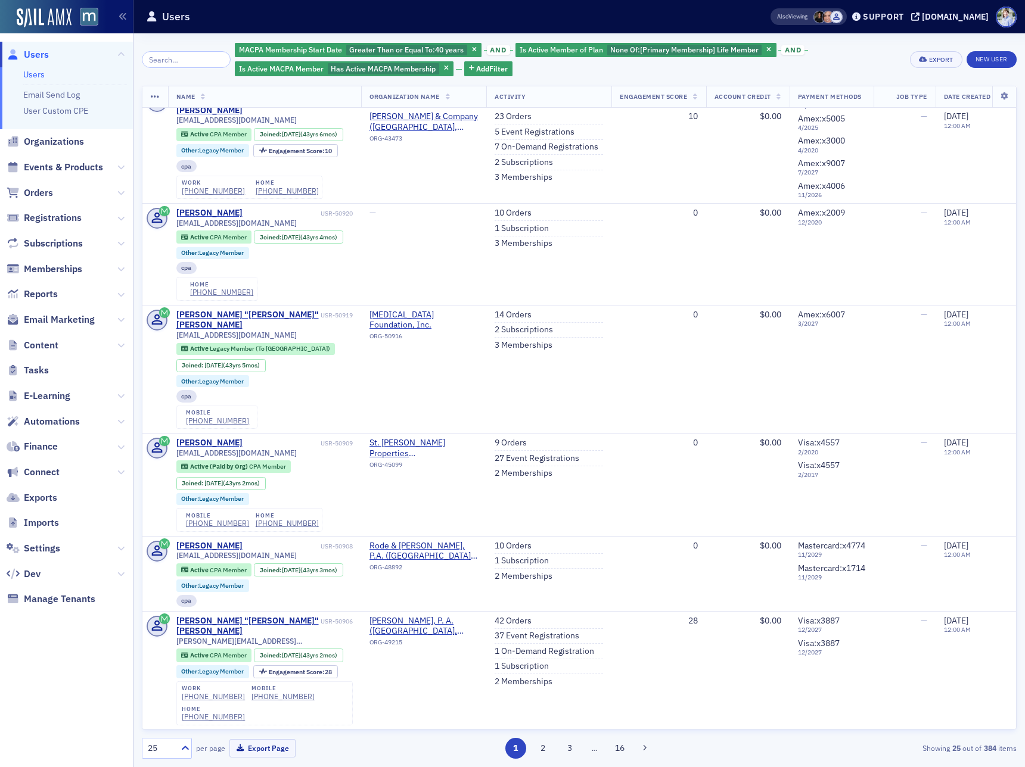
drag, startPoint x: 485, startPoint y: 64, endPoint x: 492, endPoint y: 92, distance: 28.2
click at [485, 64] on span "Add Filter" at bounding box center [492, 68] width 32 height 11
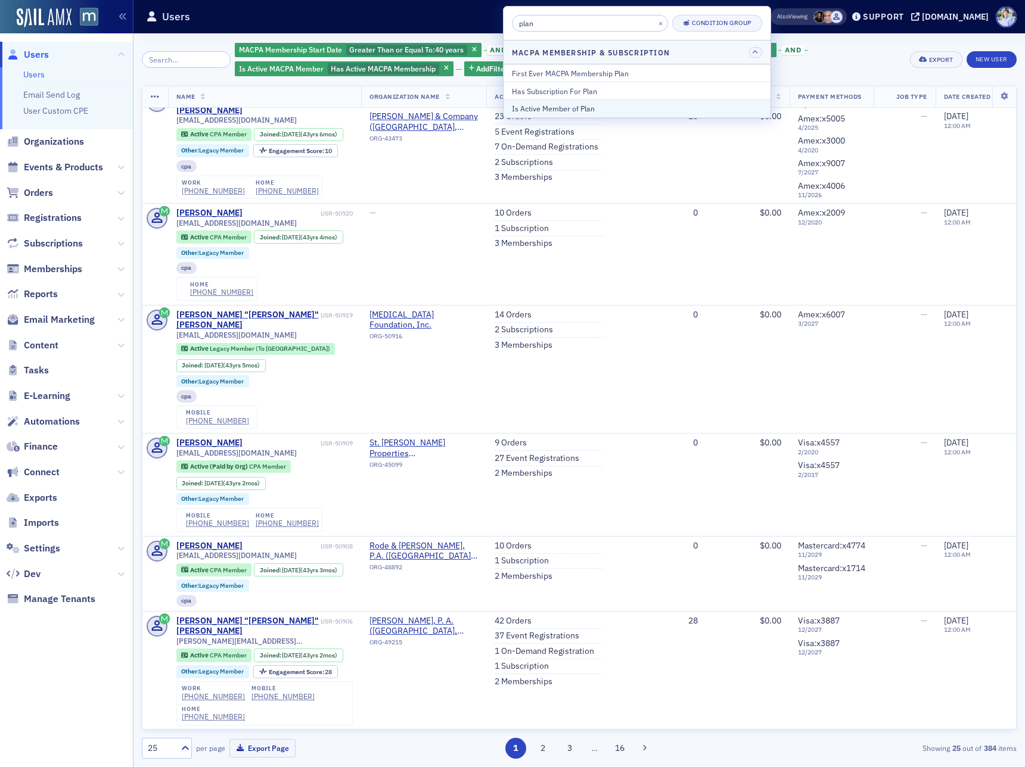
type input "plan"
click at [561, 111] on div "Is Active Member of Plan" at bounding box center [637, 108] width 250 height 11
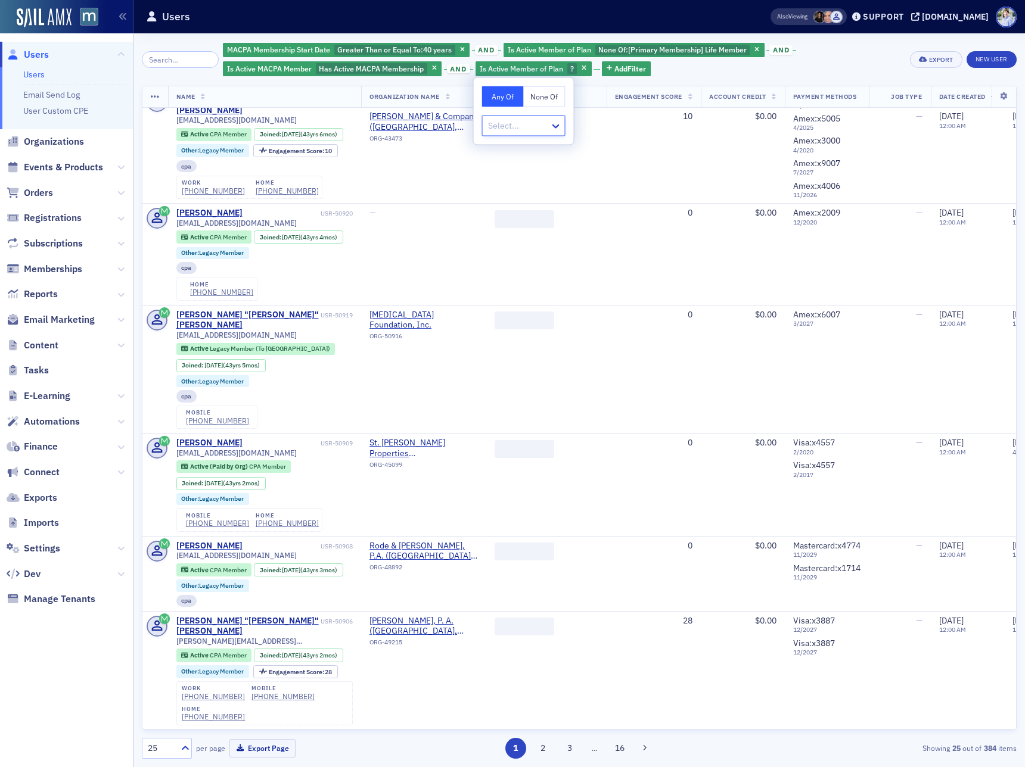
click at [551, 97] on button "None Of" at bounding box center [545, 96] width 42 height 21
click at [525, 122] on div at bounding box center [518, 126] width 62 height 15
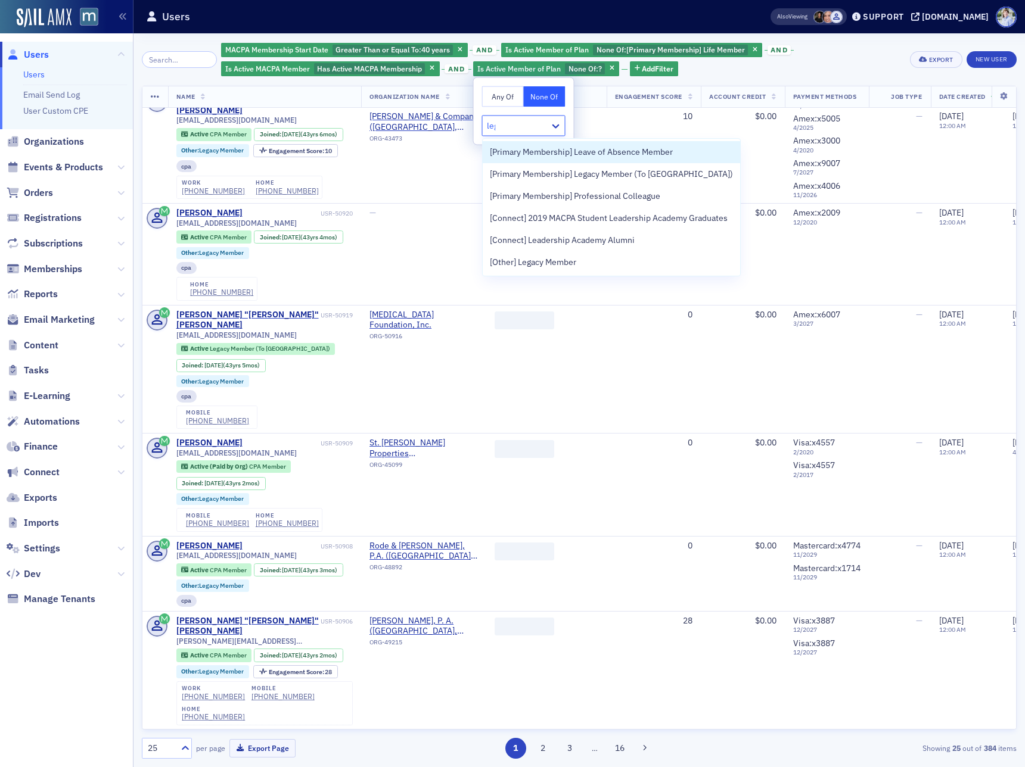
type input "lega"
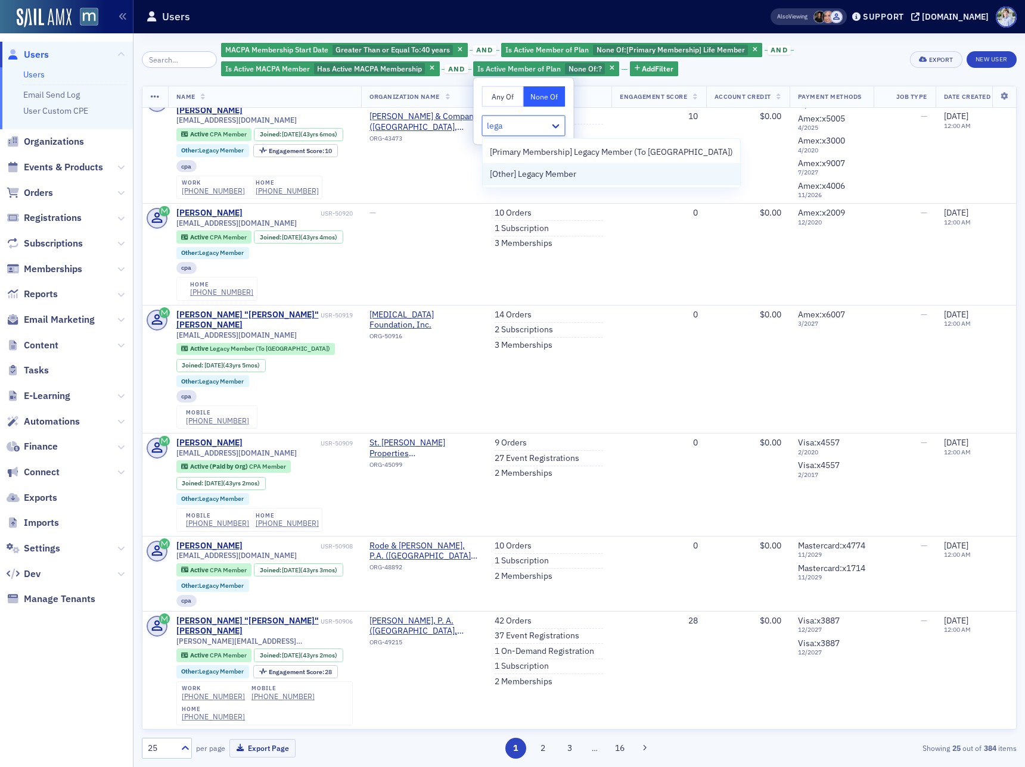
click at [527, 172] on span "[Other] Legacy Member" at bounding box center [533, 174] width 86 height 13
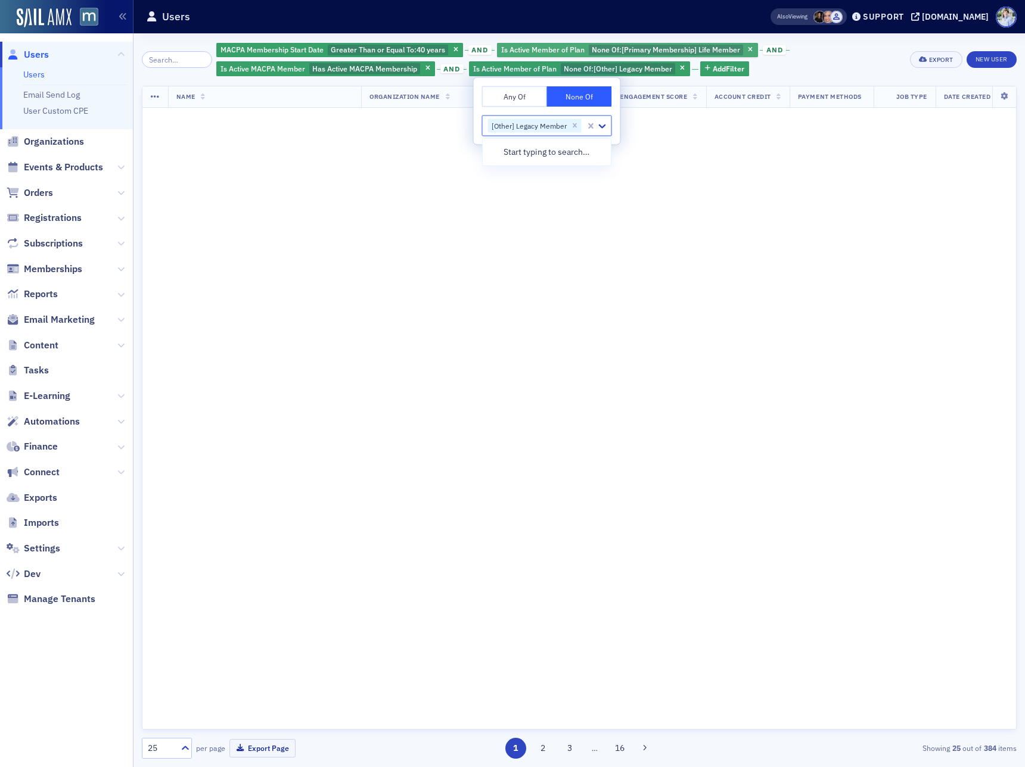
scroll to position [3214, 0]
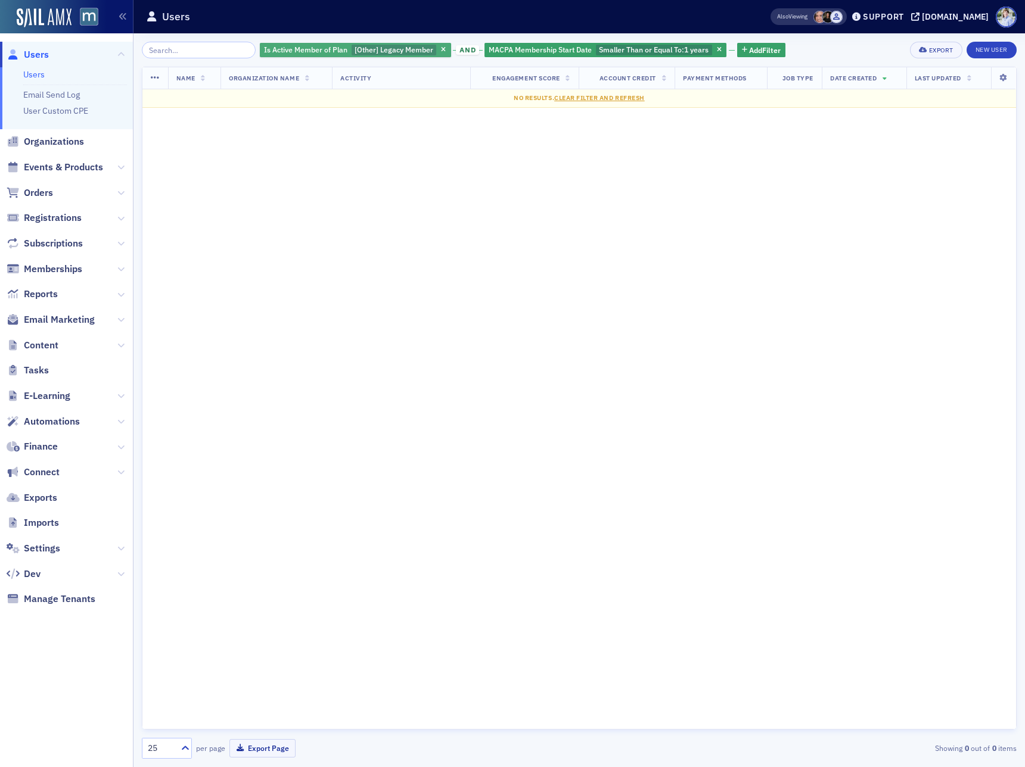
click at [335, 49] on div "Is Active Member of Plan [Other] Legacy Member" at bounding box center [355, 50] width 191 height 15
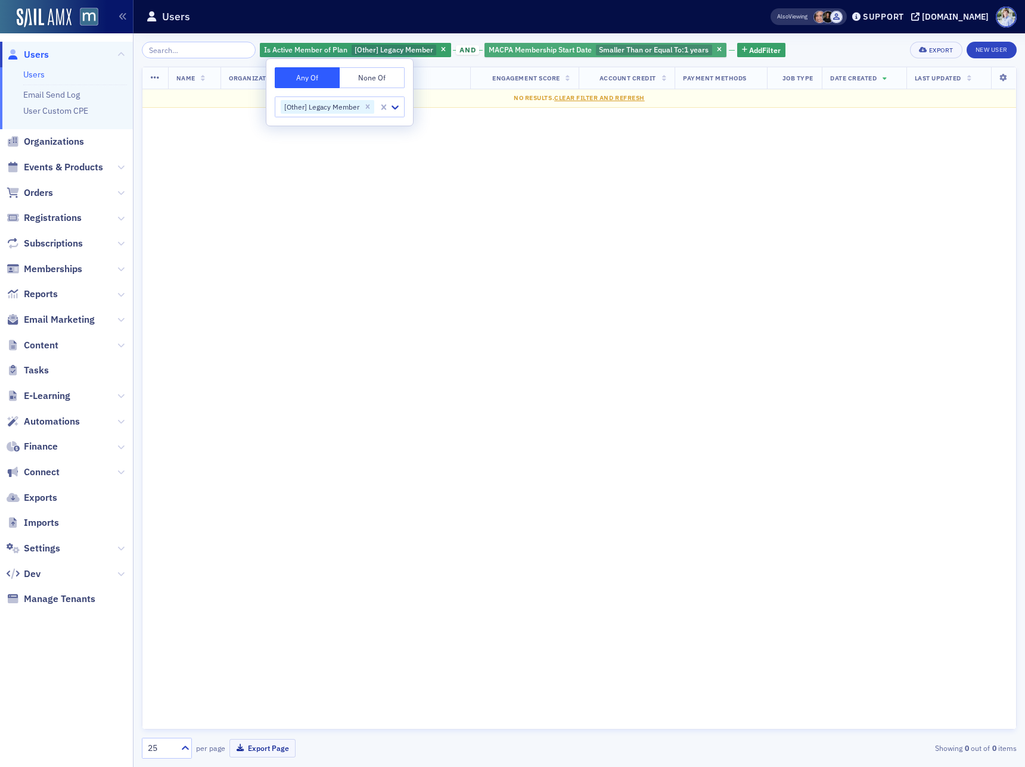
click at [574, 50] on span "MACPA Membership Start Date" at bounding box center [540, 50] width 103 height 10
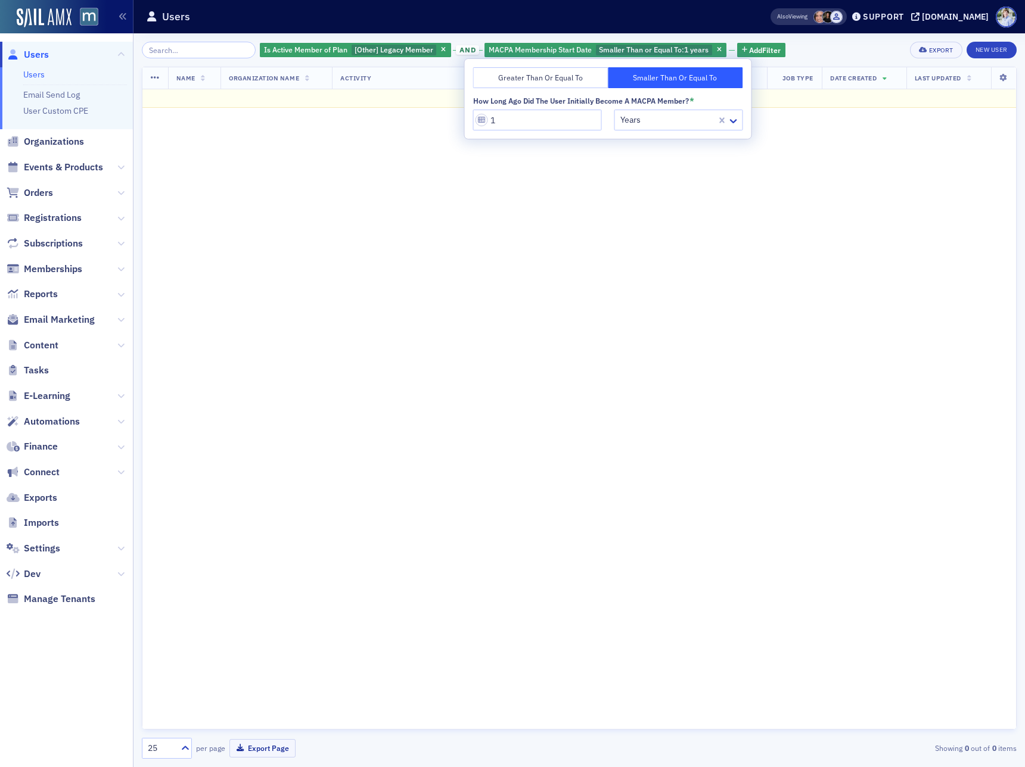
click at [545, 83] on button "Greater Than or Equal To" at bounding box center [540, 77] width 135 height 21
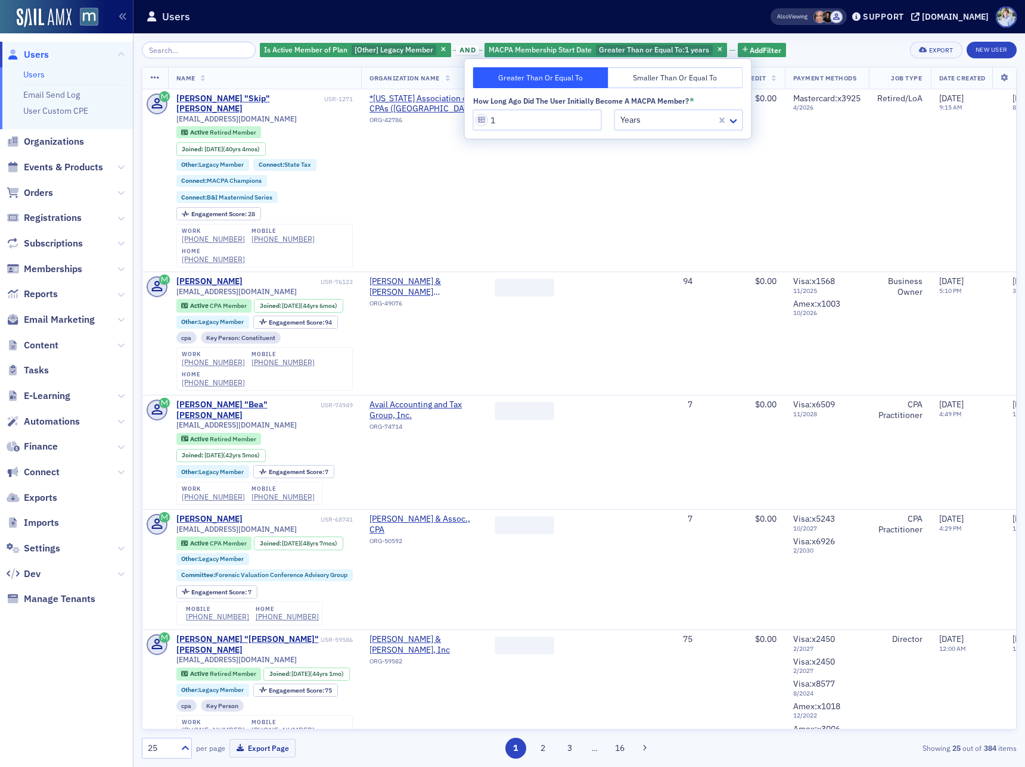
click at [631, 78] on button "Smaller Than or Equal To" at bounding box center [675, 77] width 135 height 21
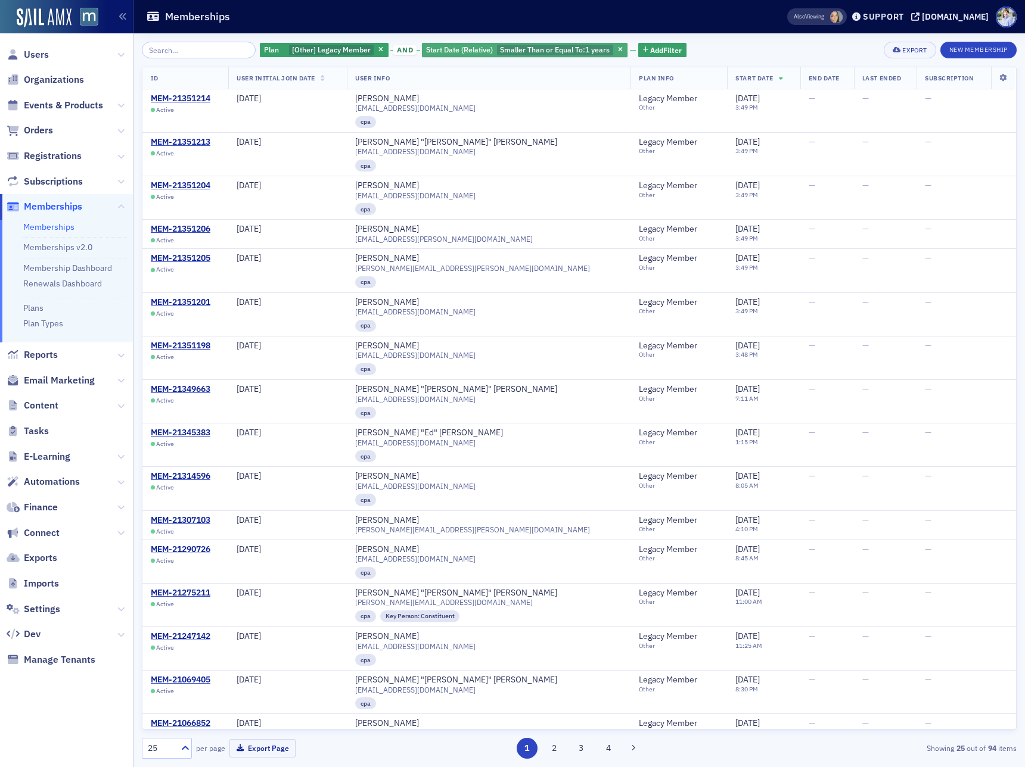
drag, startPoint x: 604, startPoint y: 48, endPoint x: 415, endPoint y: 48, distance: 188.9
click at [596, 49] on div "Start Date (Relative) Smaller Than or Equal To : 1 years" at bounding box center [525, 50] width 206 height 15
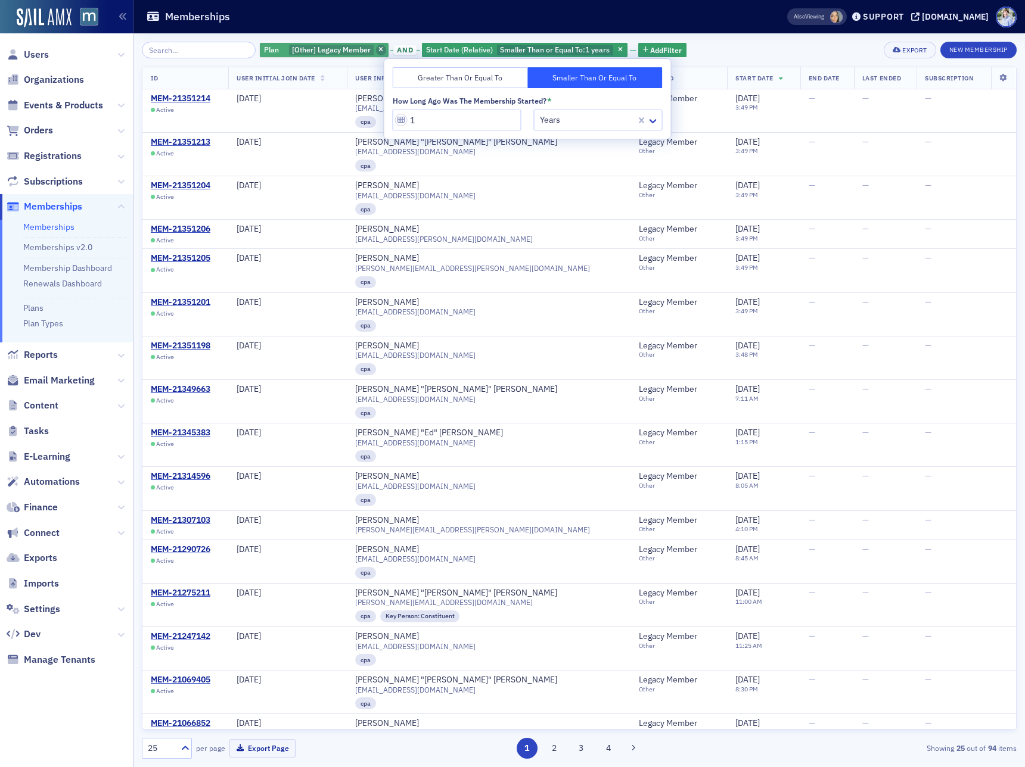
click at [378, 49] on icon "button" at bounding box center [380, 50] width 5 height 7
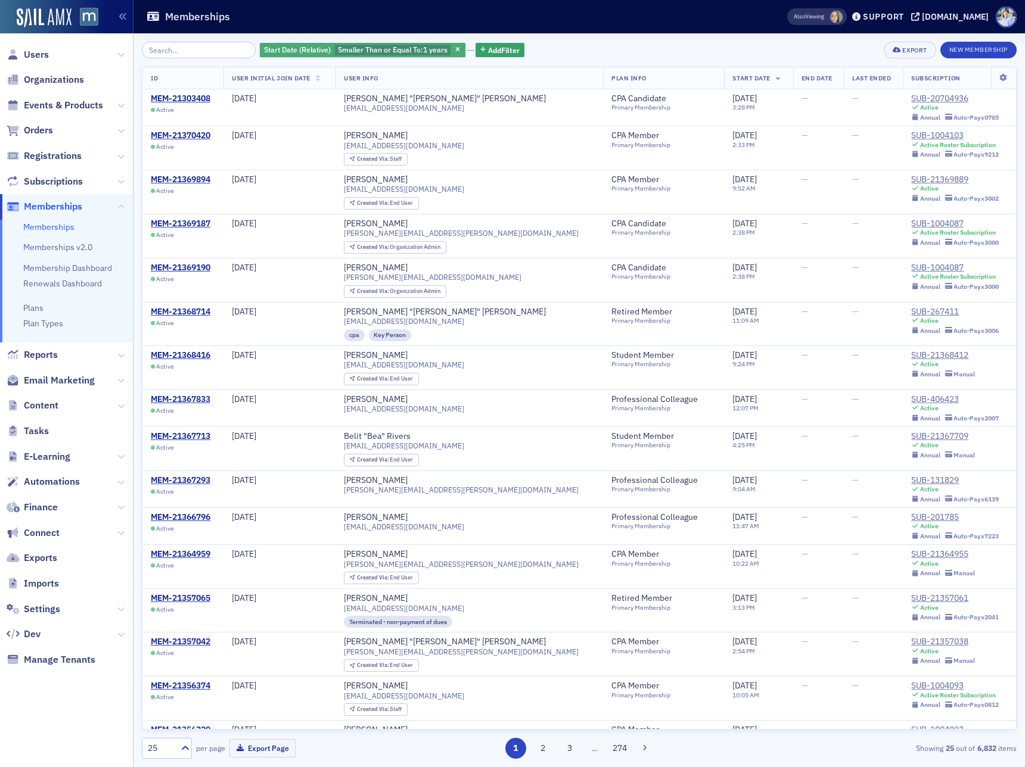
click at [438, 49] on div "Start Date (Relative) Smaller Than or Equal To : 1 years" at bounding box center [363, 50] width 206 height 15
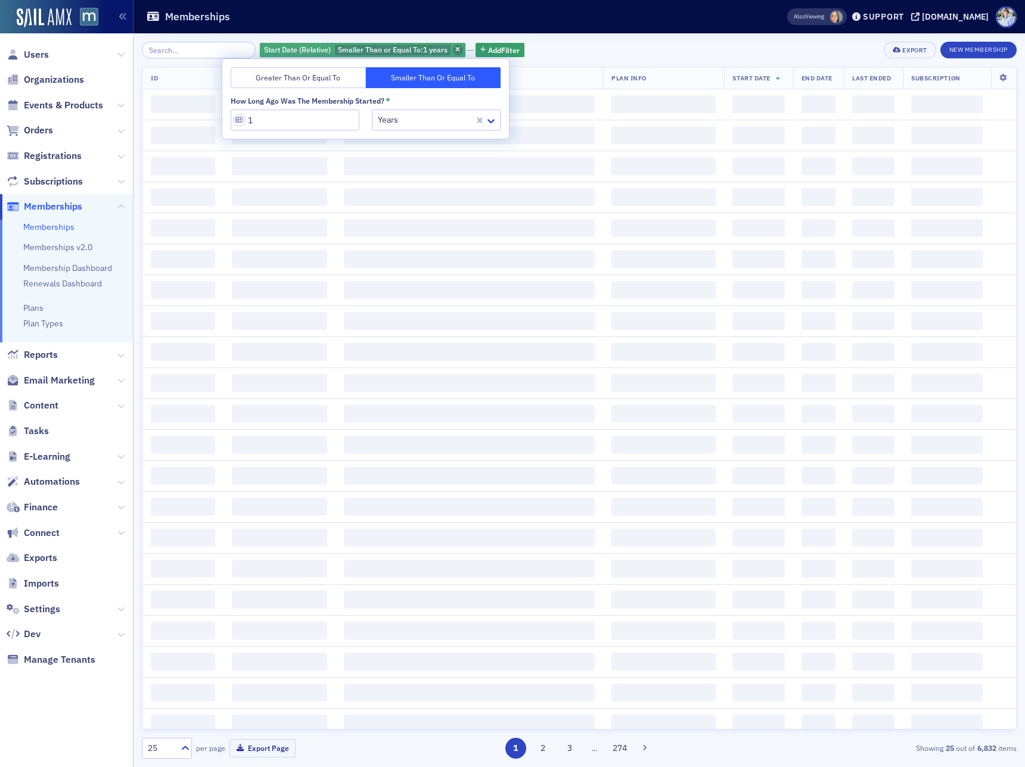
click at [453, 49] on span "button" at bounding box center [458, 50] width 11 height 11
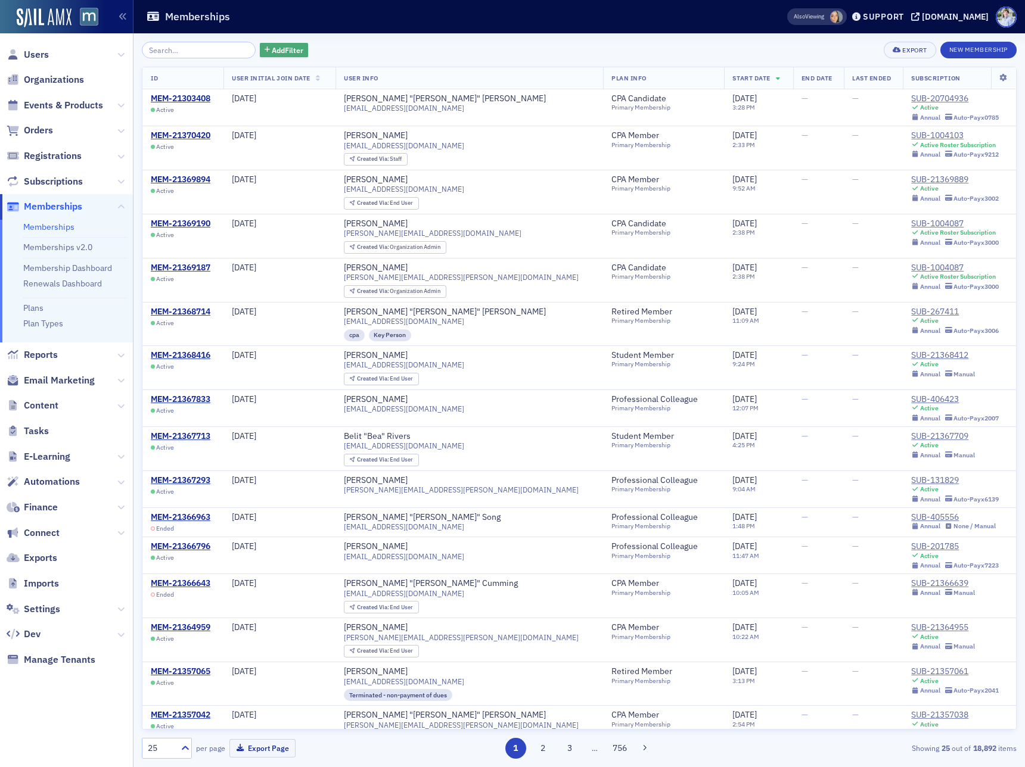
click at [277, 49] on span "Add Filter" at bounding box center [288, 50] width 32 height 11
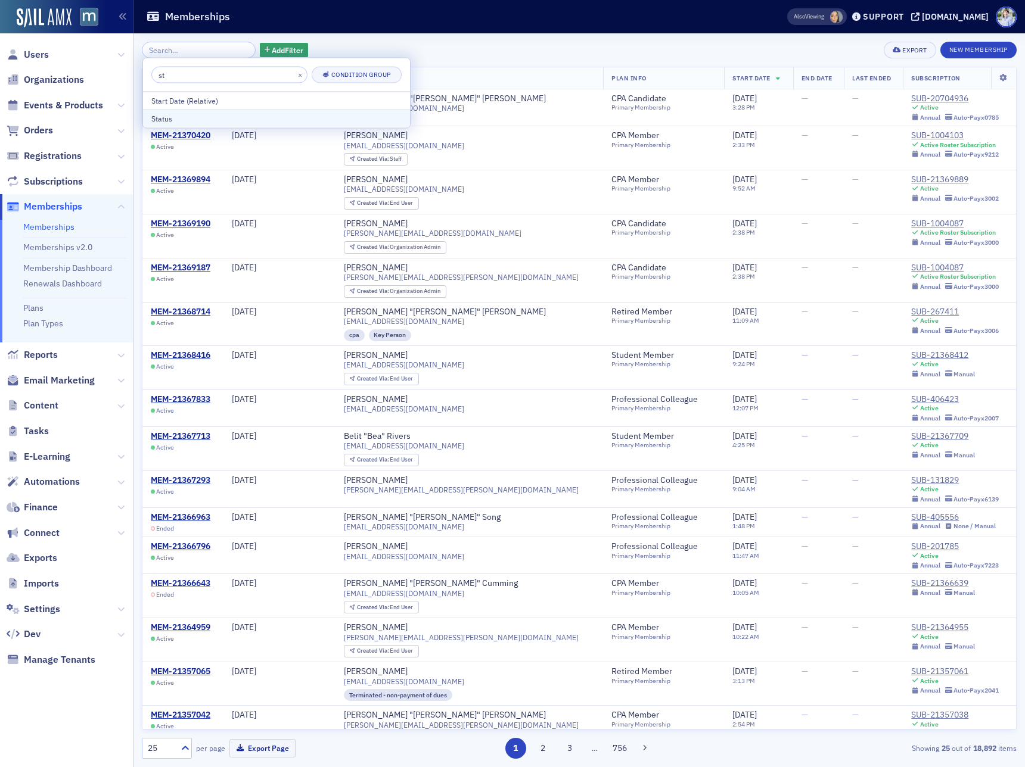
type input "st"
click at [247, 119] on div "Status" at bounding box center [276, 118] width 250 height 11
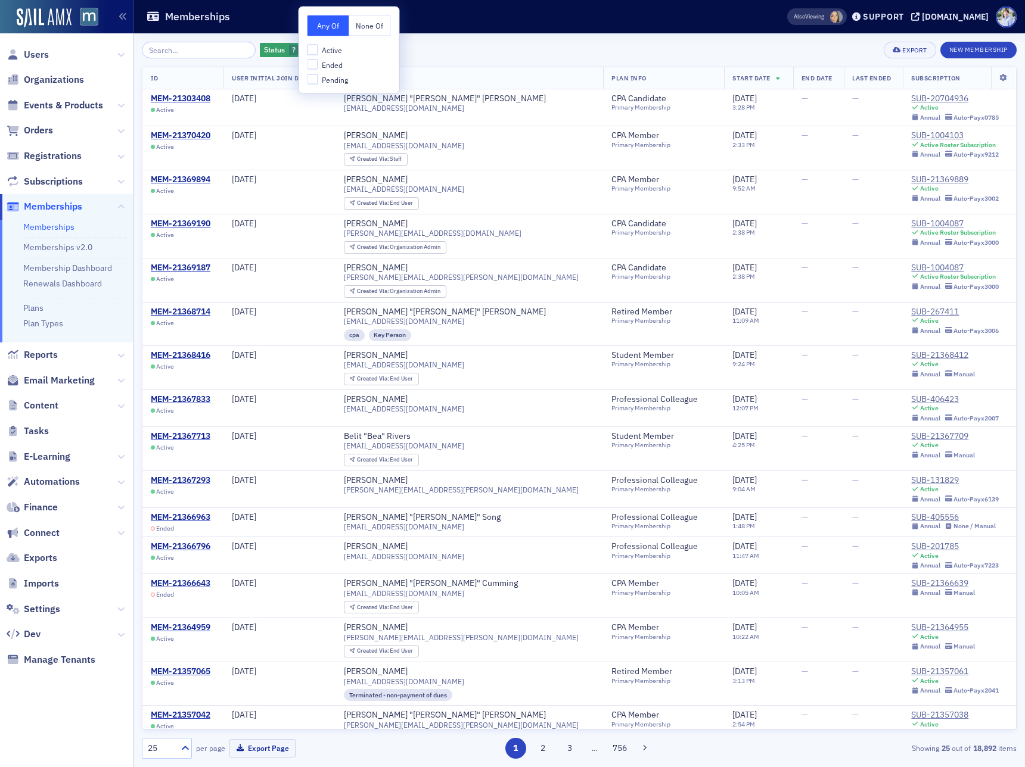
drag, startPoint x: 324, startPoint y: 48, endPoint x: 579, endPoint y: 29, distance: 256.3
click at [324, 48] on span "Active" at bounding box center [332, 50] width 20 height 10
click at [573, 29] on header "Memberships Also Viewing Support macpa.org" at bounding box center [578, 16] width 891 height 33
drag, startPoint x: 268, startPoint y: 54, endPoint x: 297, endPoint y: 66, distance: 31.2
click at [271, 54] on span "Status" at bounding box center [274, 50] width 25 height 11
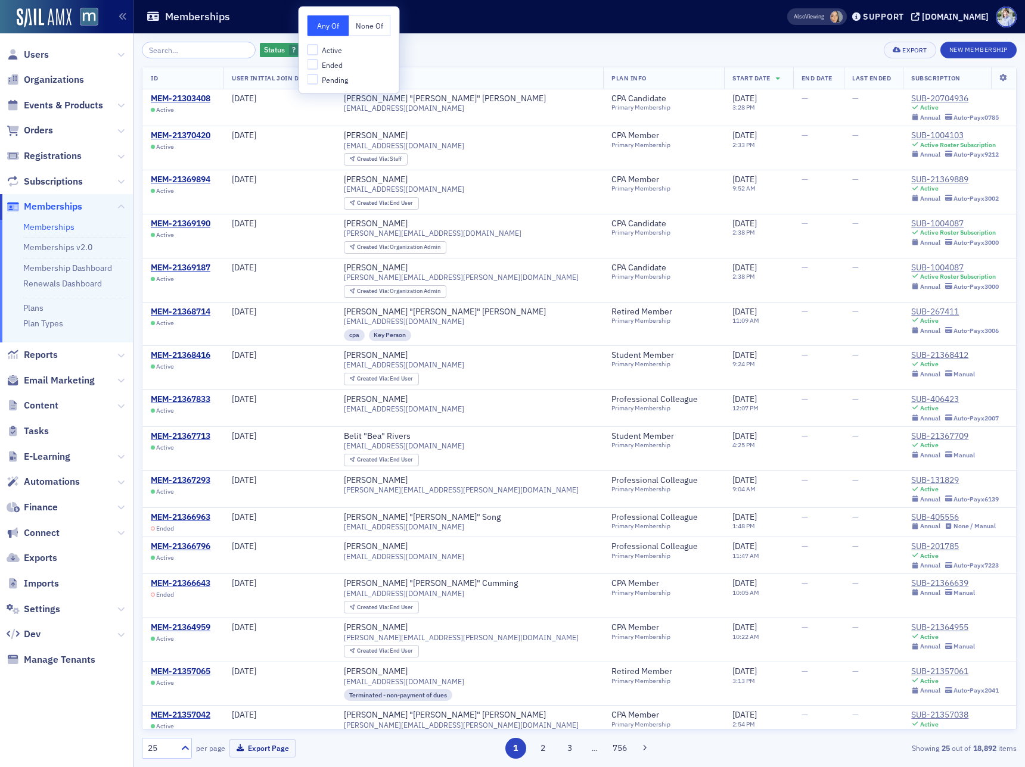
click at [324, 46] on span "Active" at bounding box center [332, 50] width 20 height 10
click at [318, 46] on input "Active" at bounding box center [312, 50] width 11 height 11
checkbox input "true"
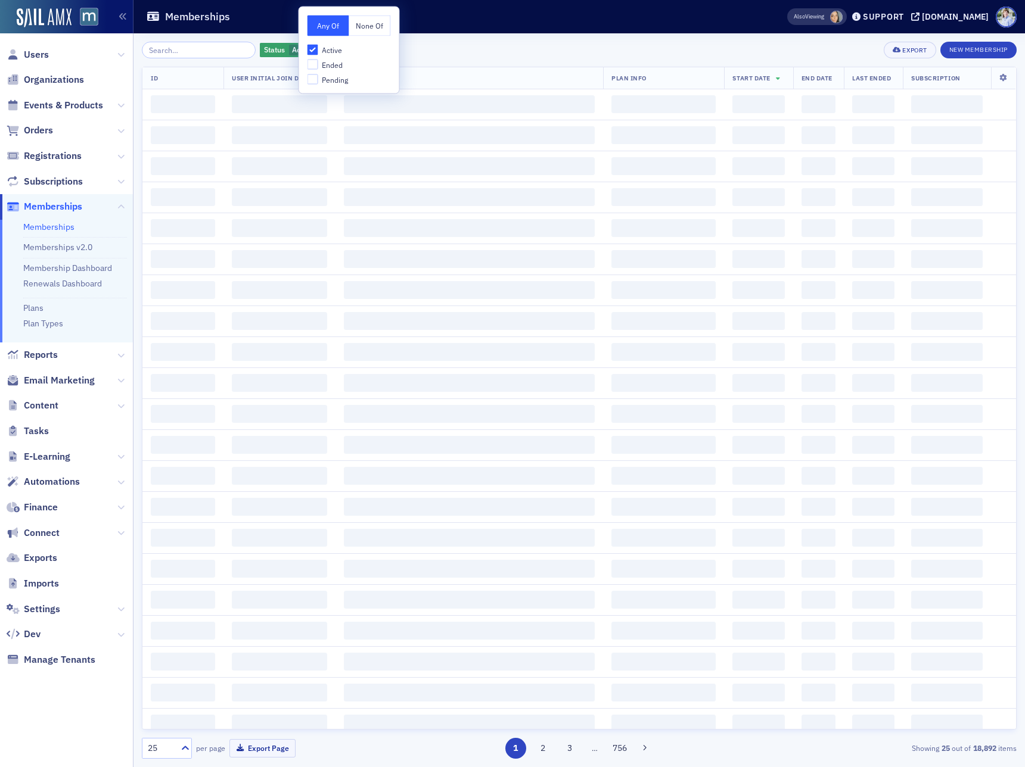
drag, startPoint x: 492, startPoint y: 15, endPoint x: 363, endPoint y: 51, distance: 134.2
click at [491, 15] on div "Memberships" at bounding box center [448, 16] width 604 height 23
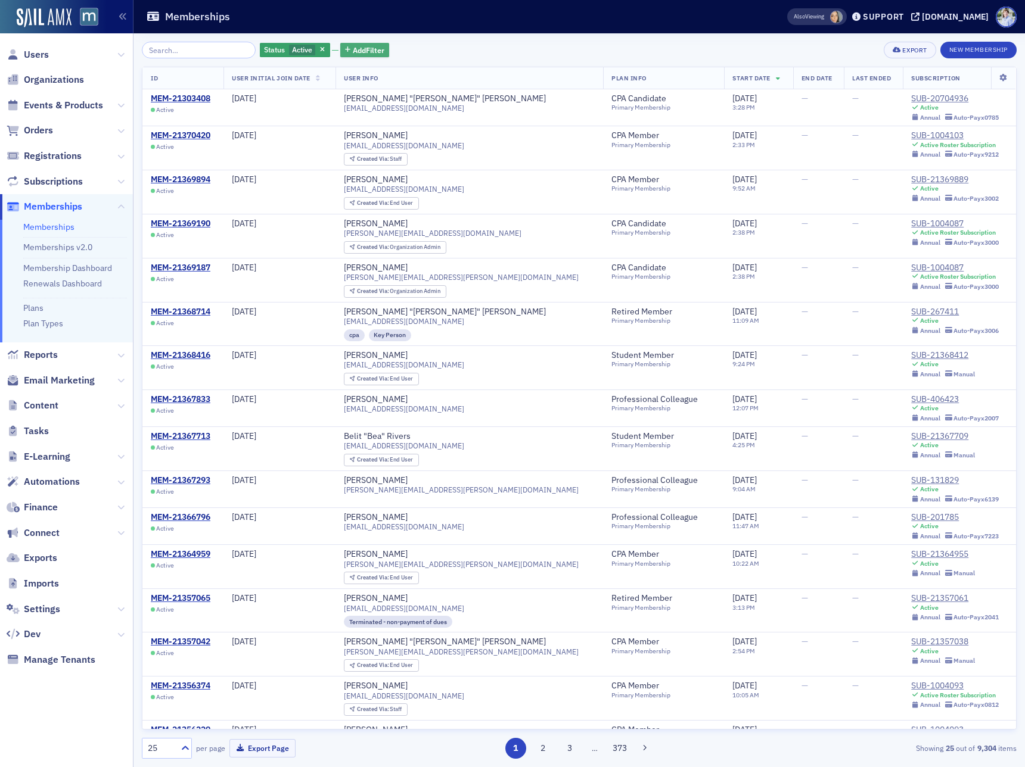
click at [355, 48] on span "Add Filter" at bounding box center [369, 50] width 32 height 11
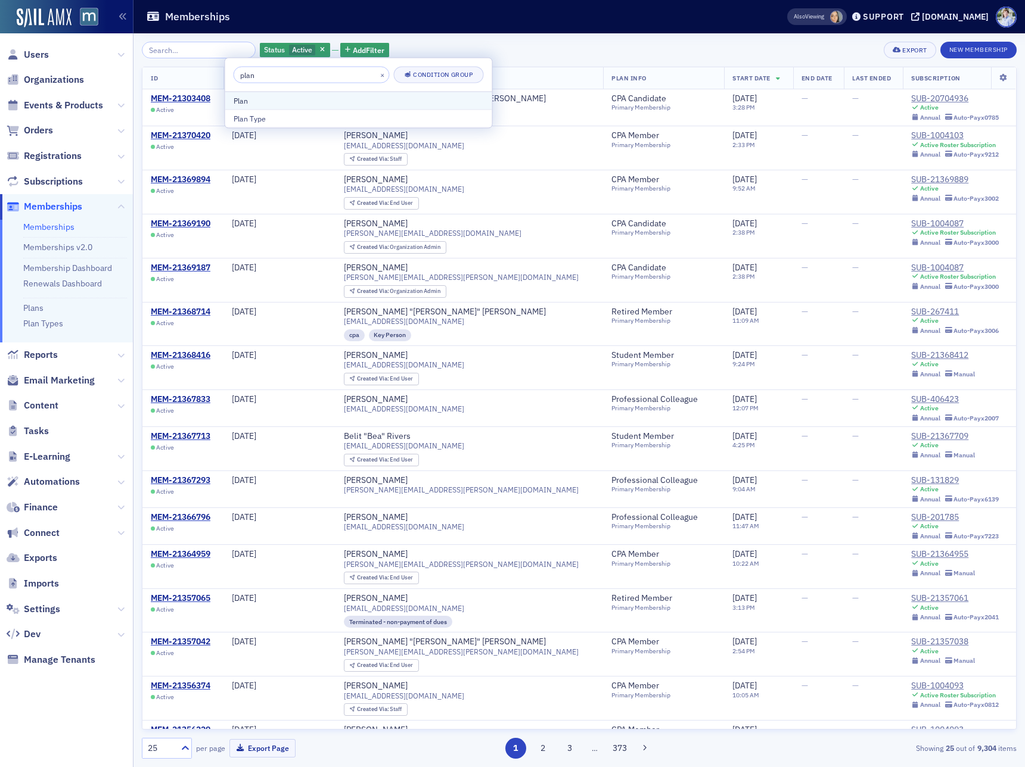
type input "plan"
click at [288, 98] on div "Plan" at bounding box center [359, 100] width 250 height 11
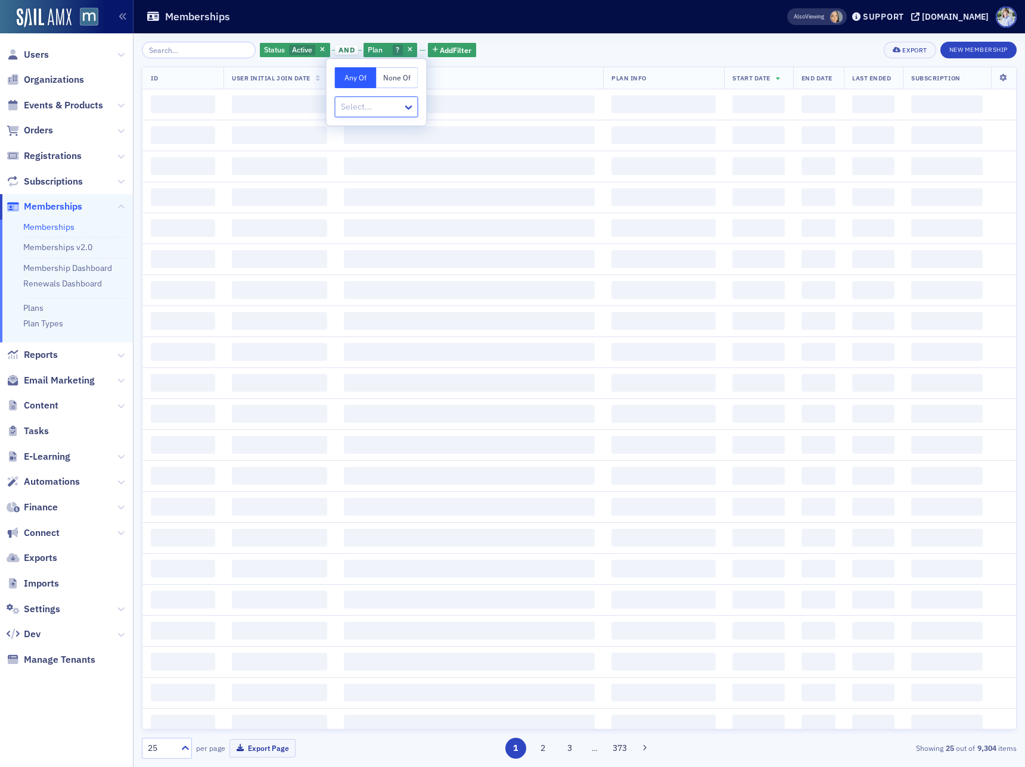
click at [332, 101] on div "Any Of None Of Select..." at bounding box center [377, 92] width 100 height 67
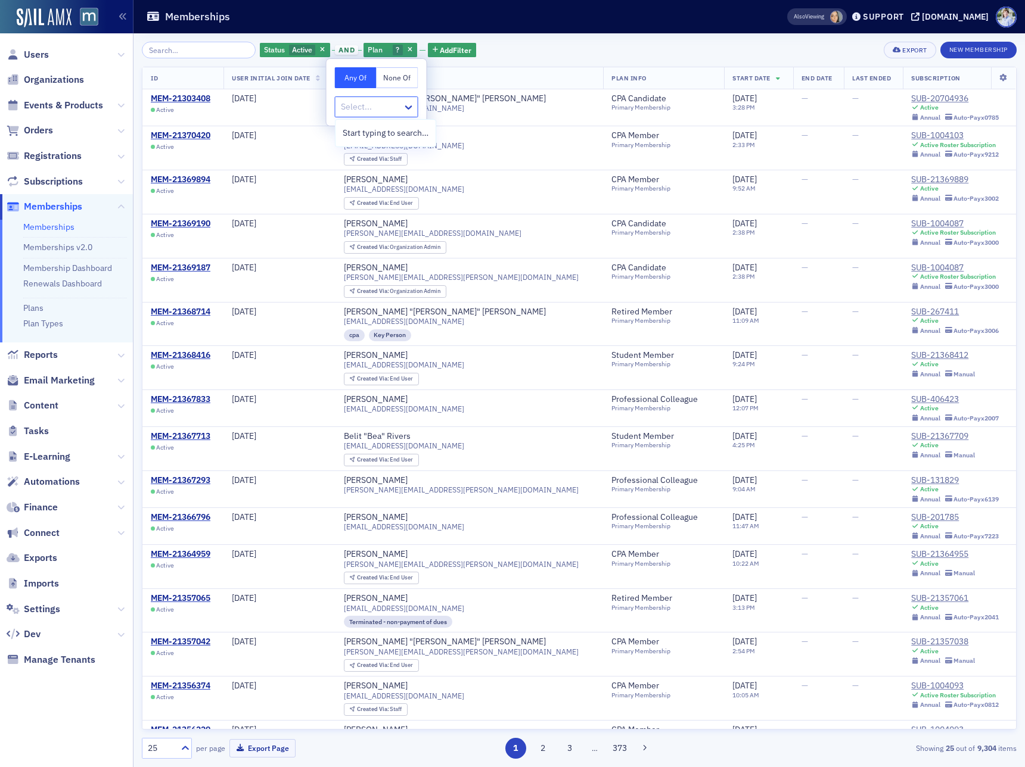
click at [341, 101] on div at bounding box center [371, 107] width 62 height 15
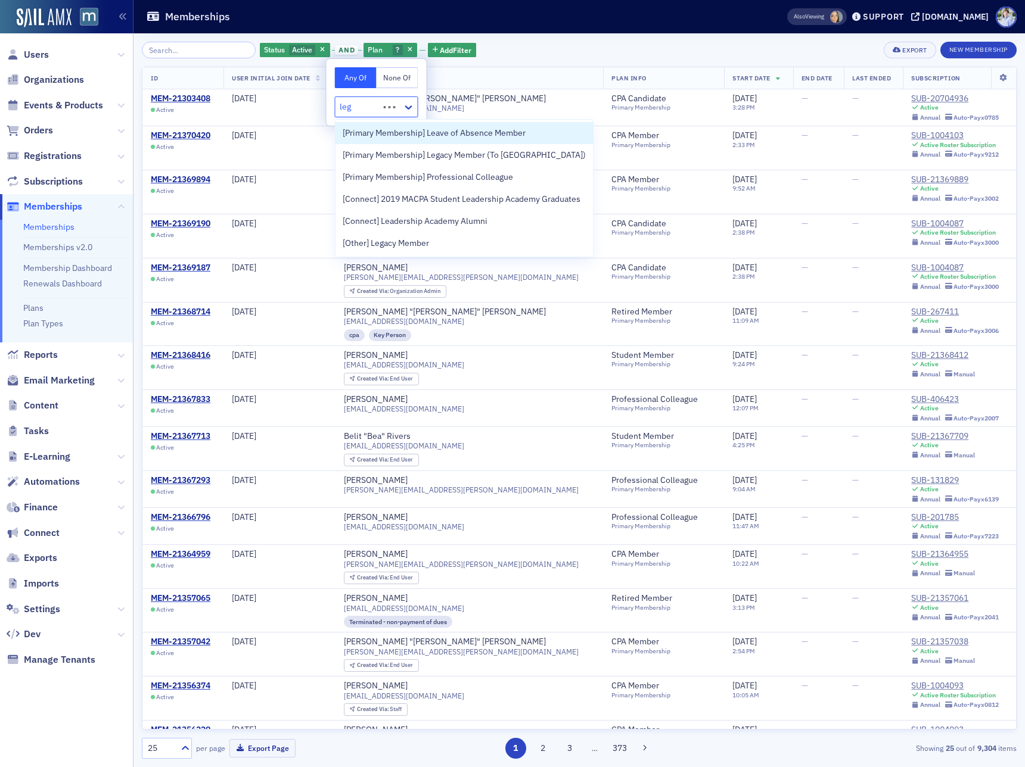
type input "lega"
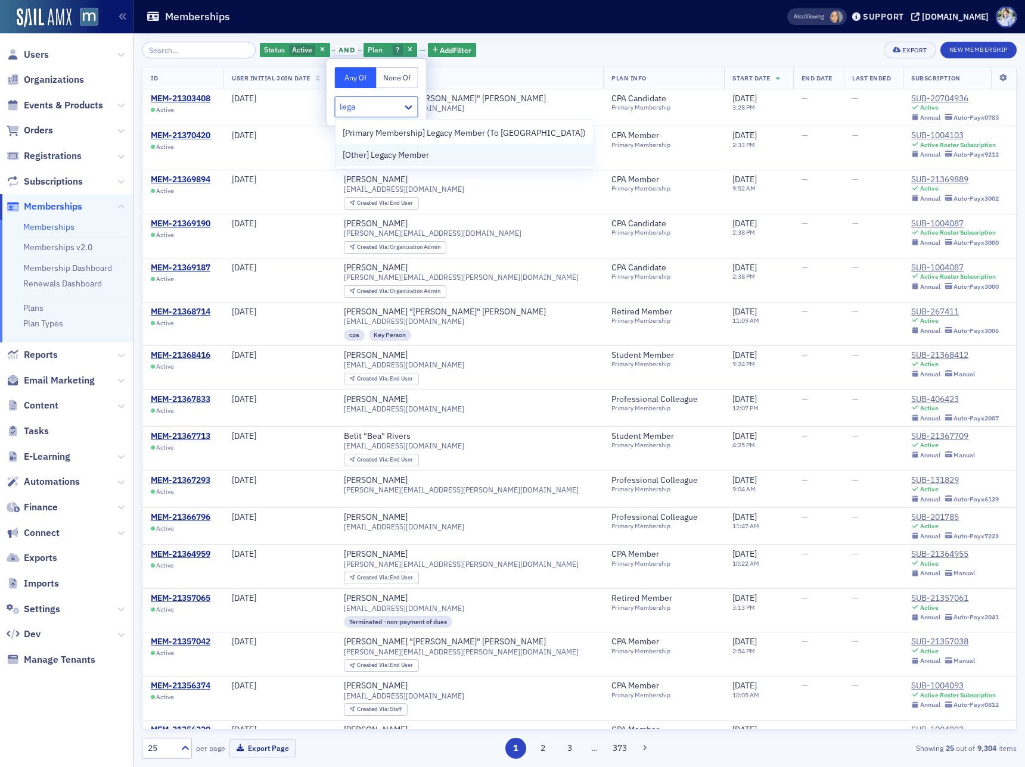
click at [385, 154] on span "[Other] Legacy Member" at bounding box center [386, 155] width 86 height 13
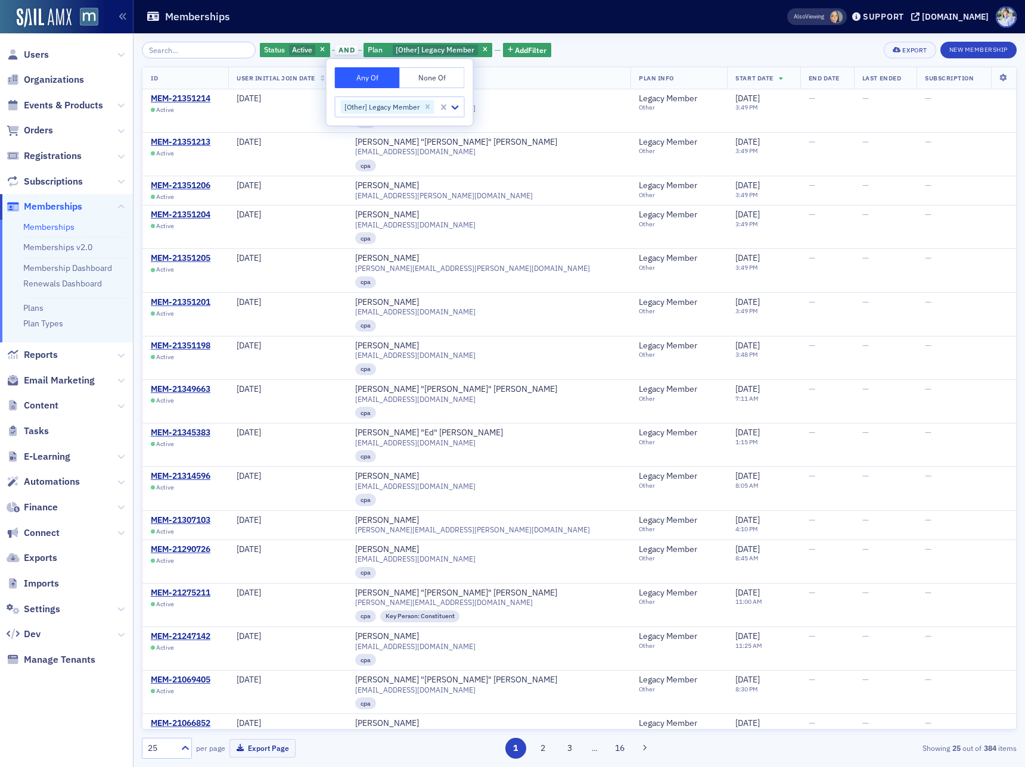
click at [636, 23] on div "Memberships" at bounding box center [448, 16] width 604 height 23
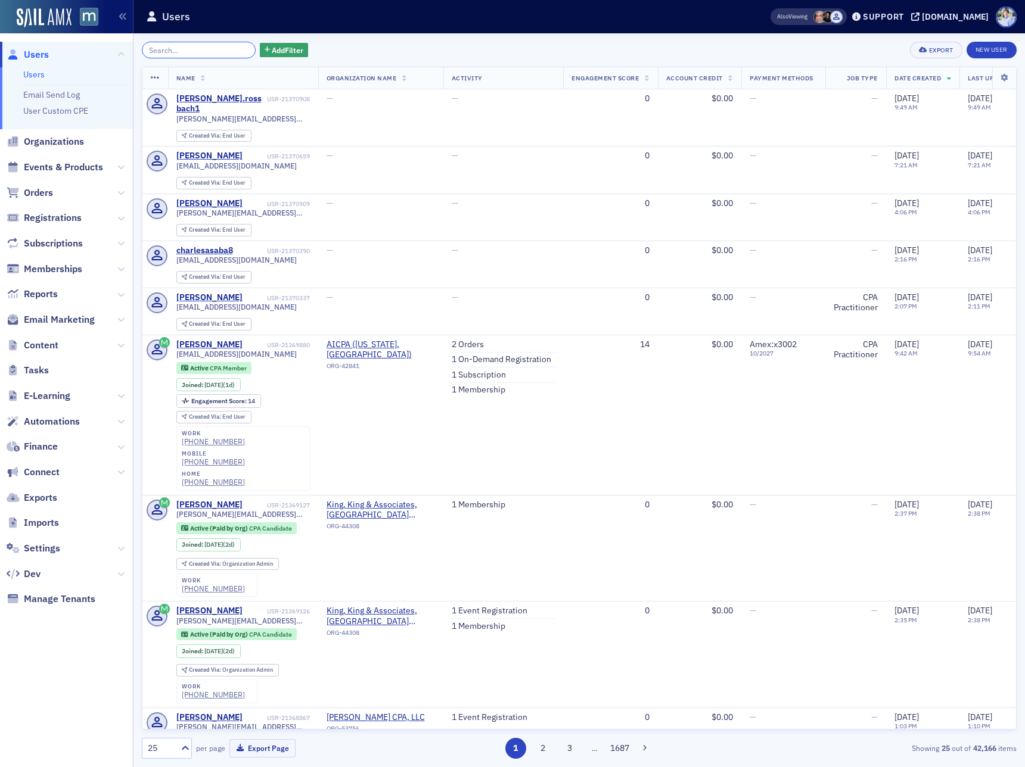
paste input "[PERSON_NAME]"
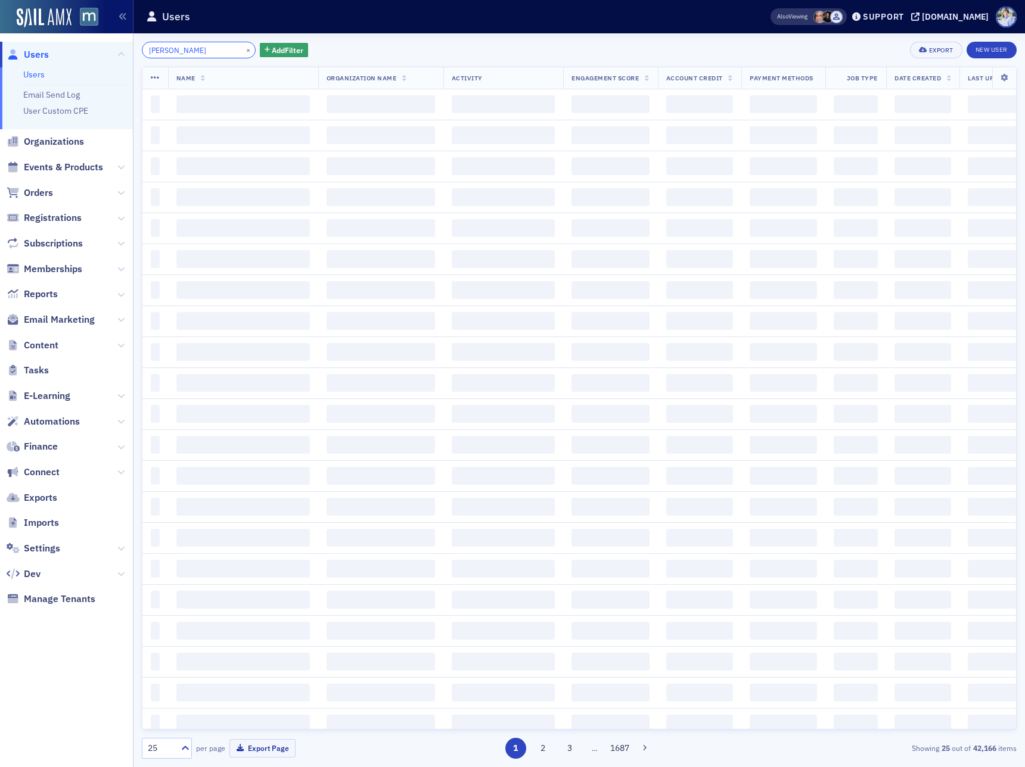
type input "[PERSON_NAME]"
click at [226, 30] on header "Users Also Viewing Support [DOMAIN_NAME]" at bounding box center [578, 16] width 891 height 33
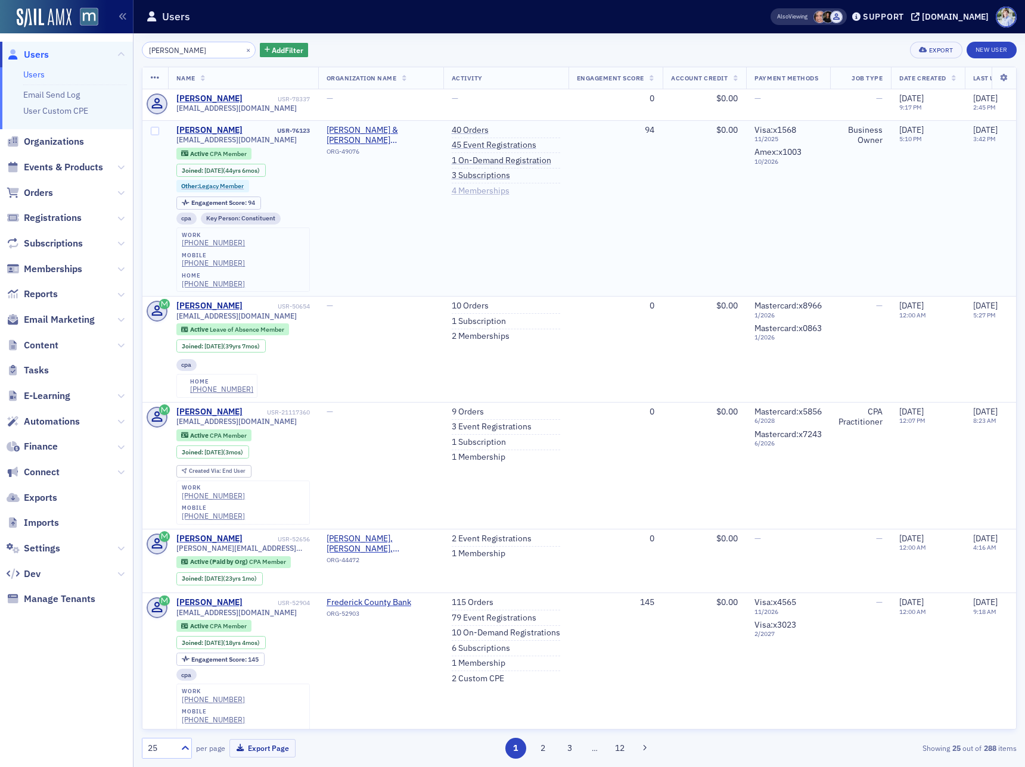
click at [489, 191] on link "4 Memberships" at bounding box center [481, 191] width 58 height 11
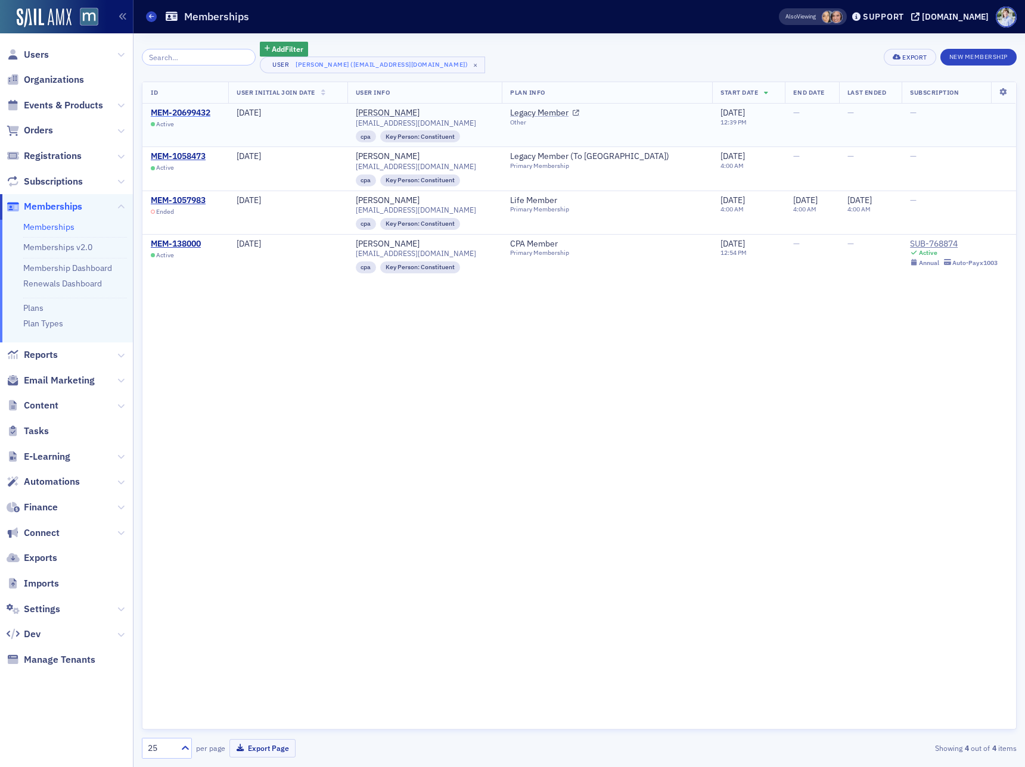
click at [183, 112] on div "MEM-20699432" at bounding box center [181, 113] width 60 height 11
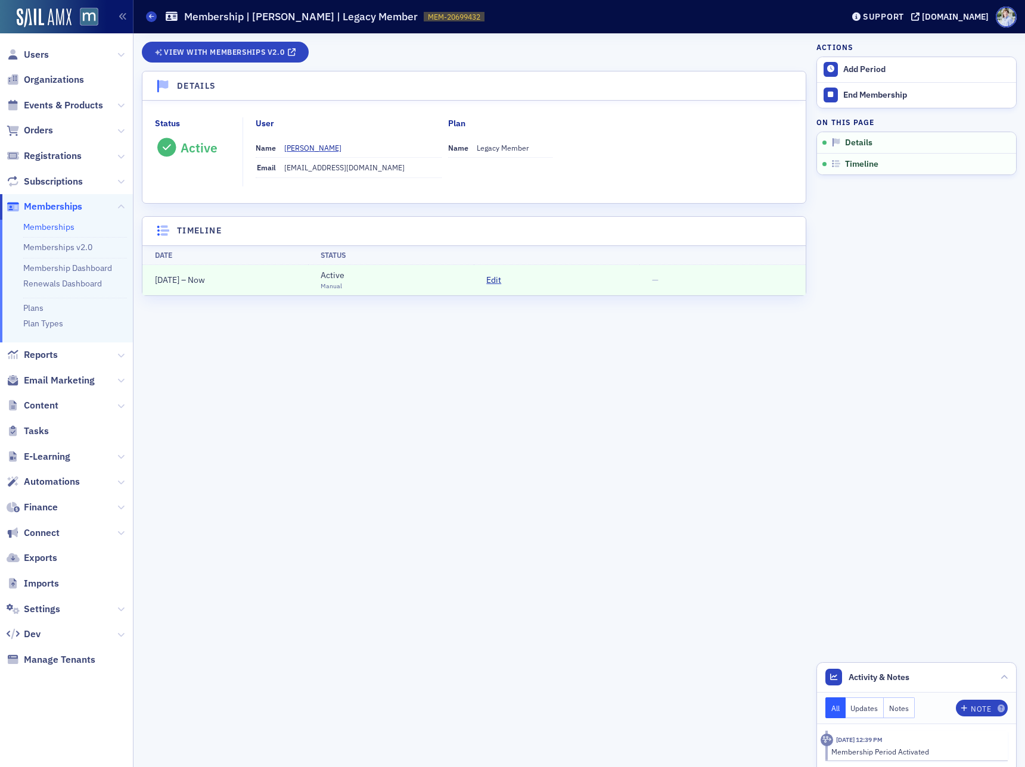
drag, startPoint x: 150, startPoint y: 275, endPoint x: 195, endPoint y: 276, distance: 45.9
click at [196, 276] on td "10/9/2024 – Now" at bounding box center [225, 280] width 166 height 30
copy span "[DATE]"
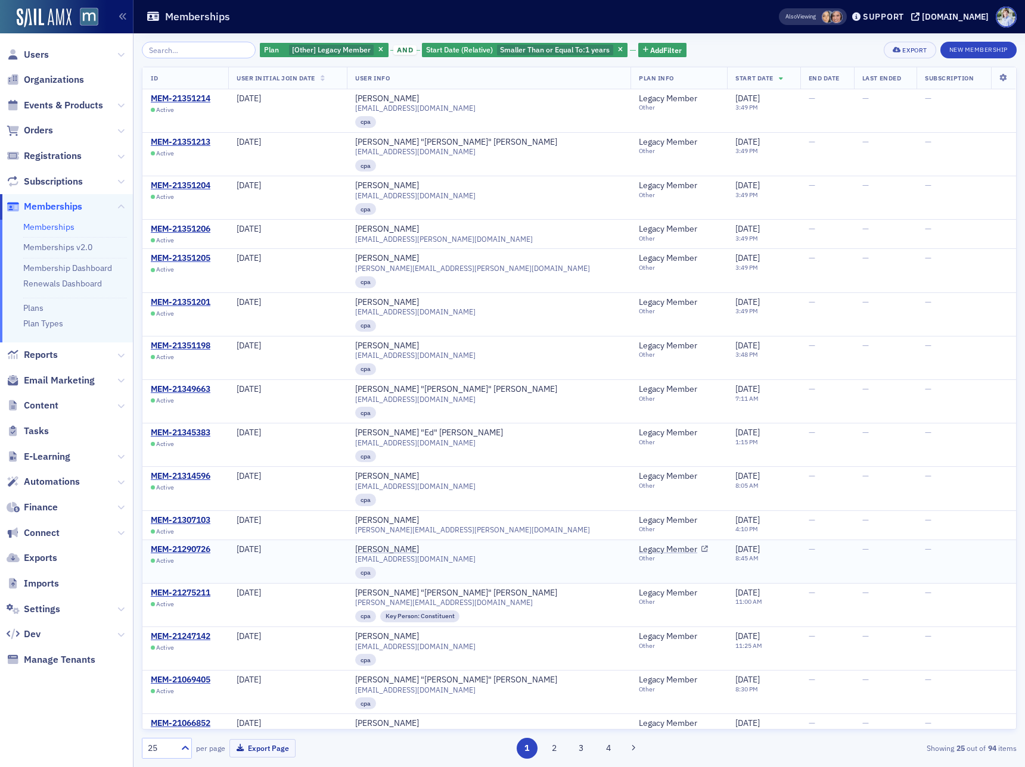
scroll to position [392, 0]
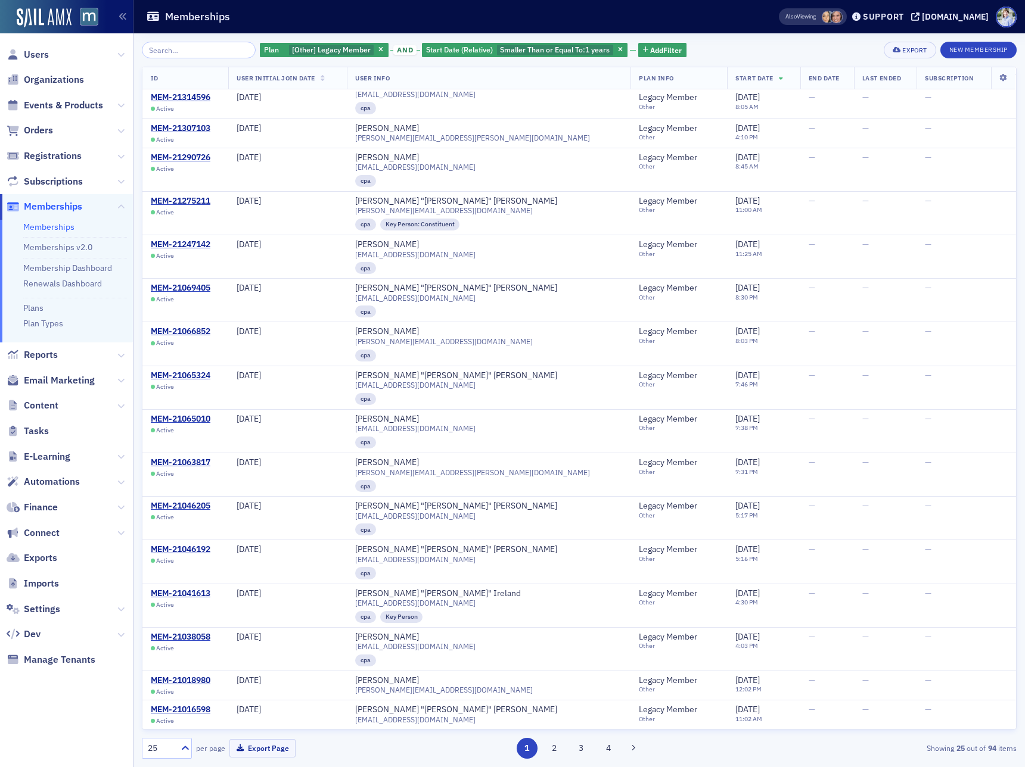
click at [497, 39] on div "Plan [Other] Legacy Member and Start Date (Relative) Smaller Than or Equal To :…" at bounding box center [579, 400] width 875 height 734
click at [500, 49] on span "Smaller Than or Equal To :" at bounding box center [542, 50] width 85 height 10
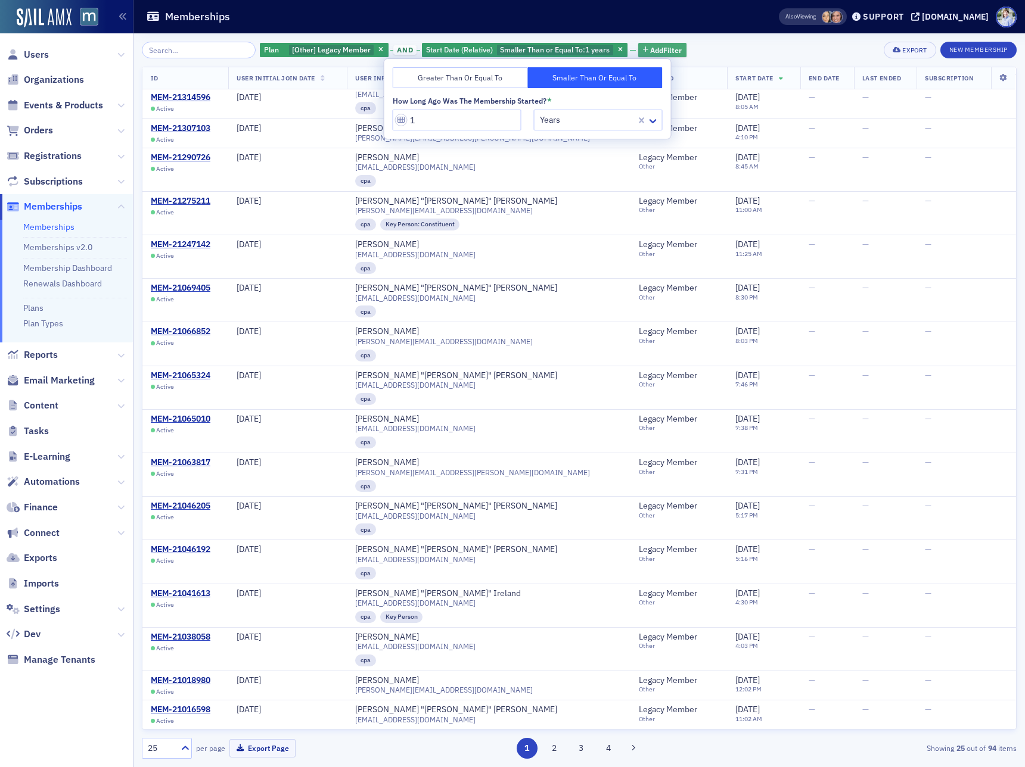
click at [656, 52] on span "Add Filter" at bounding box center [666, 50] width 32 height 11
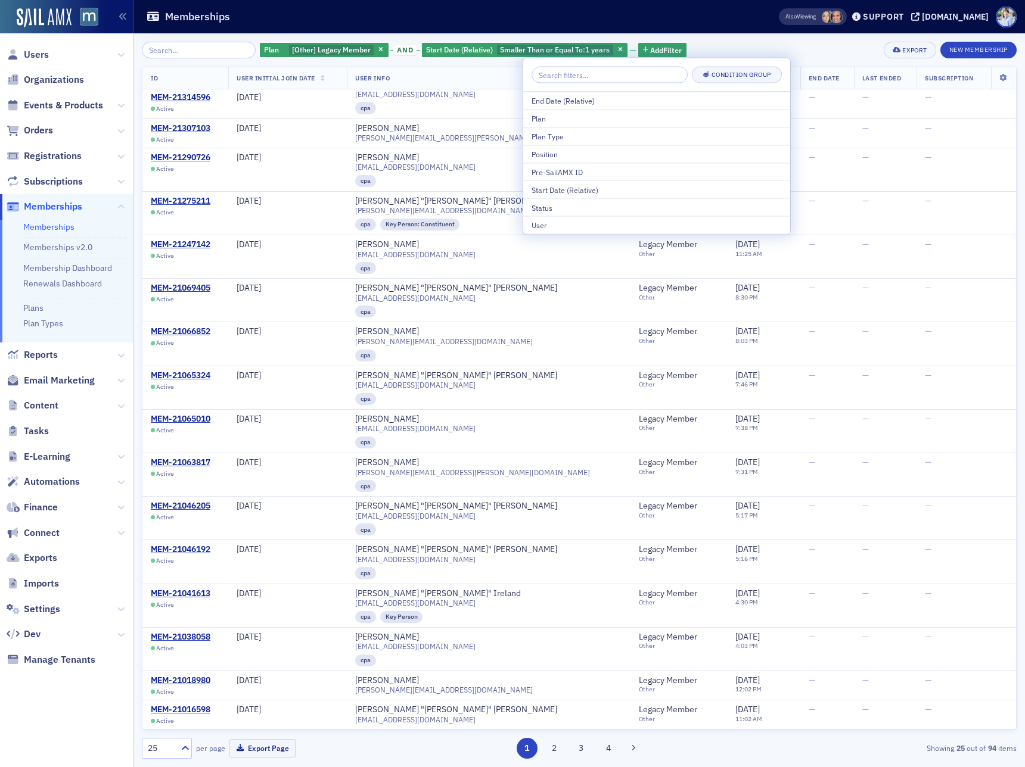
click at [652, 27] on div "Memberships" at bounding box center [443, 16] width 595 height 23
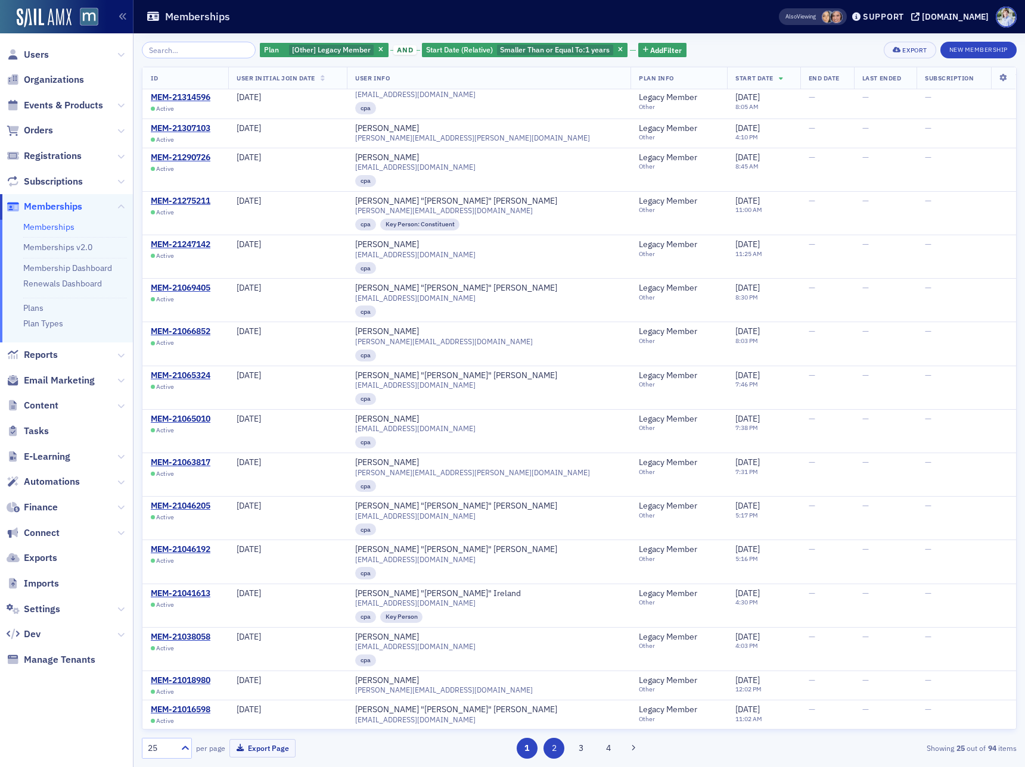
click at [554, 742] on button "2" at bounding box center [553, 748] width 21 height 21
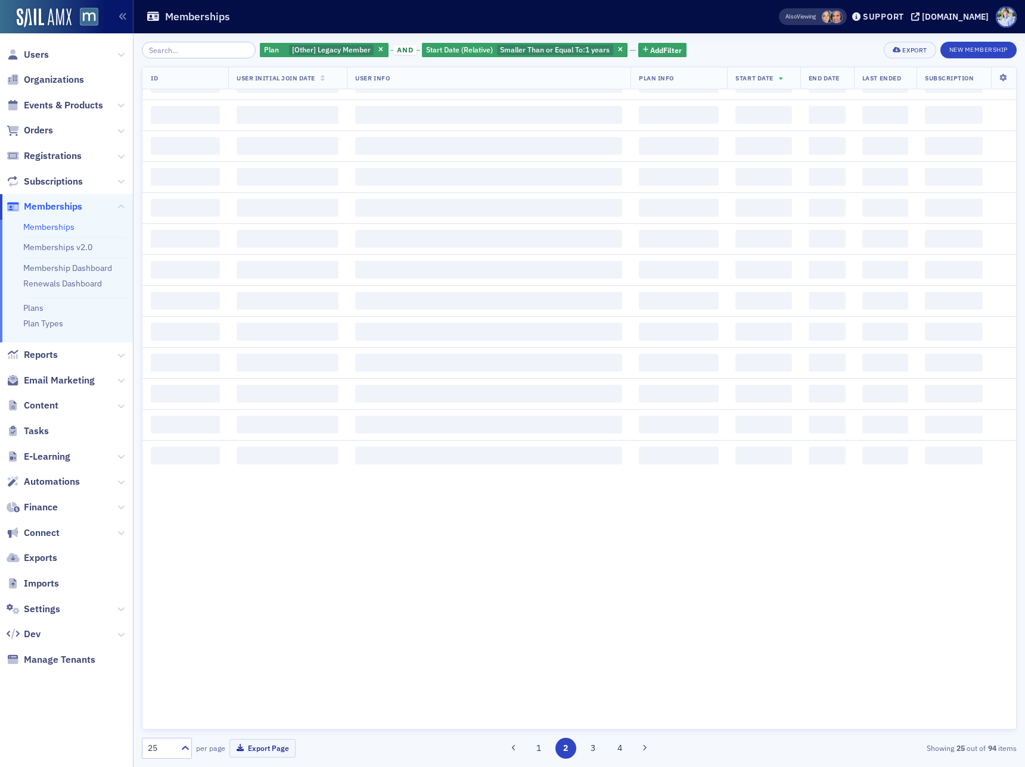
scroll to position [0, 0]
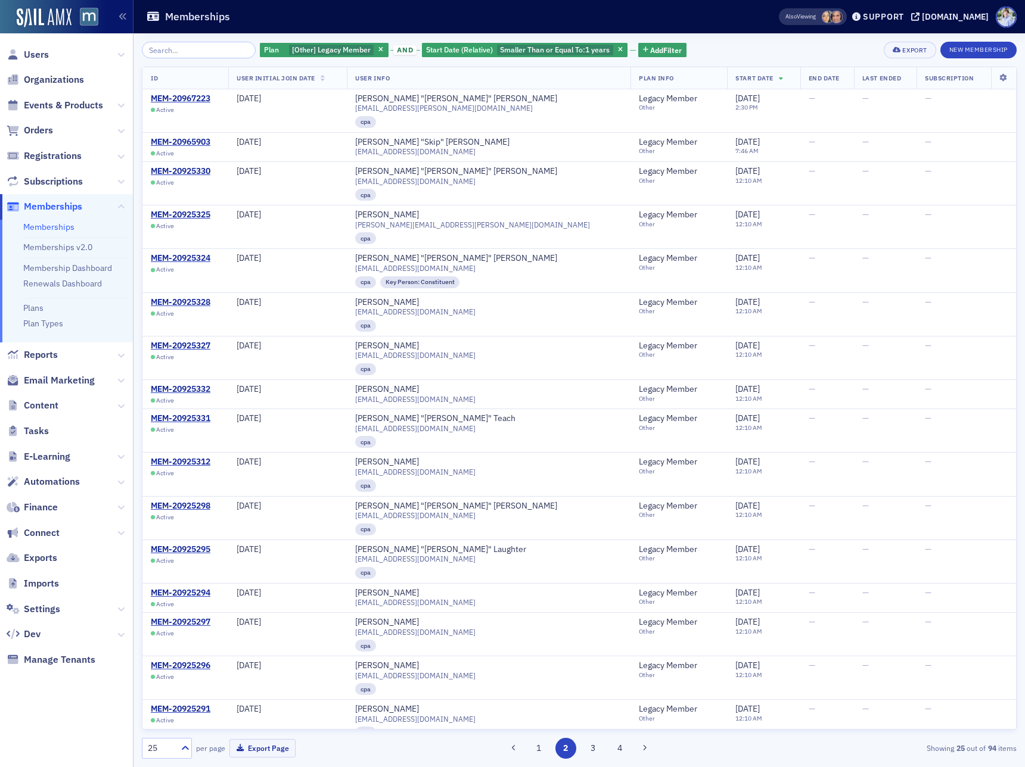
click at [578, 742] on div "1 2 3 4" at bounding box center [578, 748] width 283 height 21
click at [624, 743] on button "4" at bounding box center [620, 748] width 21 height 21
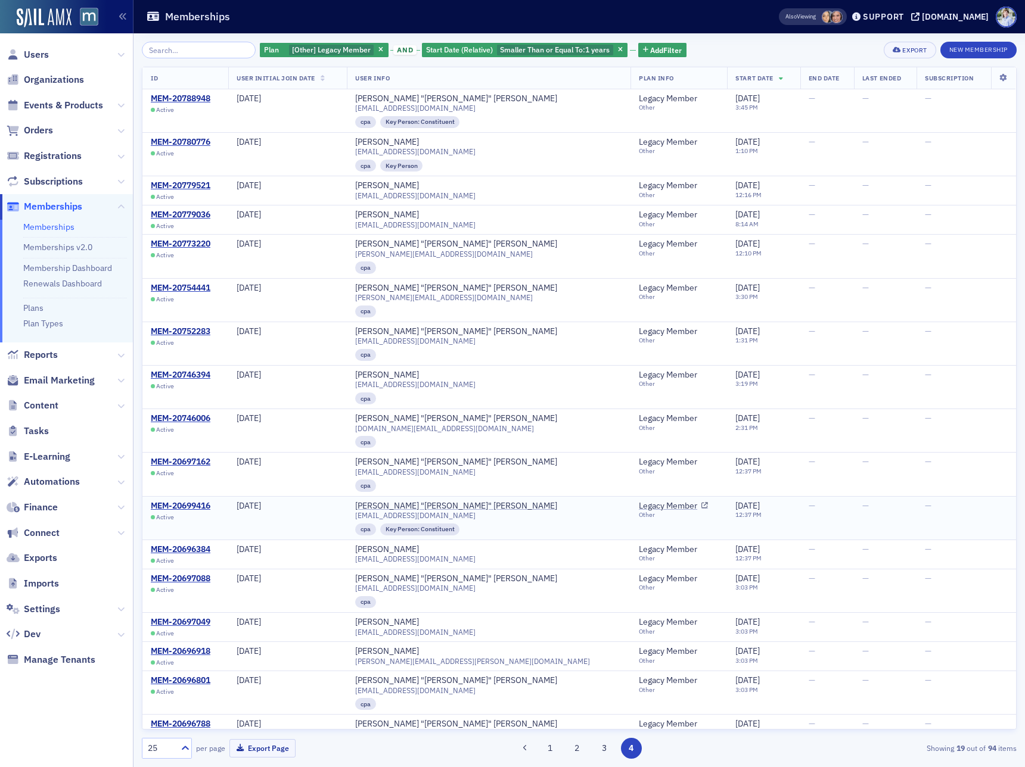
scroll to position [102, 0]
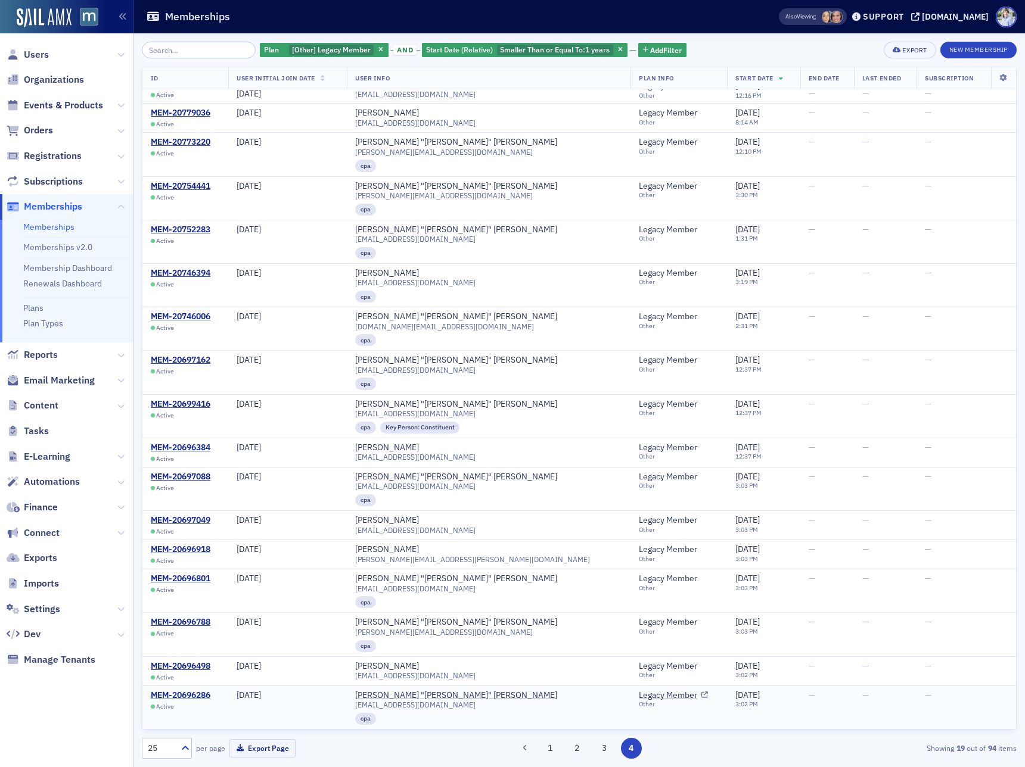
click at [174, 691] on div "MEM-20696286" at bounding box center [181, 696] width 60 height 11
click at [582, 16] on div "Memberships" at bounding box center [443, 16] width 595 height 23
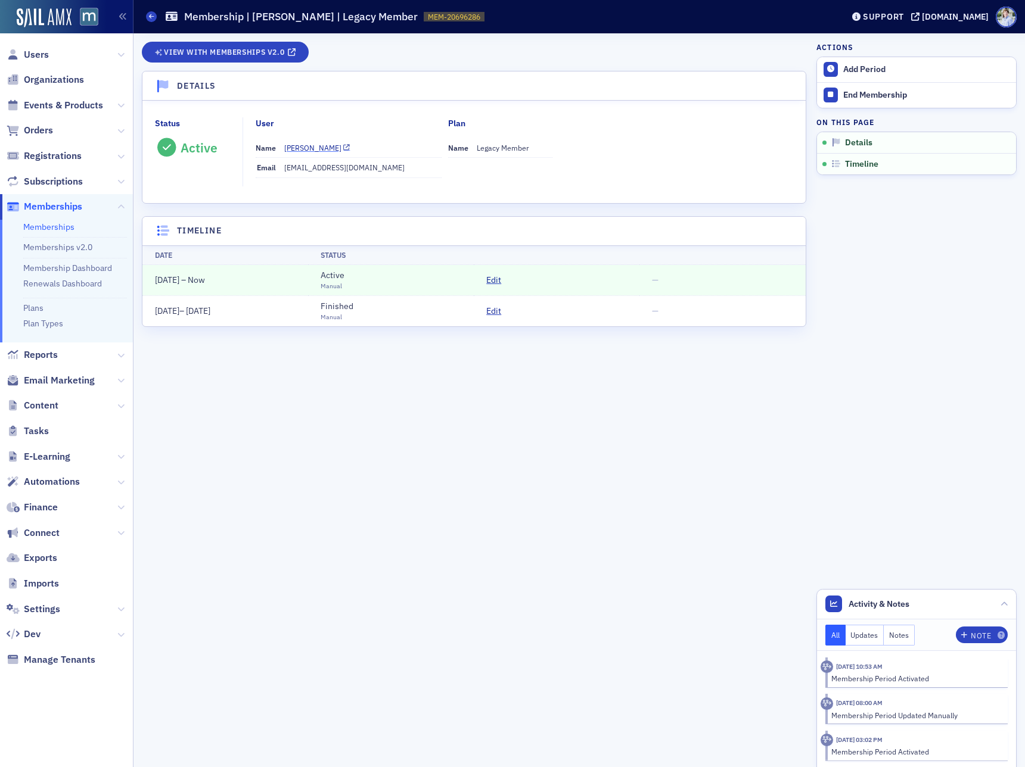
click at [291, 150] on div "[PERSON_NAME]" at bounding box center [312, 147] width 57 height 11
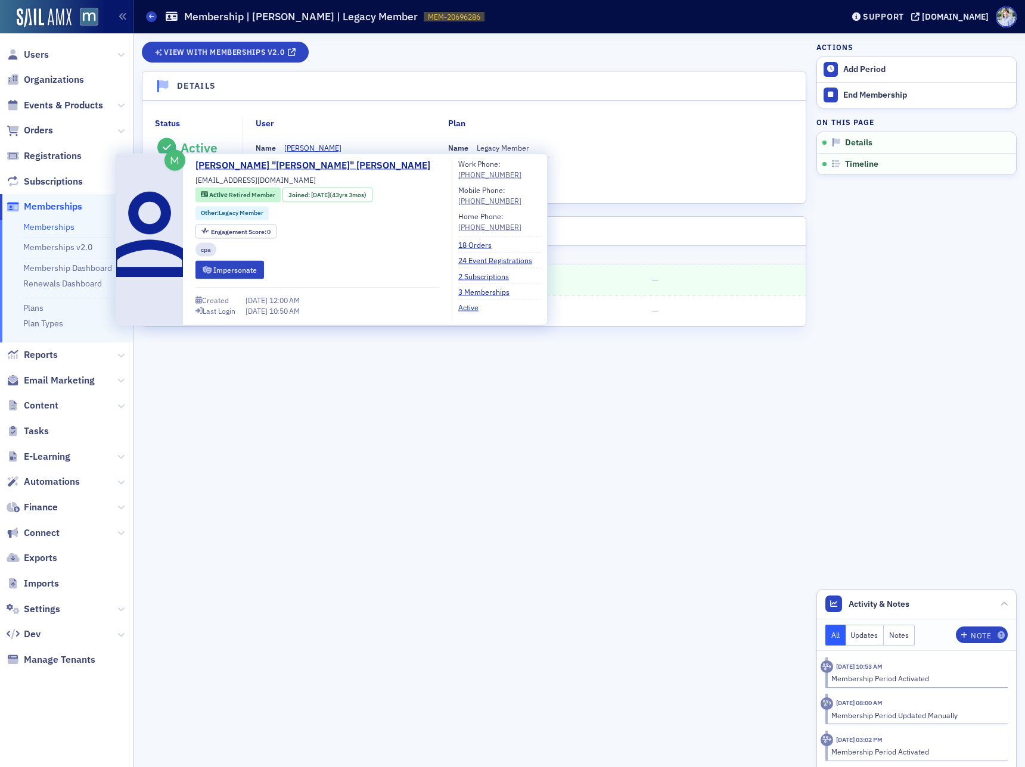
click at [520, 82] on header "Details" at bounding box center [473, 86] width 663 height 29
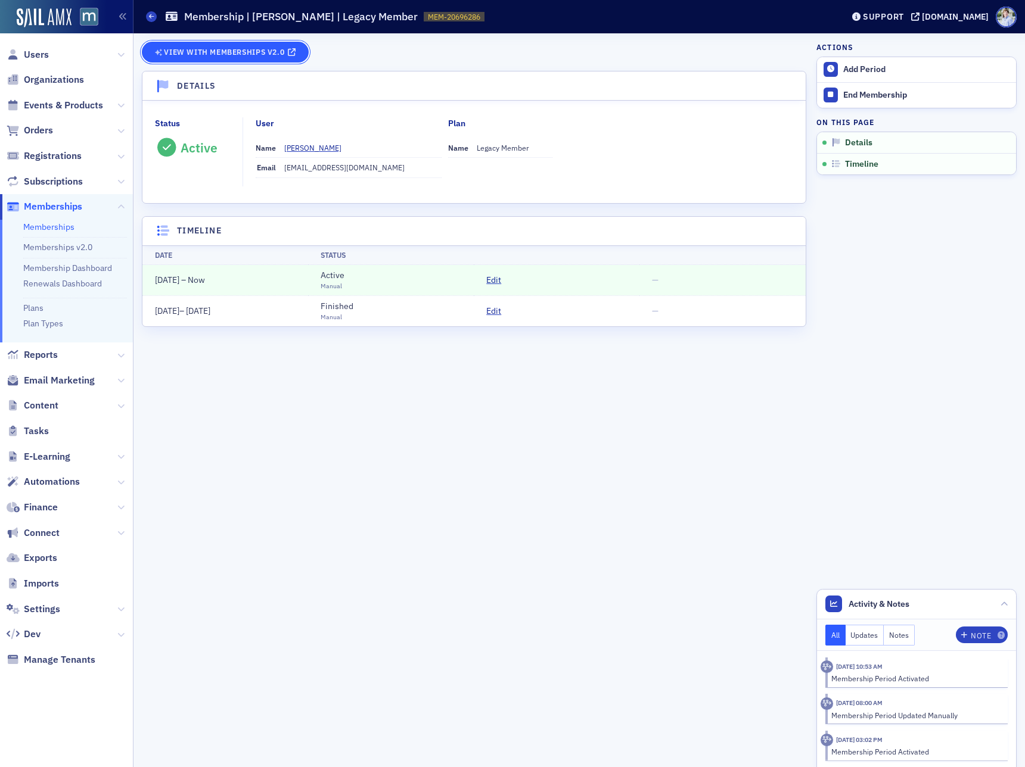
click at [251, 44] on link "View with Memberships v2.0" at bounding box center [225, 52] width 167 height 21
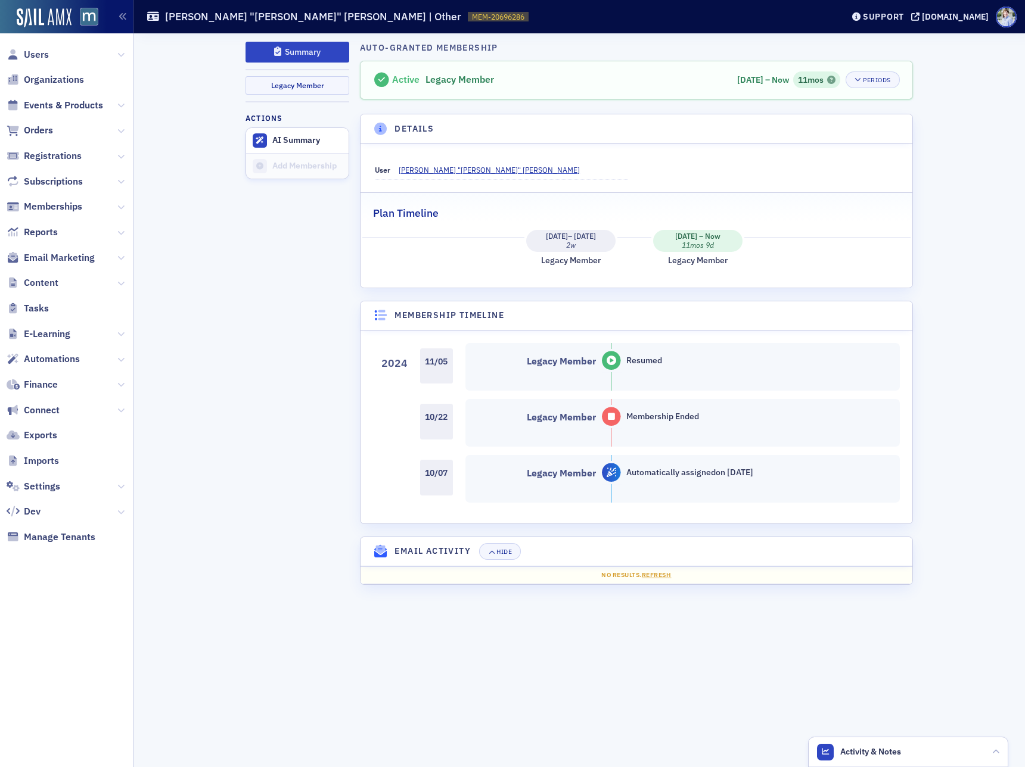
drag, startPoint x: 630, startPoint y: 253, endPoint x: 620, endPoint y: 265, distance: 15.6
click at [630, 253] on ol "[DATE] – [DATE] 2w Legacy Member [DATE] – Now 11mos 9d Legacy Member" at bounding box center [636, 248] width 548 height 37
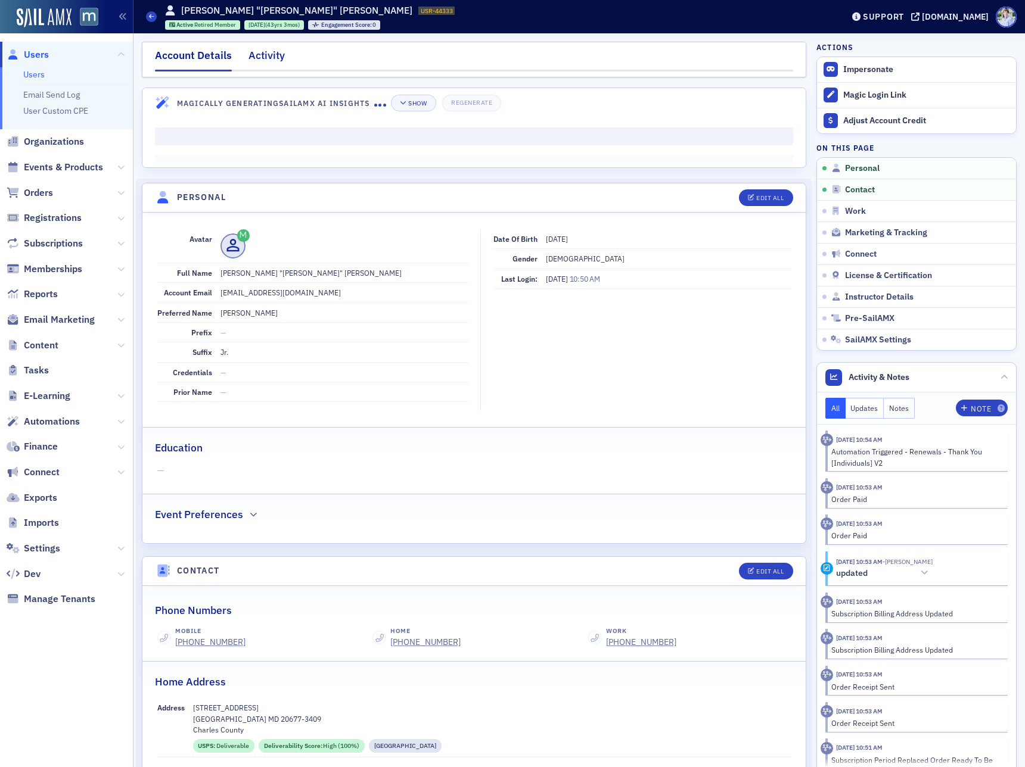
click at [263, 55] on div "Activity" at bounding box center [266, 59] width 36 height 22
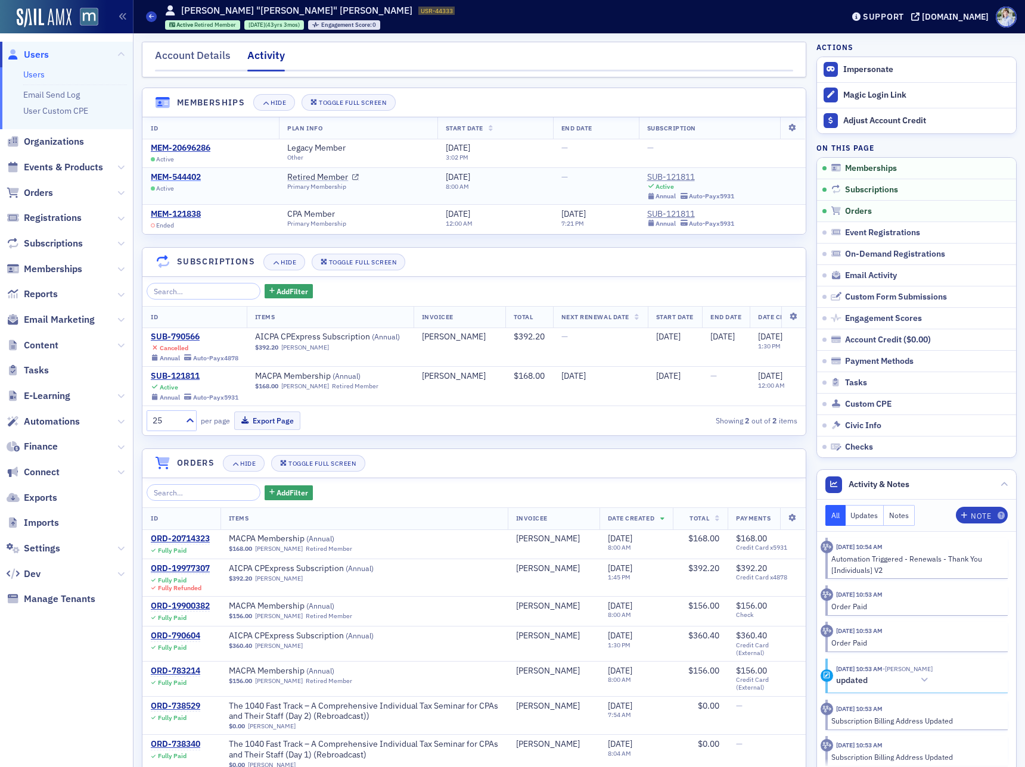
click at [192, 178] on div "MEM-544402" at bounding box center [176, 177] width 50 height 11
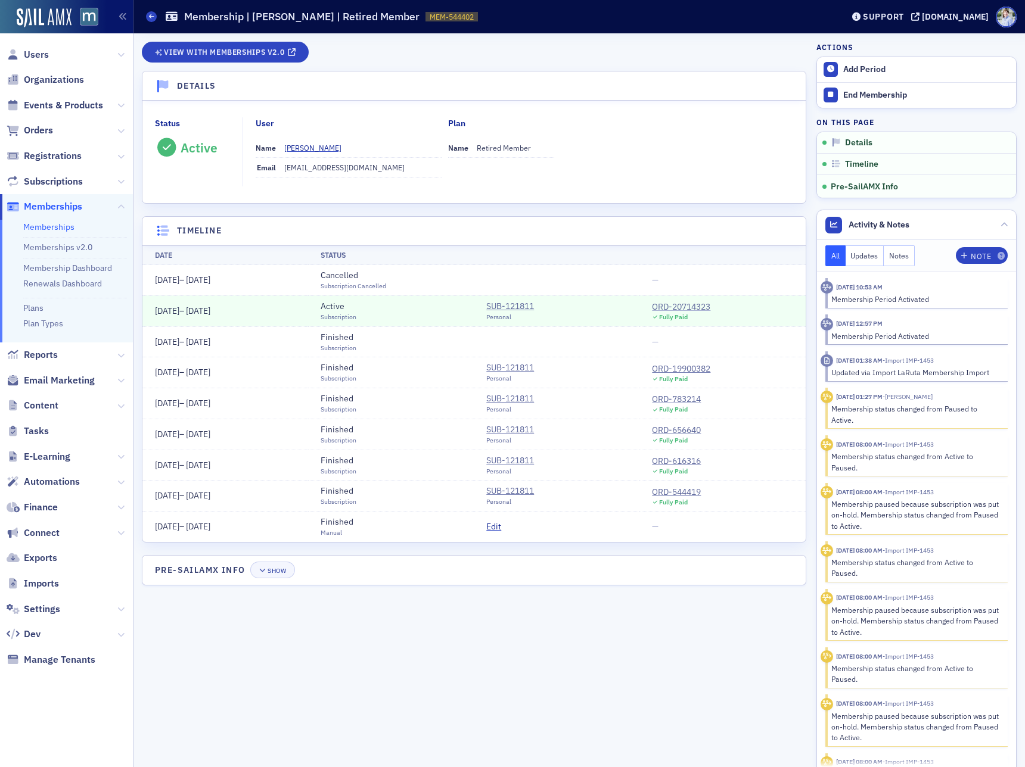
click at [683, 303] on div "ORD-20714323" at bounding box center [681, 307] width 58 height 13
click at [243, 63] on div "View with Memberships v2.0" at bounding box center [474, 56] width 664 height 29
click at [244, 58] on link "View with Memberships v2.0" at bounding box center [225, 52] width 167 height 21
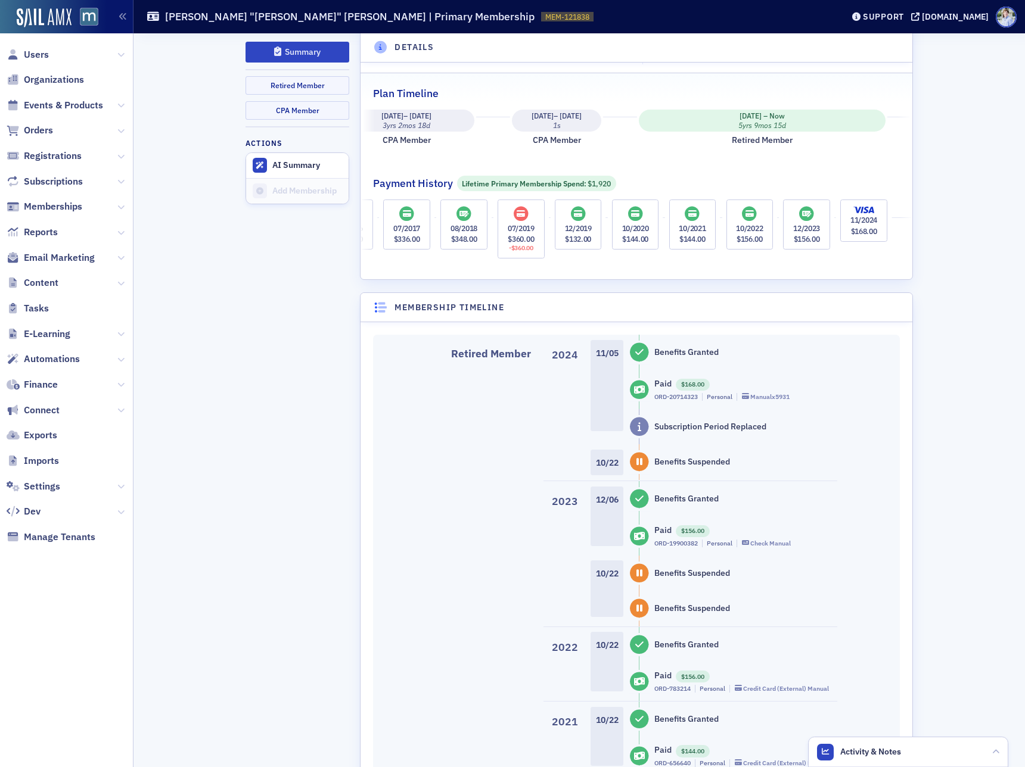
scroll to position [332, 0]
